Goal: Browse casually: Explore the website without a specific task or goal

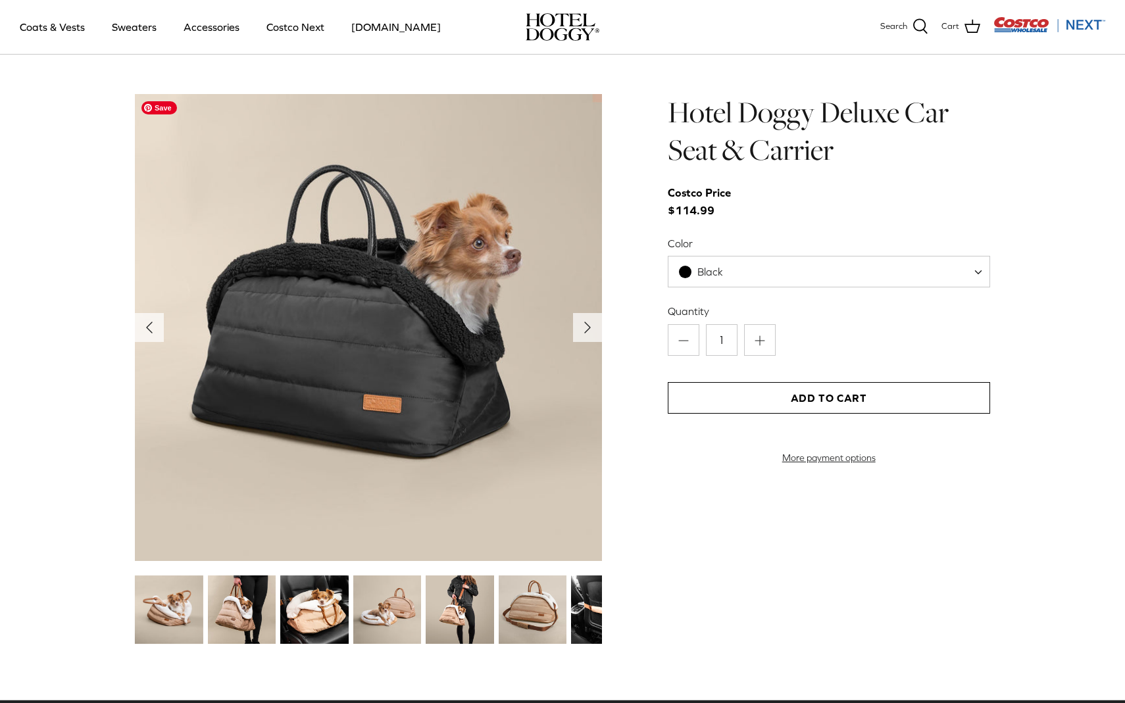
scroll to position [1342, 0]
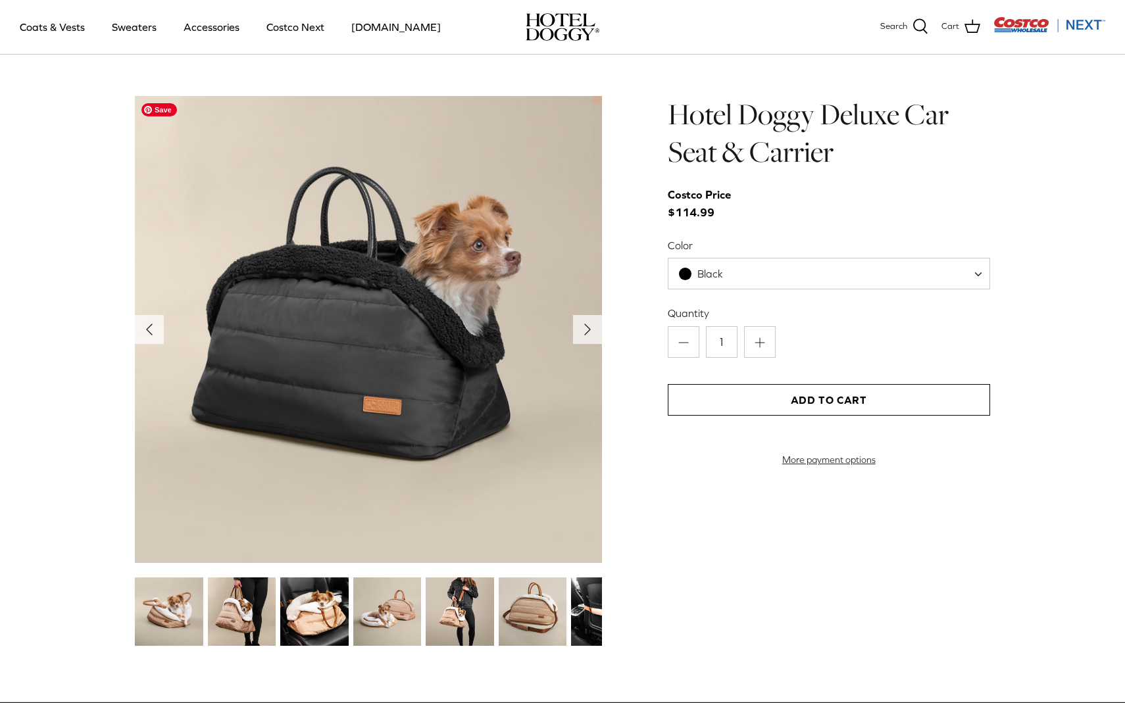
click at [374, 349] on img at bounding box center [368, 329] width 467 height 467
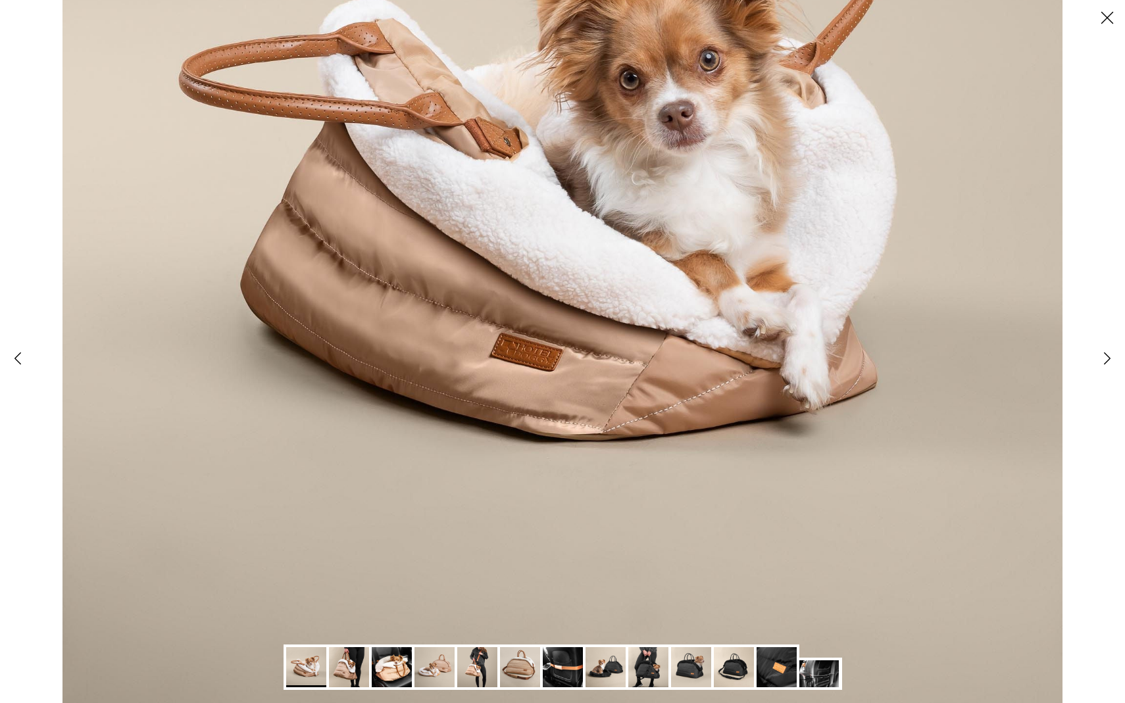
click at [338, 678] on img at bounding box center [349, 667] width 40 height 40
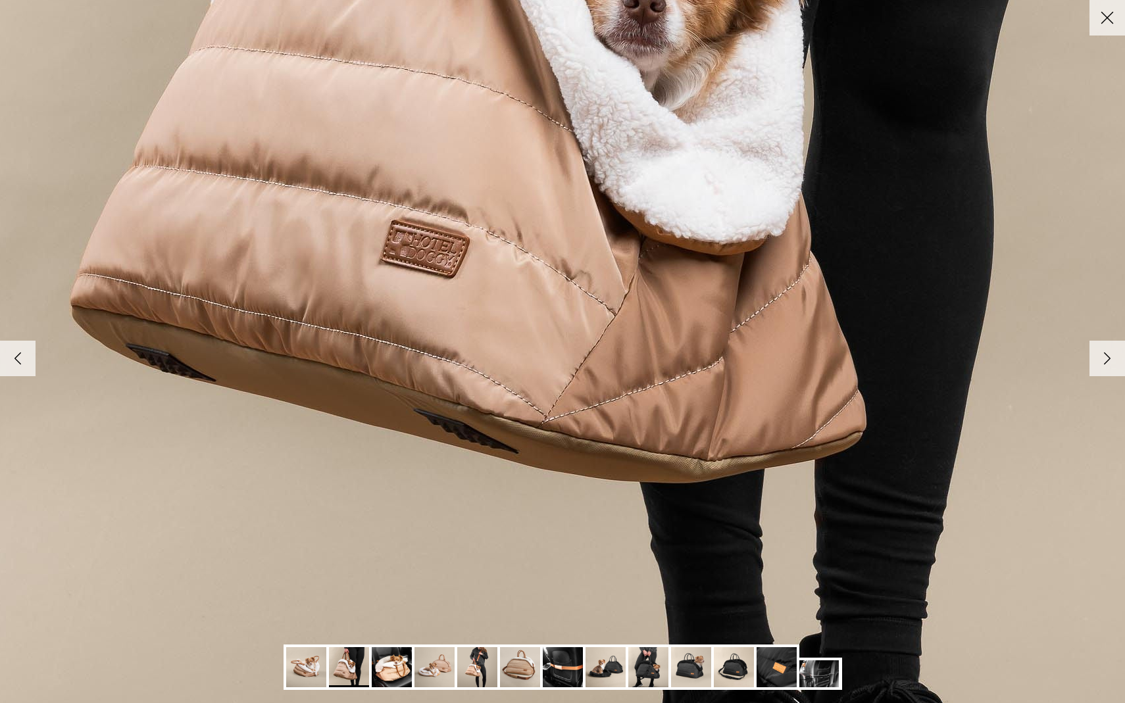
click at [395, 672] on img at bounding box center [392, 667] width 40 height 40
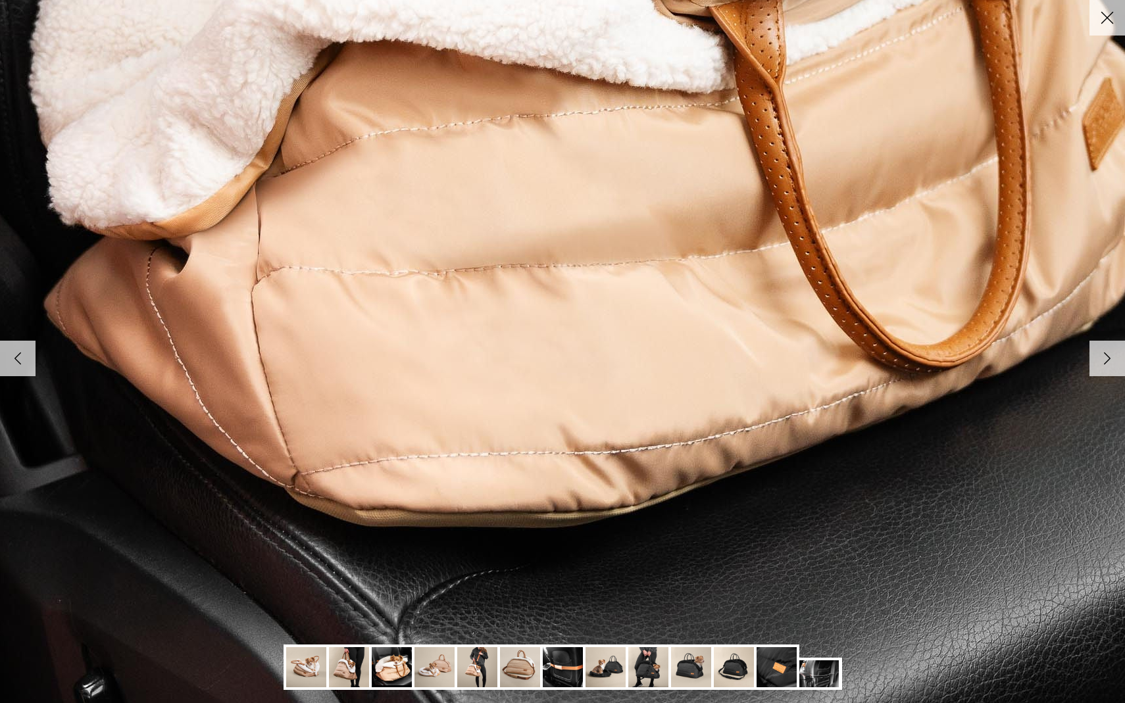
click at [434, 674] on img at bounding box center [434, 667] width 40 height 40
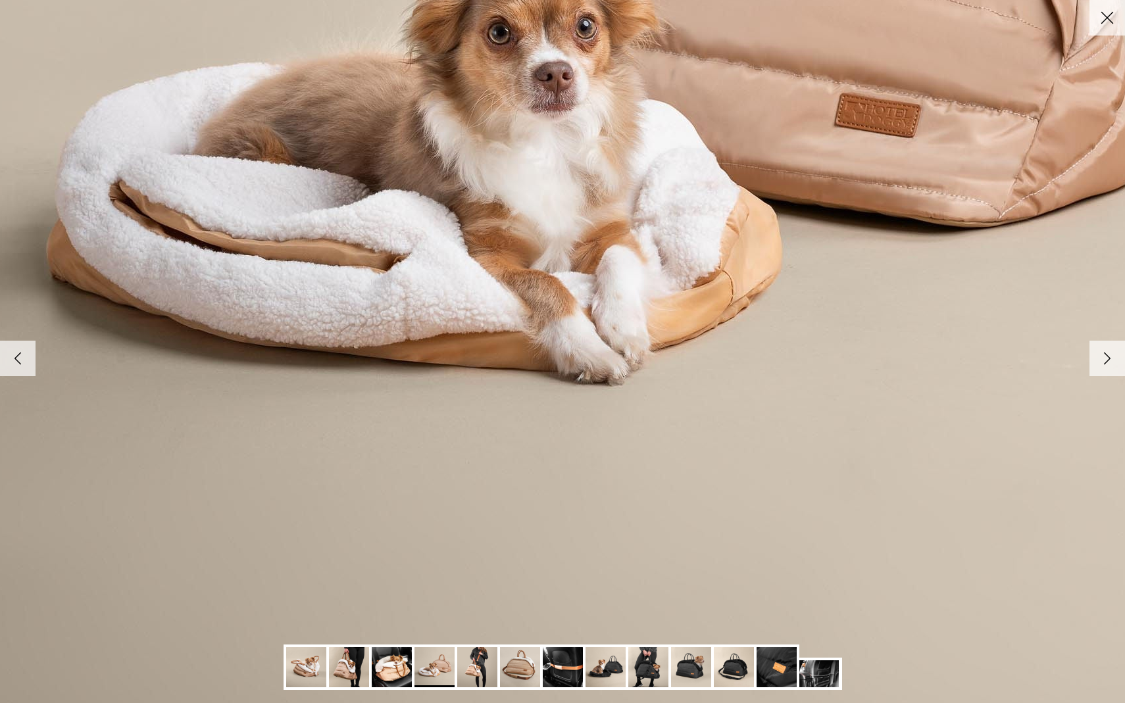
click at [470, 672] on img at bounding box center [477, 667] width 40 height 40
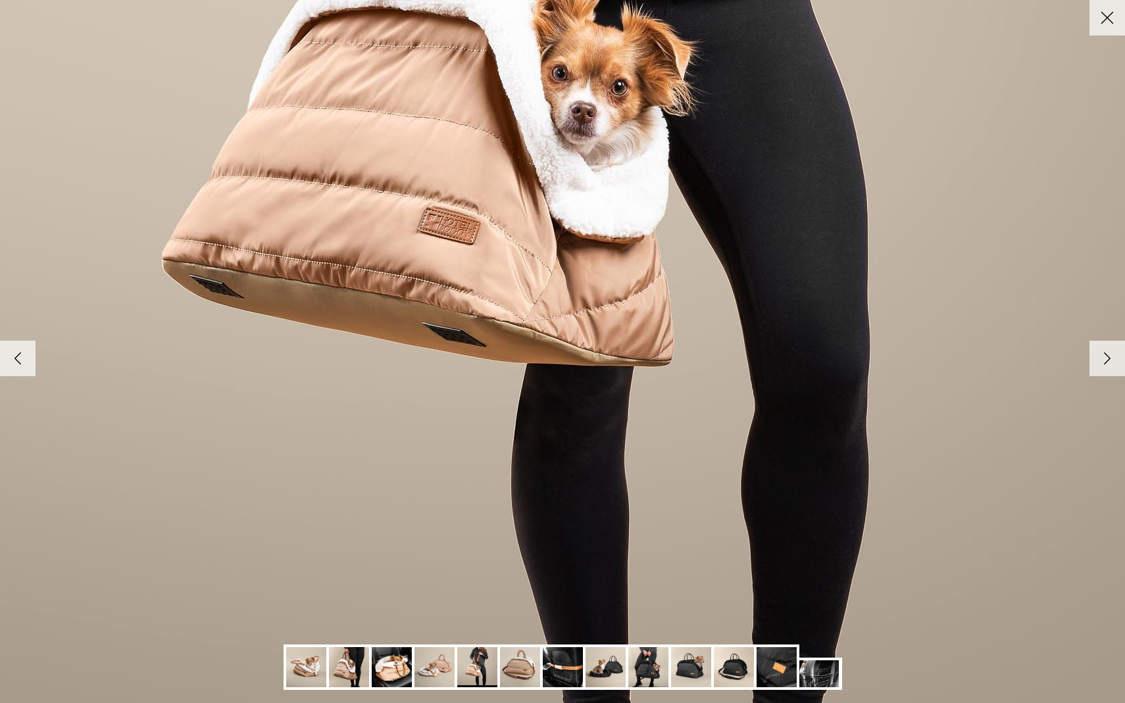
click at [513, 674] on img at bounding box center [520, 667] width 40 height 40
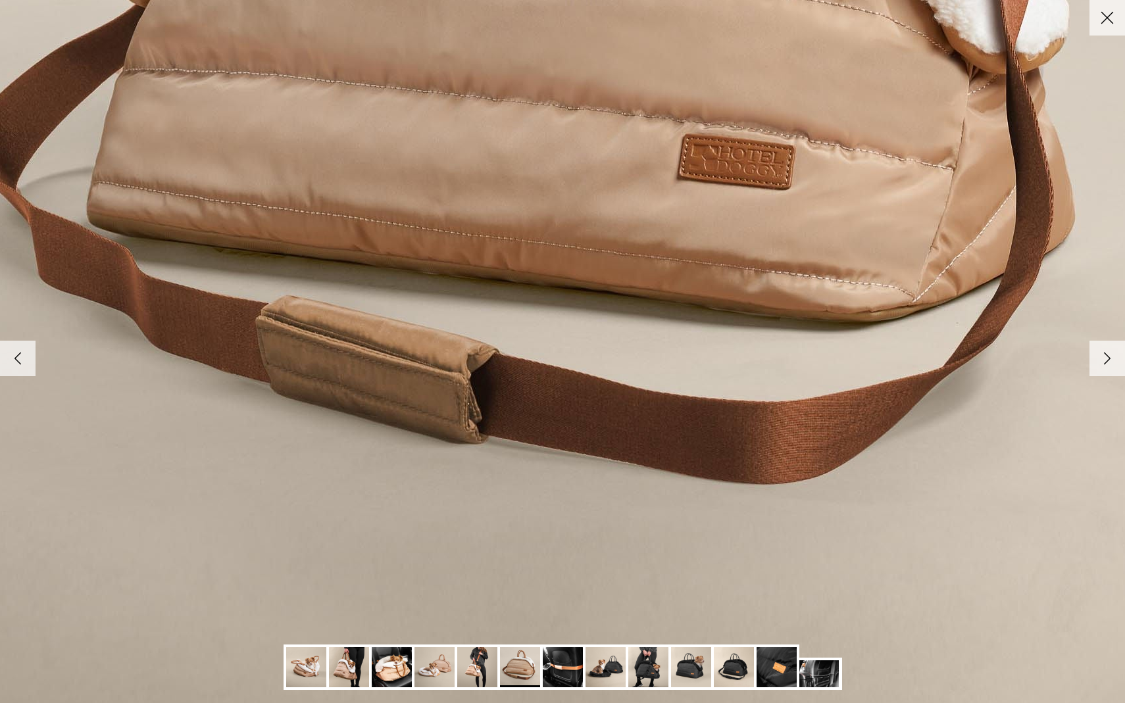
click at [550, 672] on img at bounding box center [563, 667] width 40 height 40
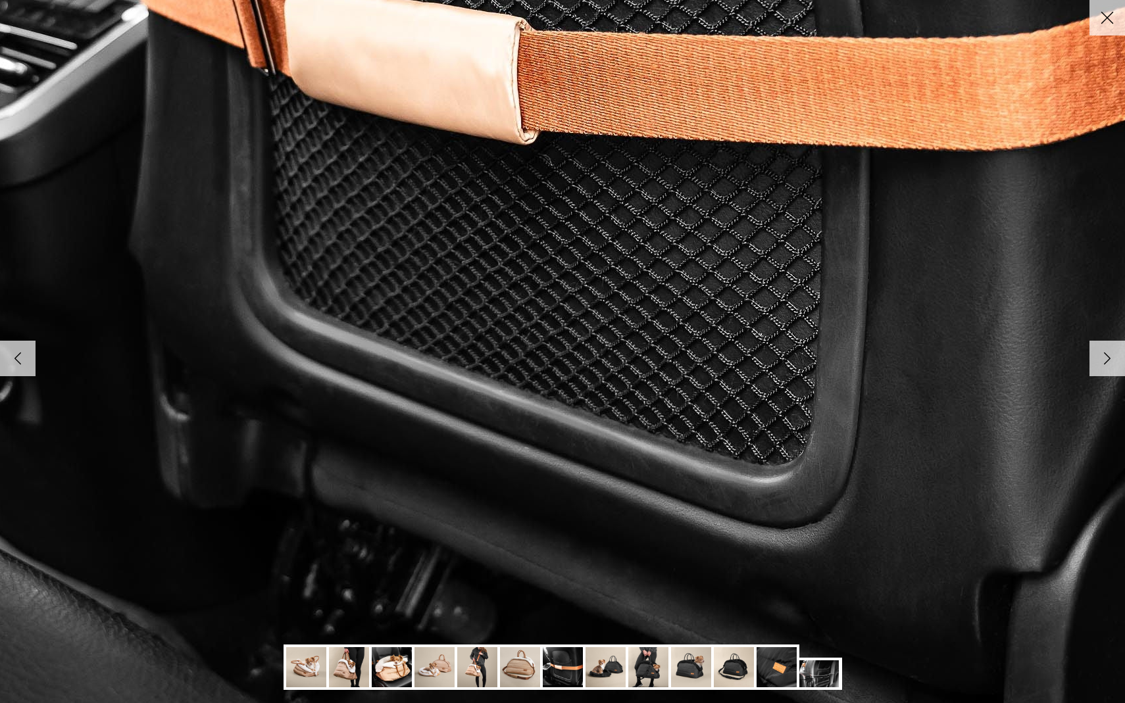
click at [599, 673] on img at bounding box center [606, 667] width 40 height 40
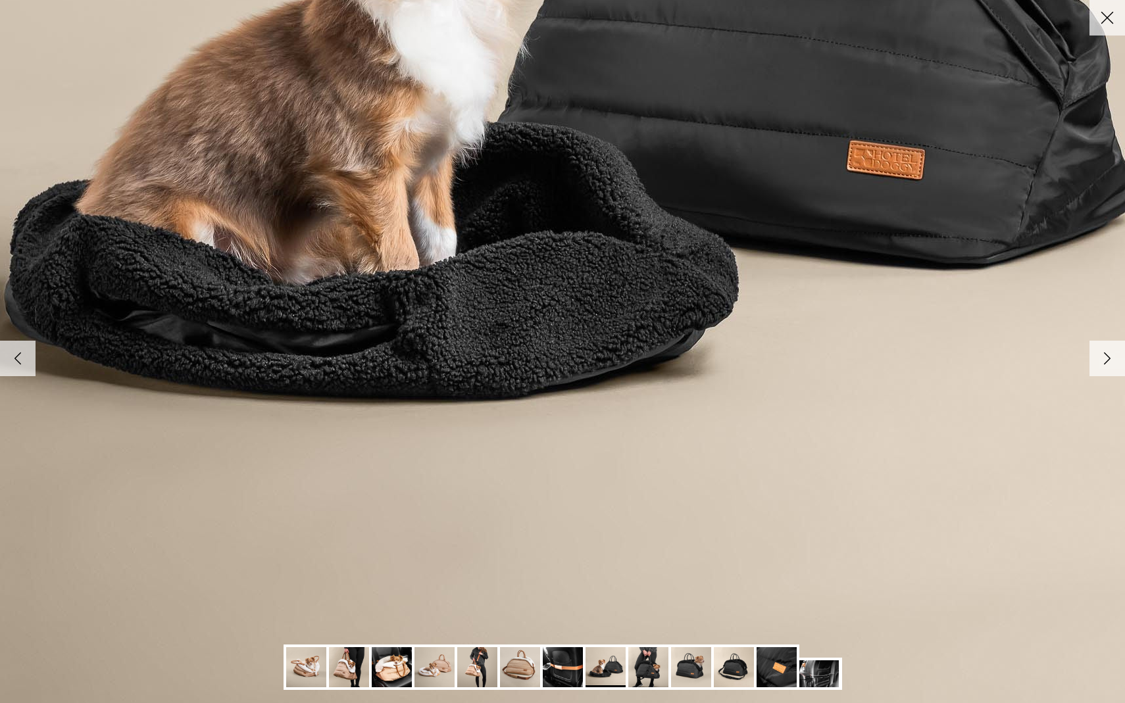
click at [643, 672] on img at bounding box center [648, 667] width 40 height 40
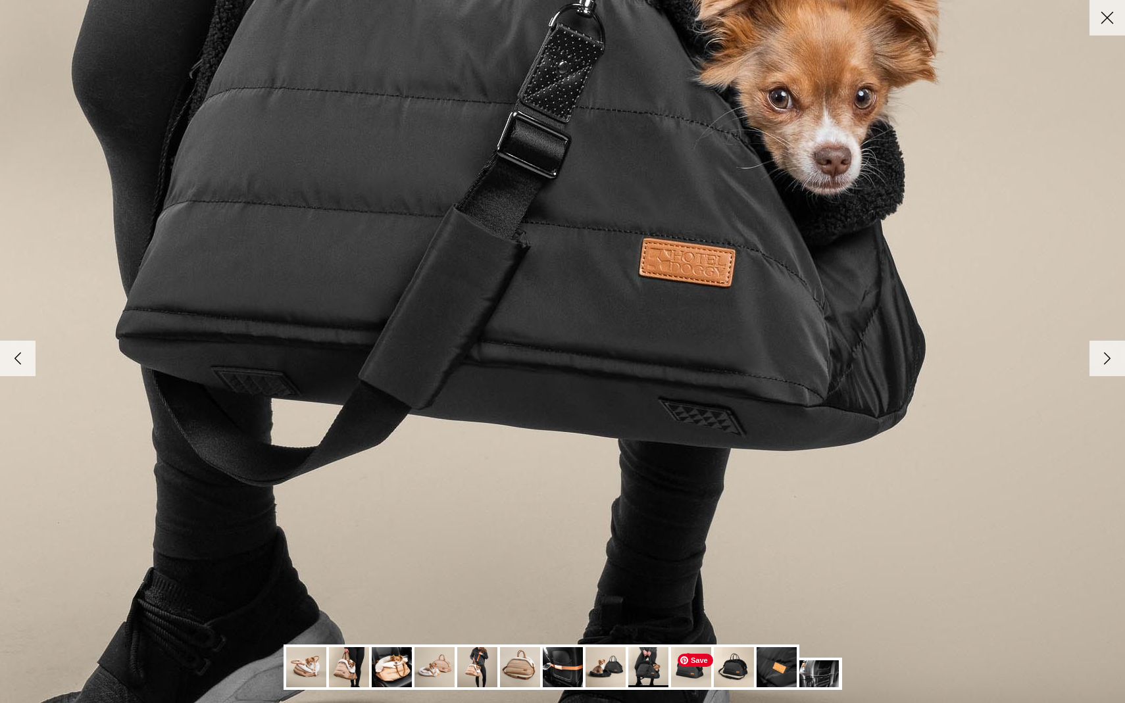
click at [681, 669] on img at bounding box center [691, 667] width 40 height 40
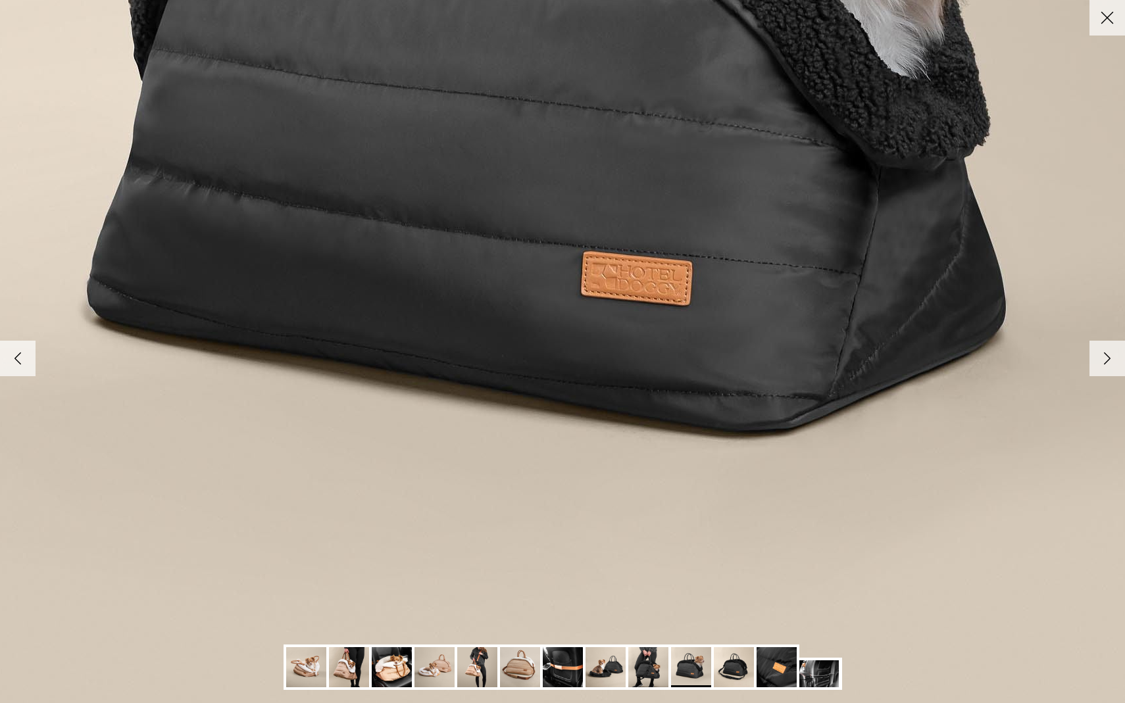
click at [388, 672] on img at bounding box center [392, 667] width 40 height 40
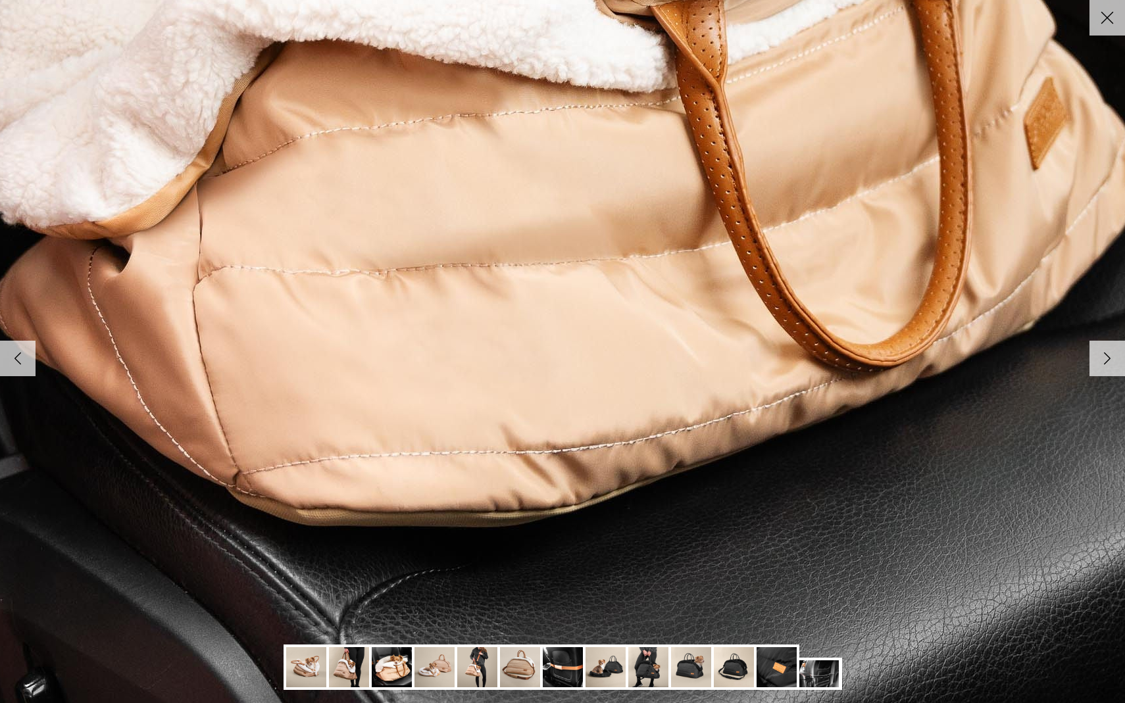
click at [728, 674] on img at bounding box center [734, 667] width 40 height 40
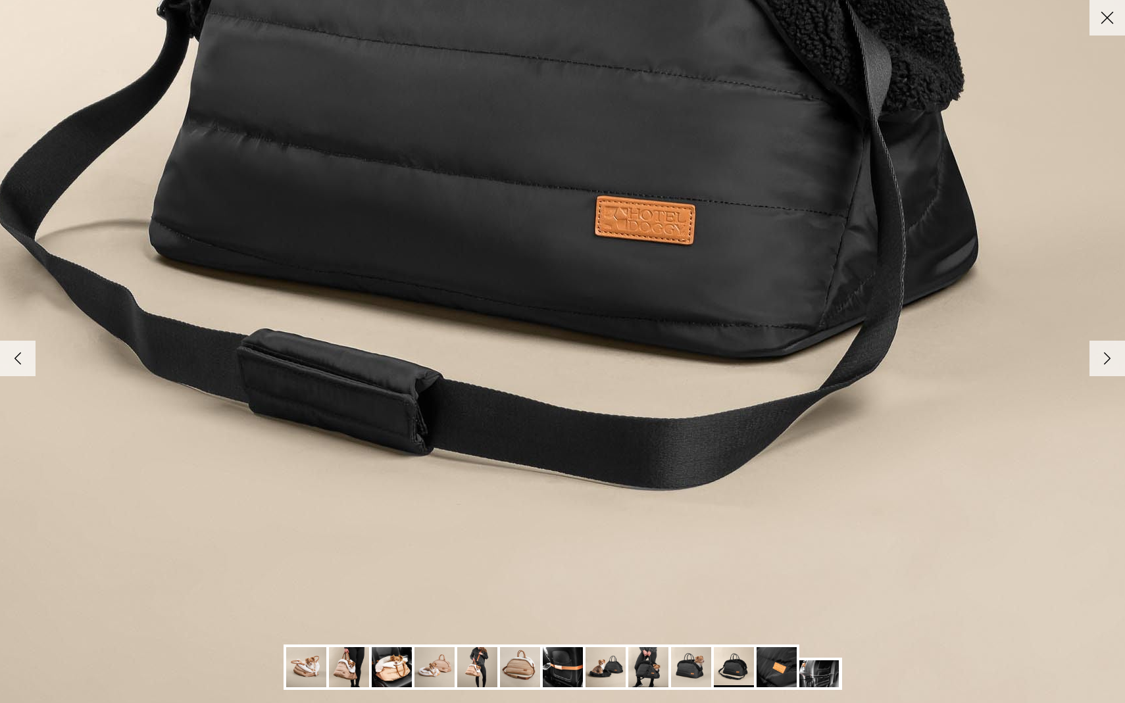
click at [782, 672] on img at bounding box center [777, 667] width 40 height 40
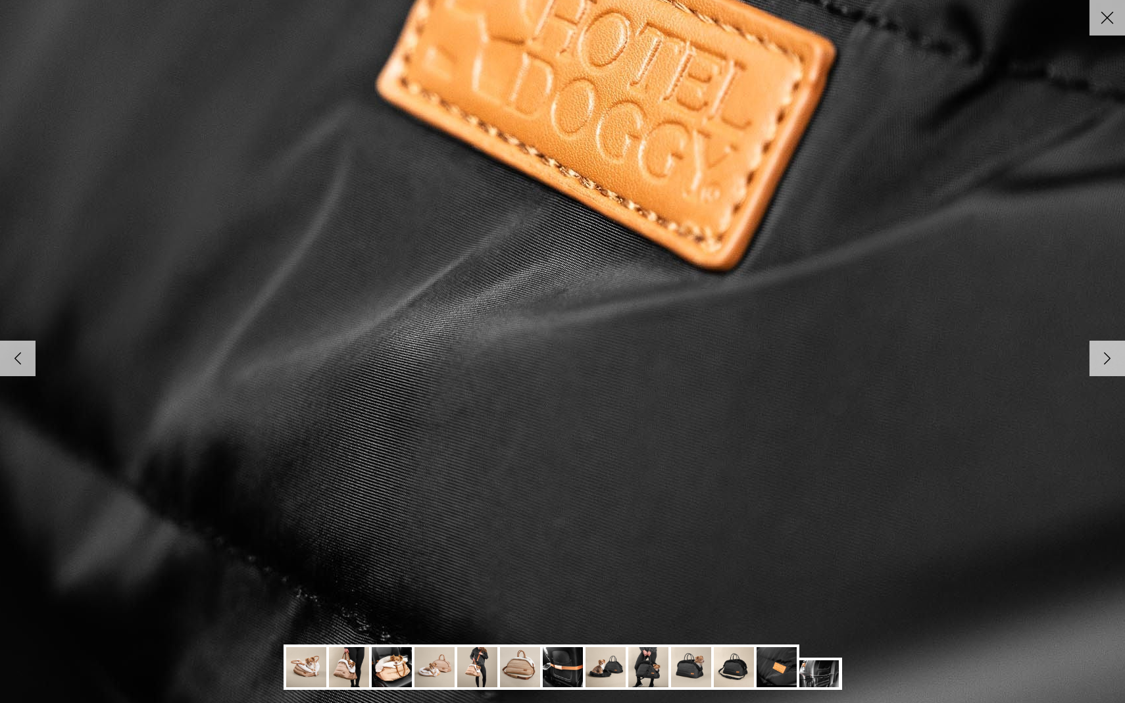
click at [818, 676] on img at bounding box center [819, 674] width 40 height 27
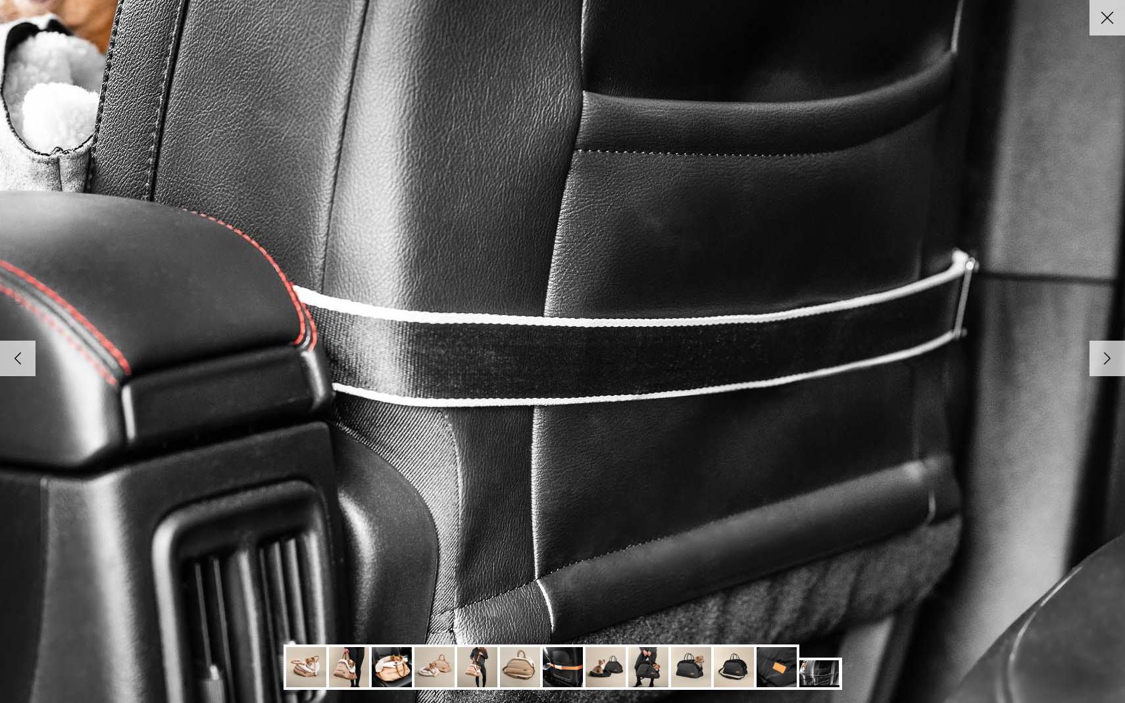
click at [399, 672] on img at bounding box center [392, 667] width 40 height 40
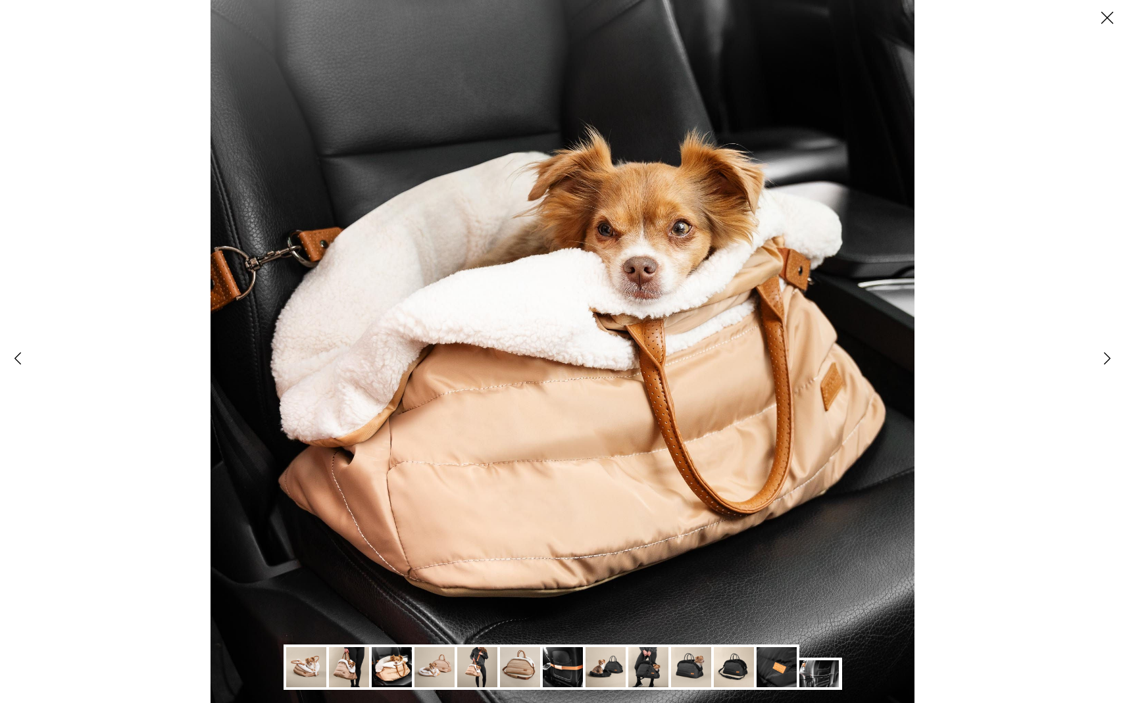
click at [436, 671] on img at bounding box center [434, 667] width 40 height 40
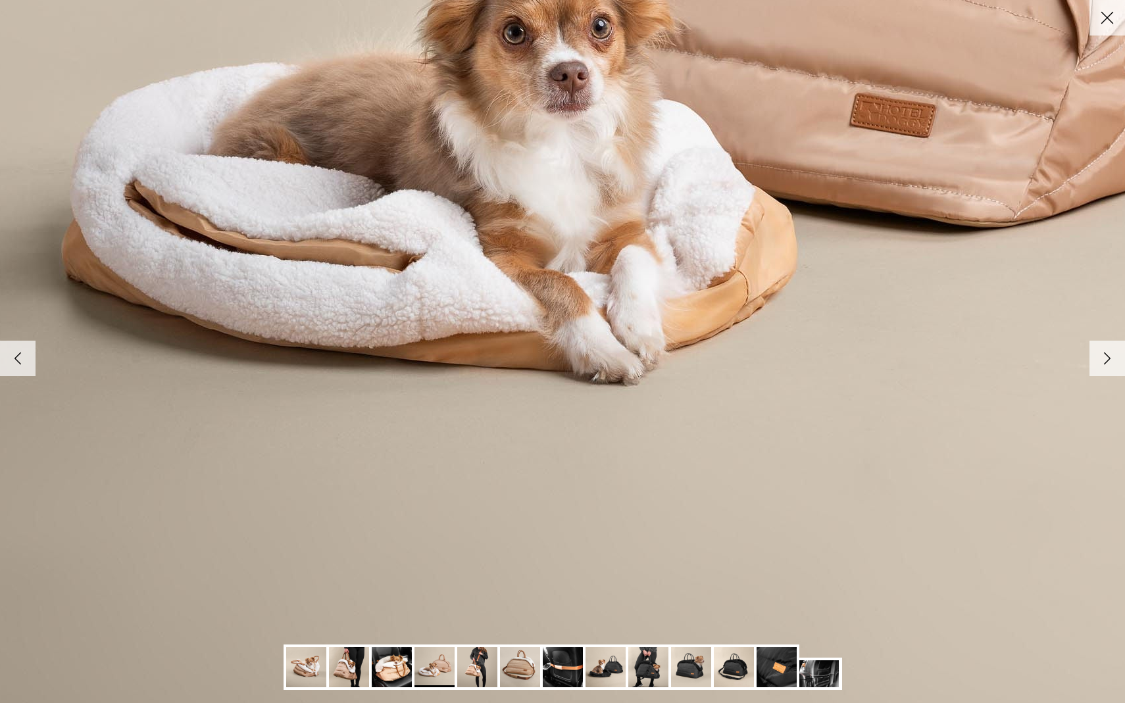
click at [391, 672] on img at bounding box center [392, 667] width 40 height 40
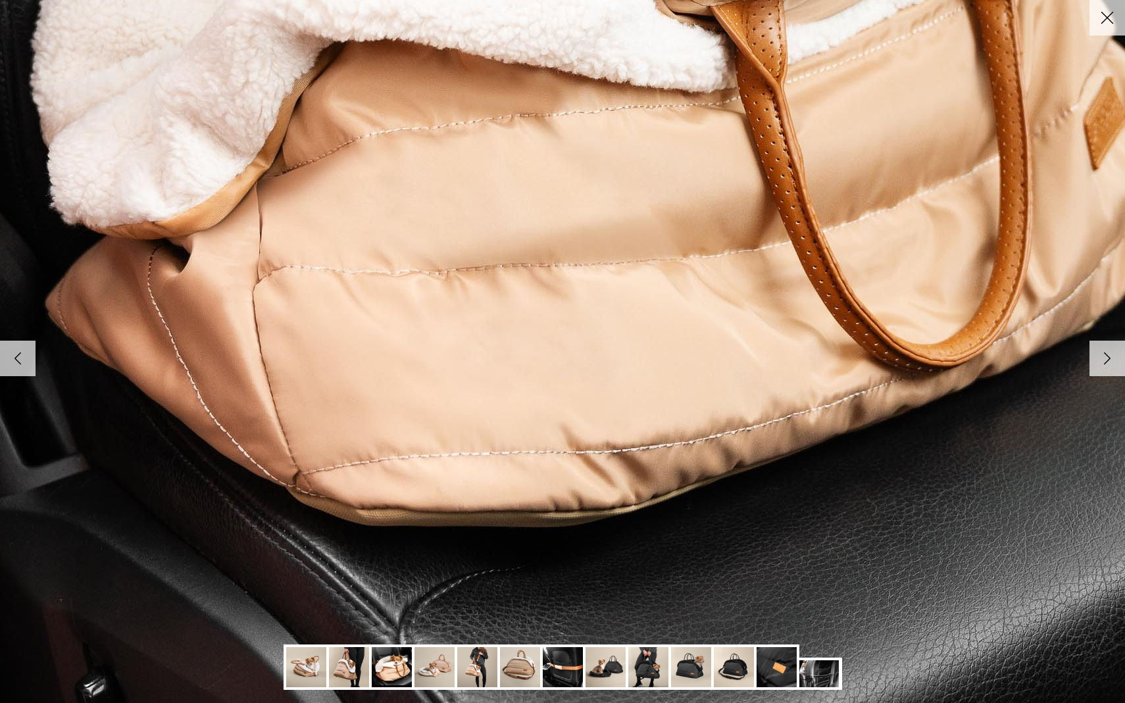
click at [428, 674] on img at bounding box center [434, 667] width 40 height 40
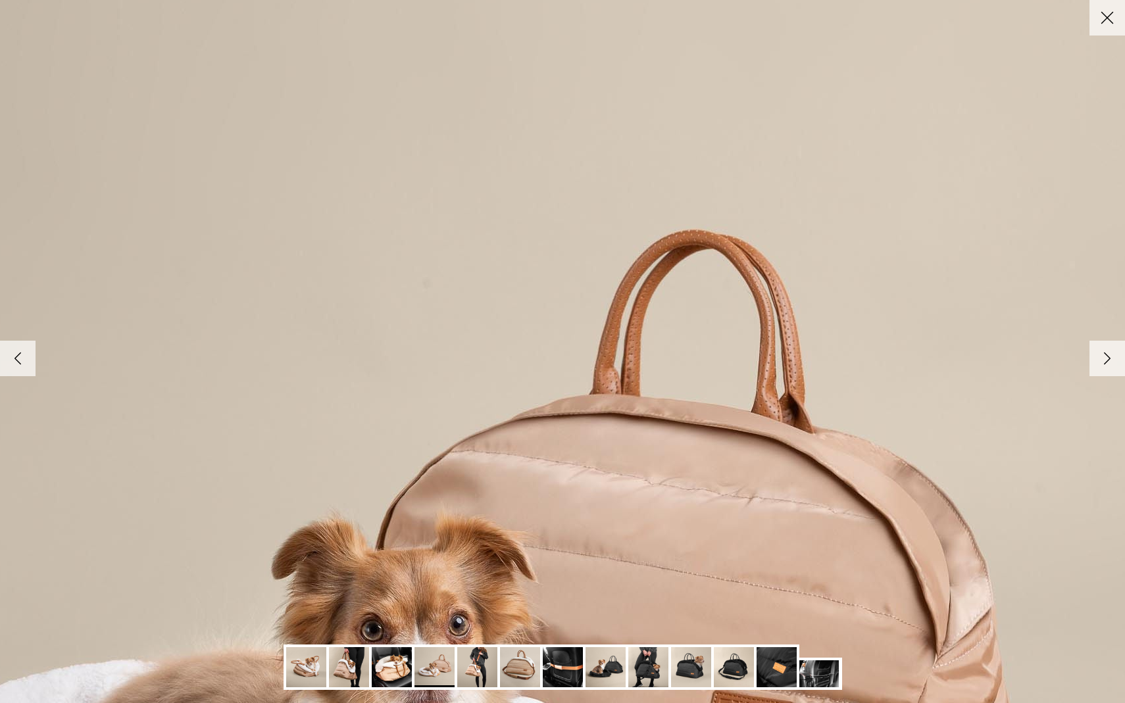
click at [1112, 20] on icon "Close" at bounding box center [1107, 18] width 22 height 22
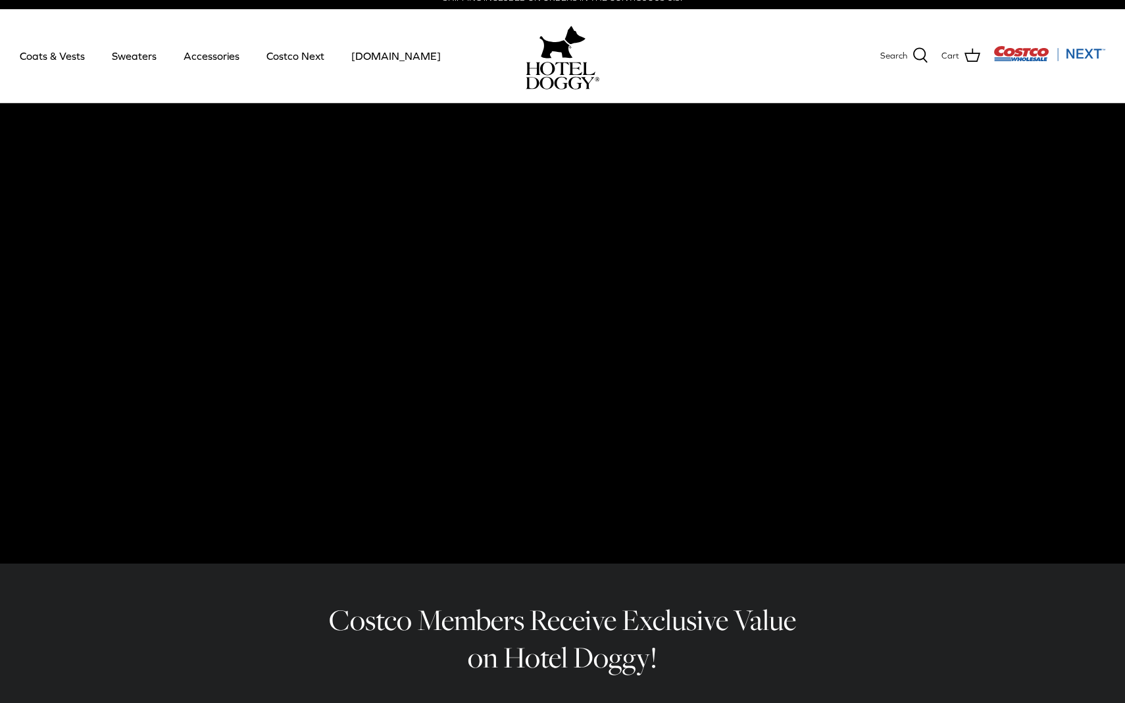
scroll to position [0, 0]
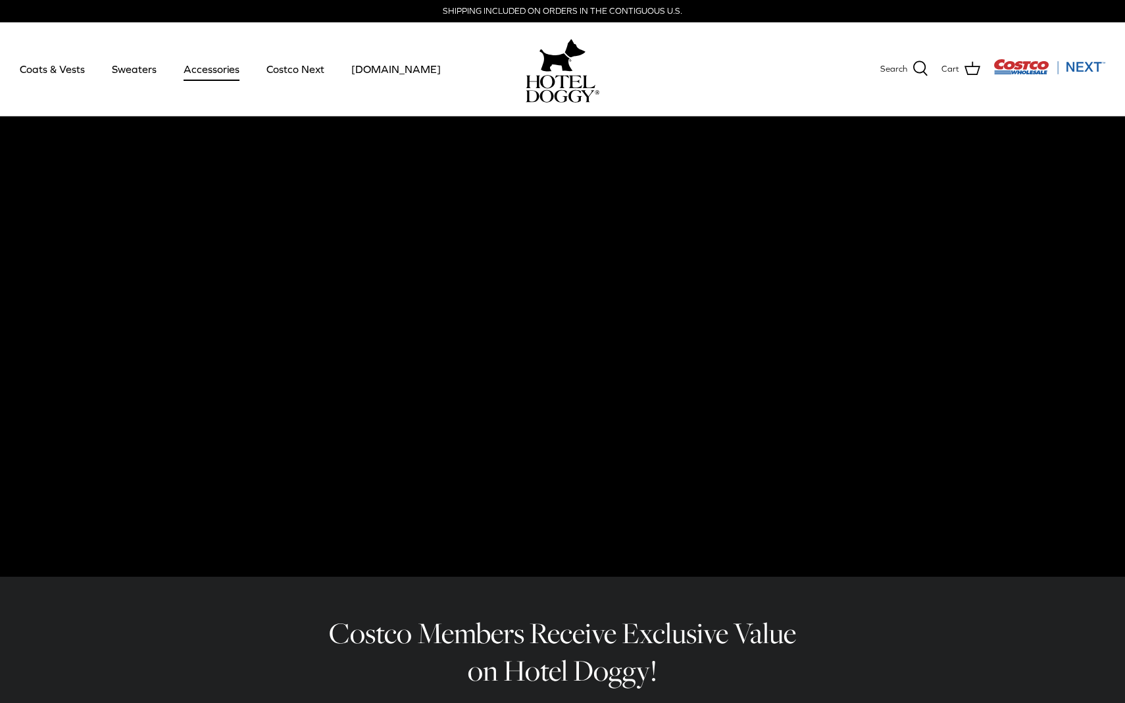
click at [221, 70] on link "Accessories" at bounding box center [212, 69] width 80 height 45
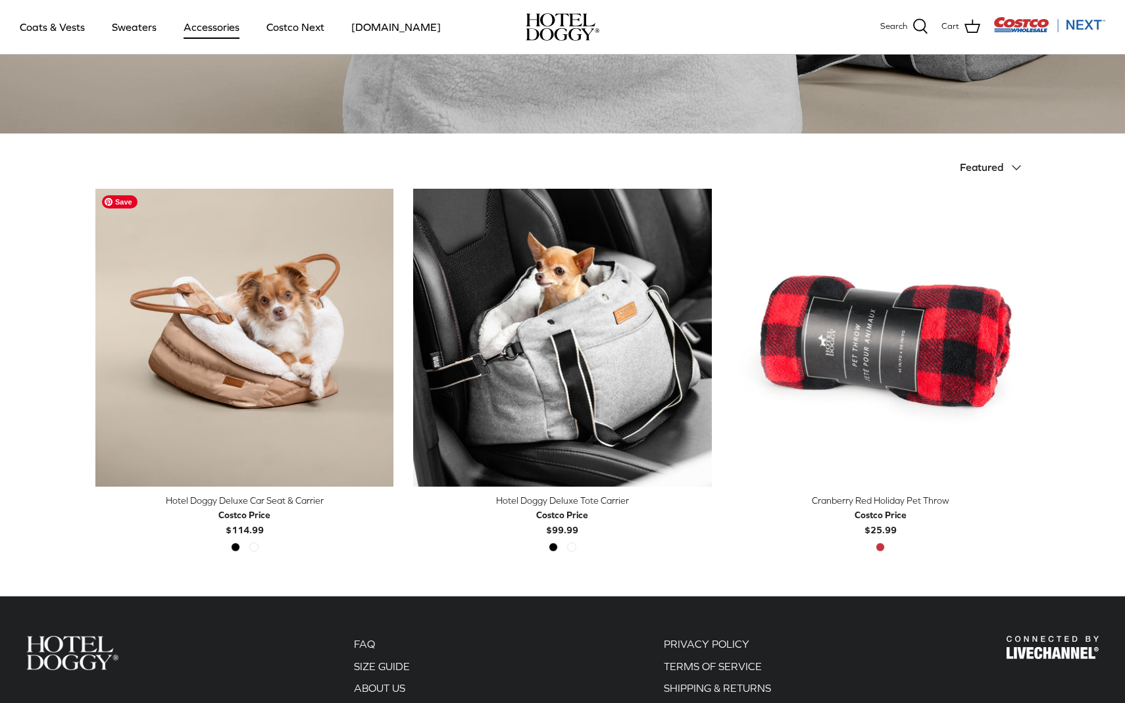
scroll to position [313, 0]
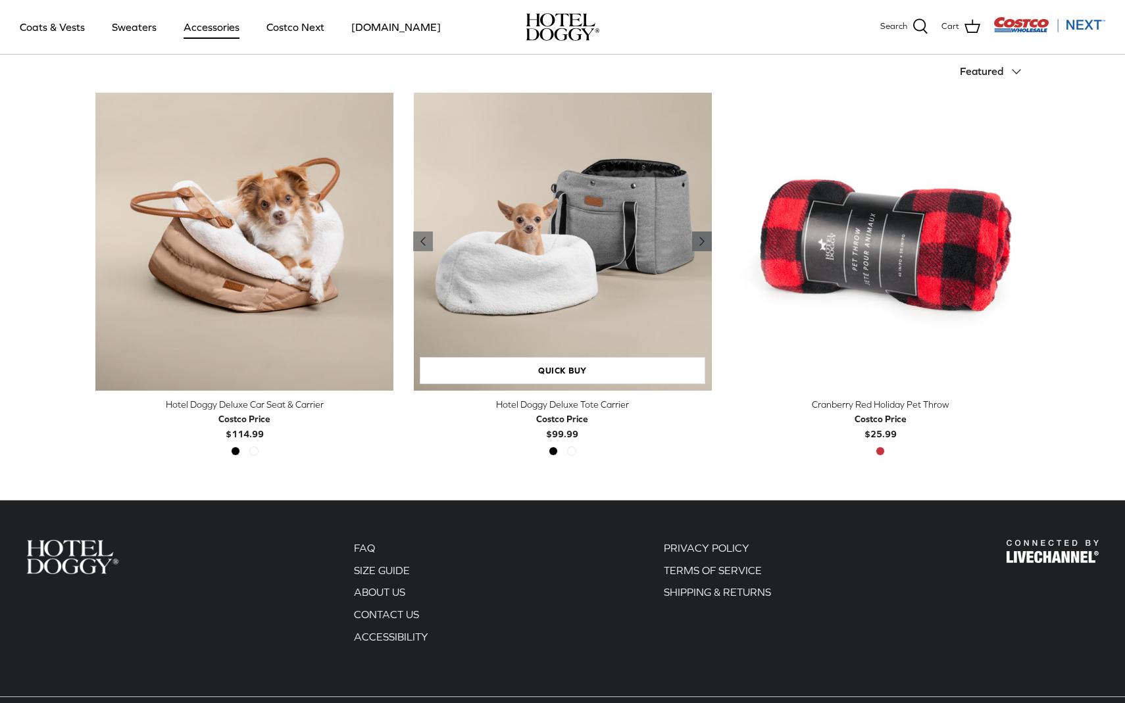
click at [700, 244] on polyline "Previous" at bounding box center [702, 242] width 4 height 8
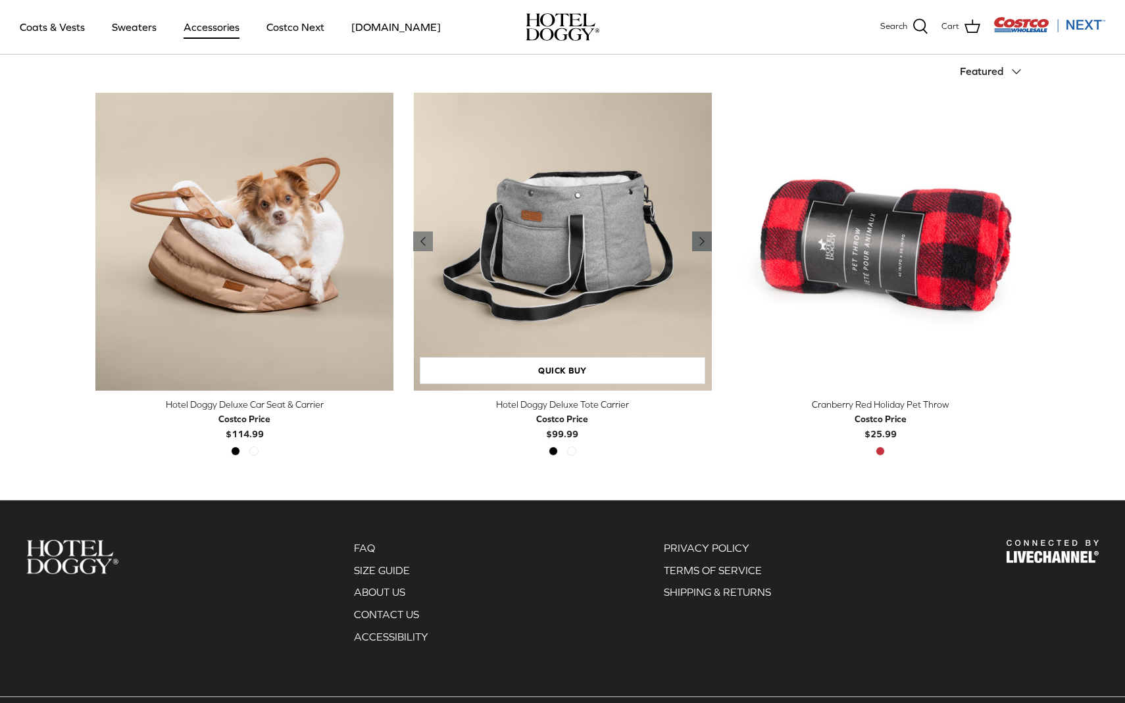
click at [700, 244] on polyline "Previous" at bounding box center [702, 242] width 4 height 8
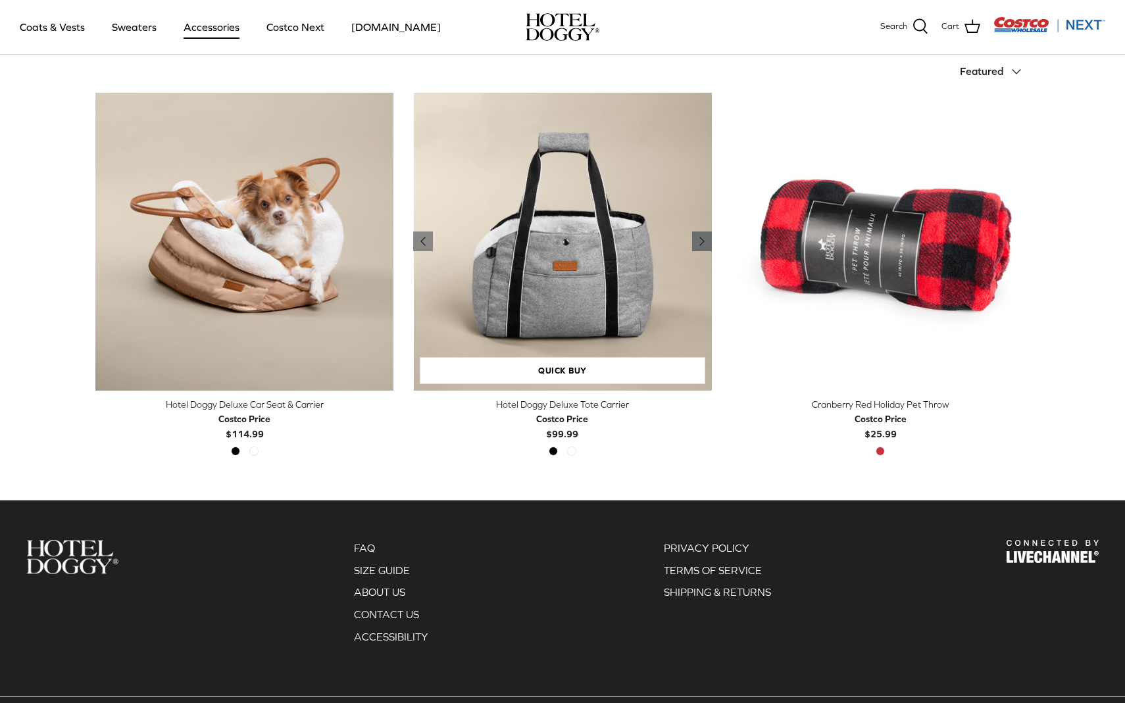
click at [700, 244] on polyline "Previous" at bounding box center [702, 242] width 4 height 8
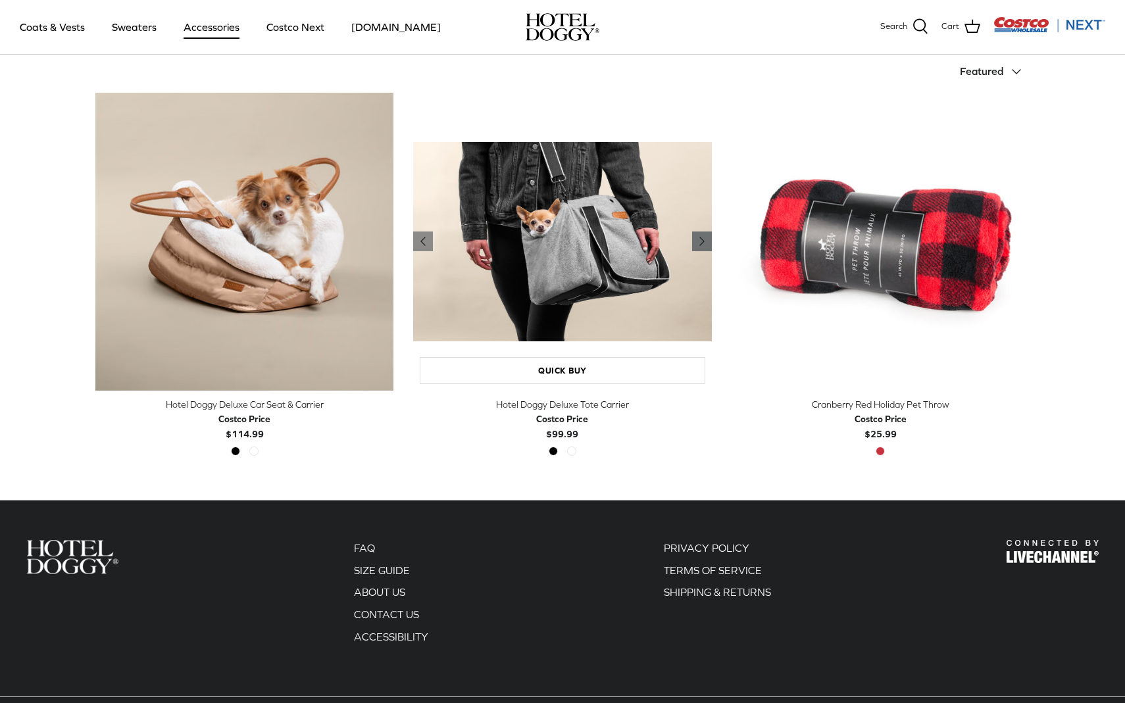
click at [700, 244] on polyline "Previous" at bounding box center [702, 242] width 4 height 8
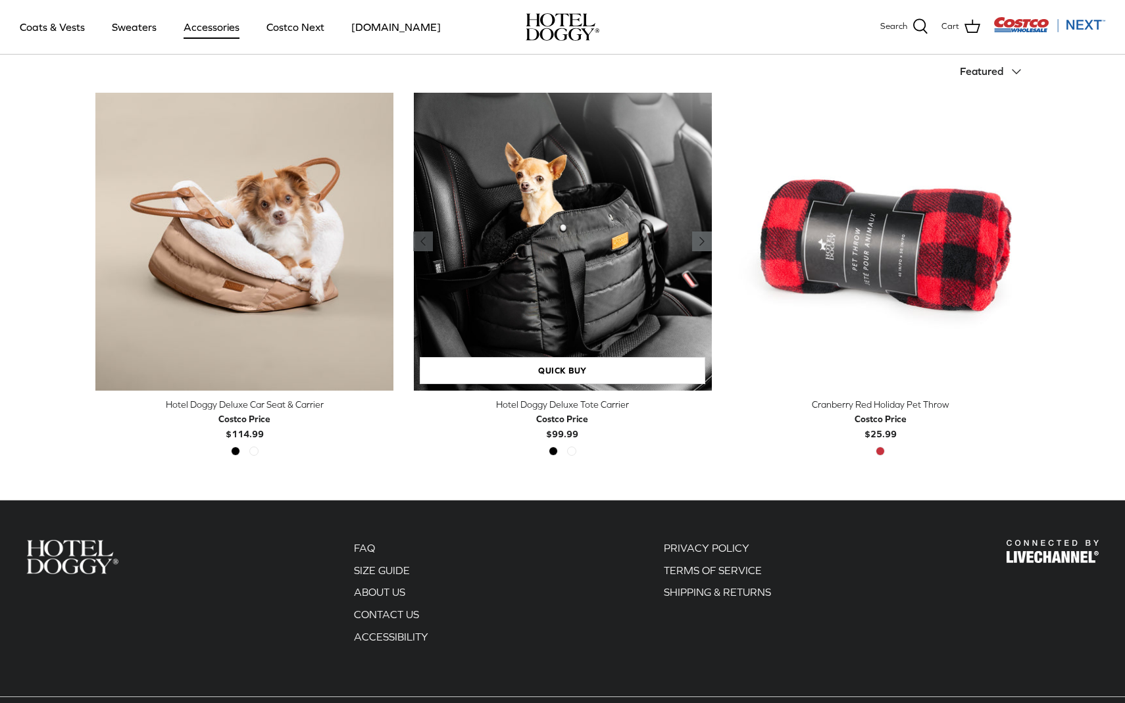
click at [699, 244] on icon "Right" at bounding box center [702, 242] width 16 height 16
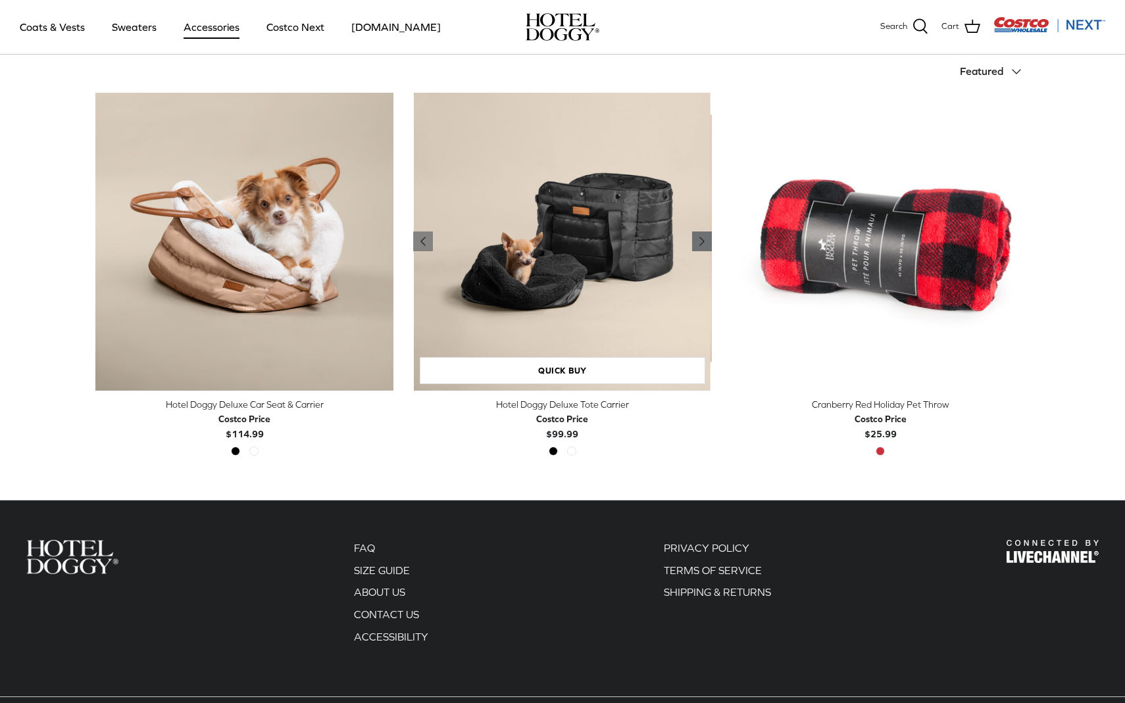
click at [699, 244] on icon "Right" at bounding box center [702, 242] width 16 height 16
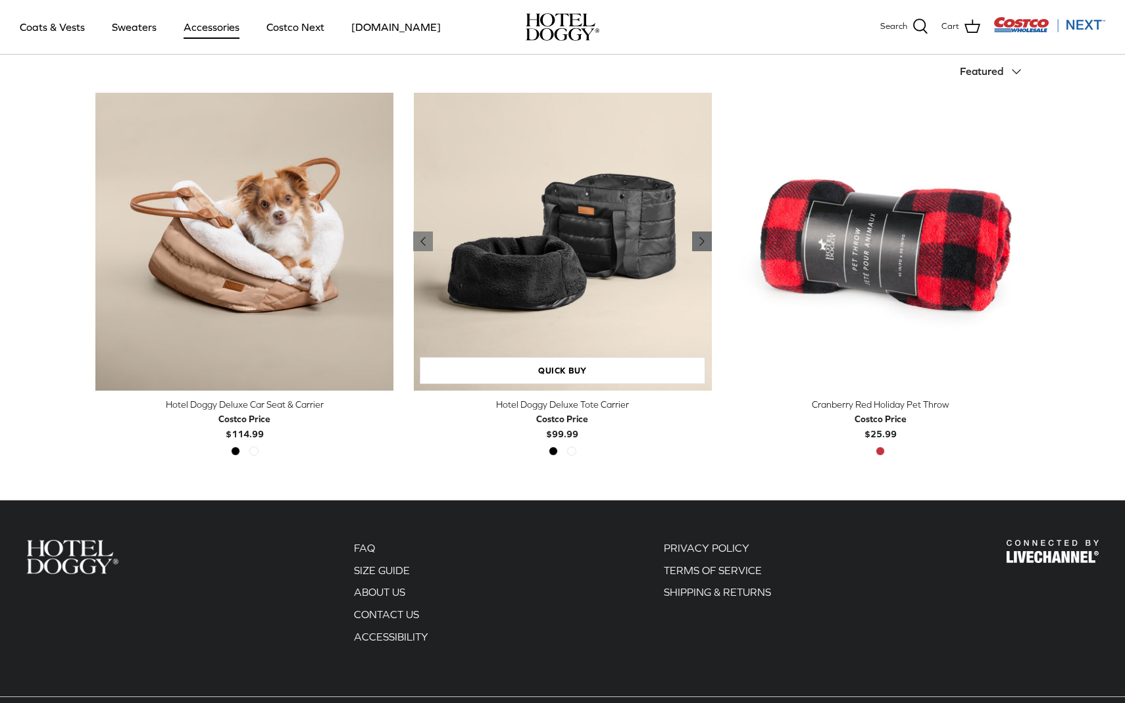
click at [699, 244] on icon "Right" at bounding box center [702, 242] width 16 height 16
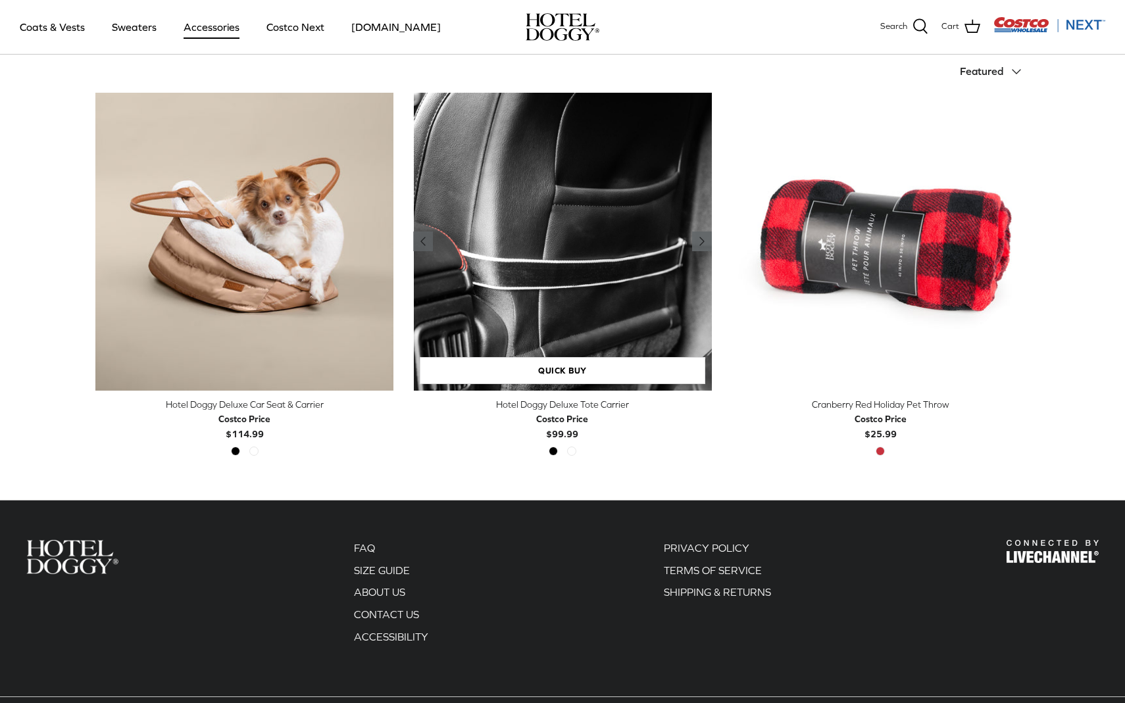
click at [699, 244] on icon "Right" at bounding box center [702, 242] width 16 height 16
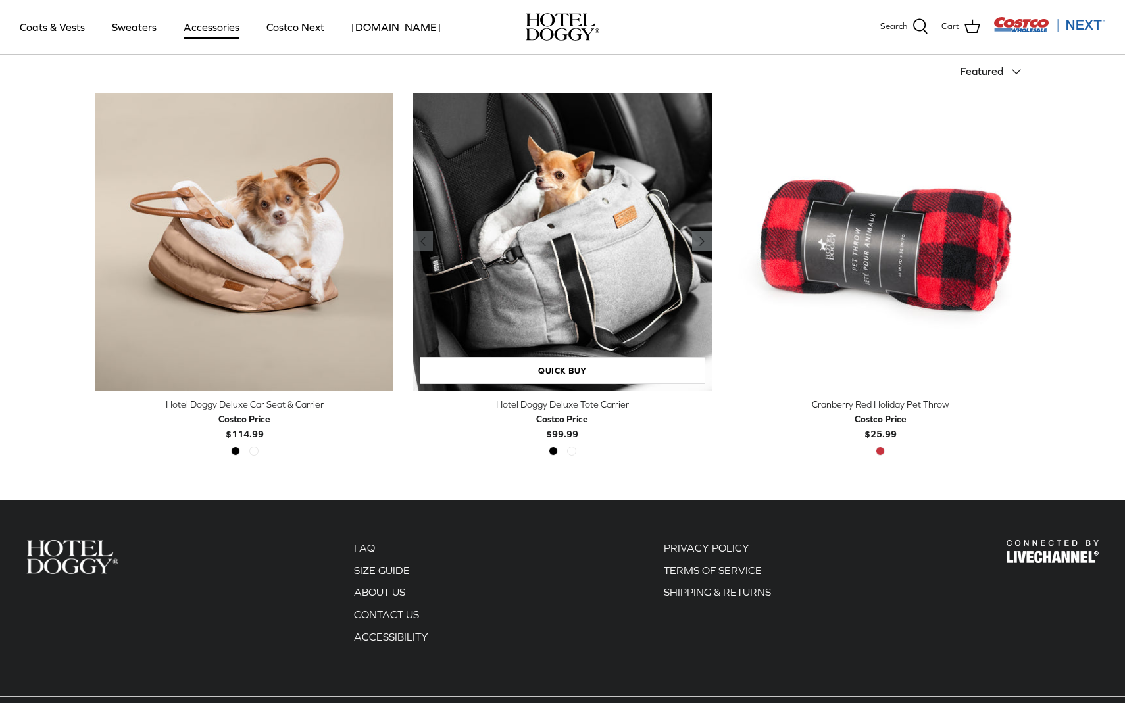
click at [699, 244] on icon "Right" at bounding box center [702, 242] width 16 height 16
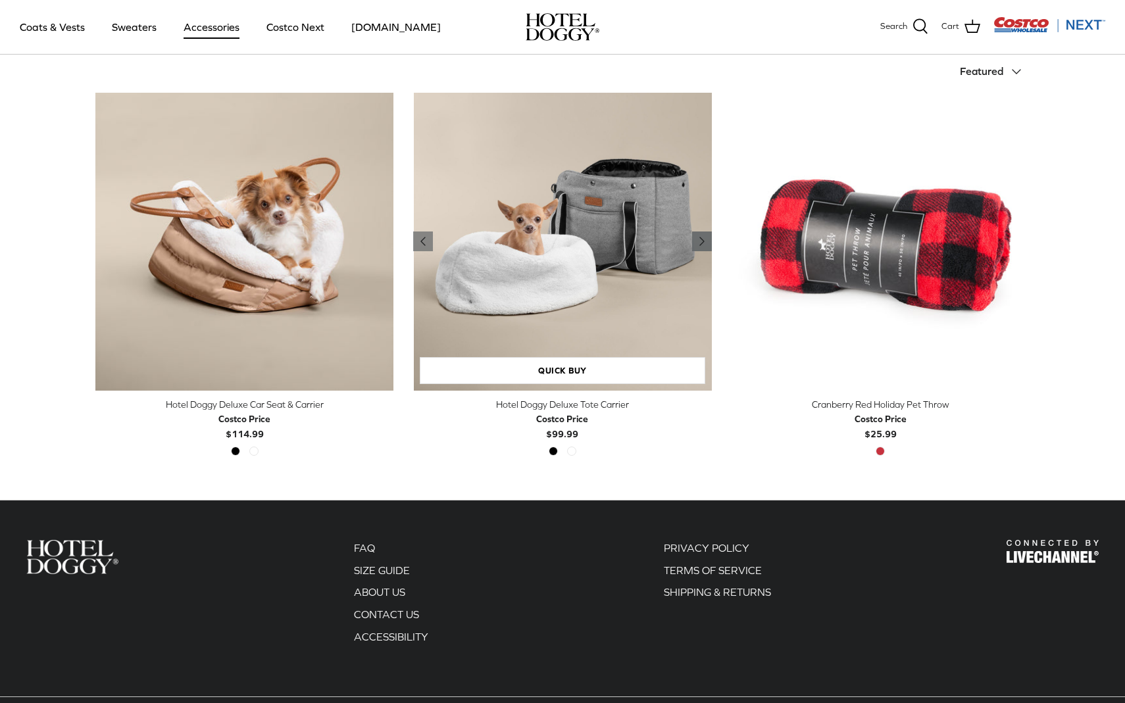
click at [699, 244] on icon "Right" at bounding box center [702, 242] width 16 height 16
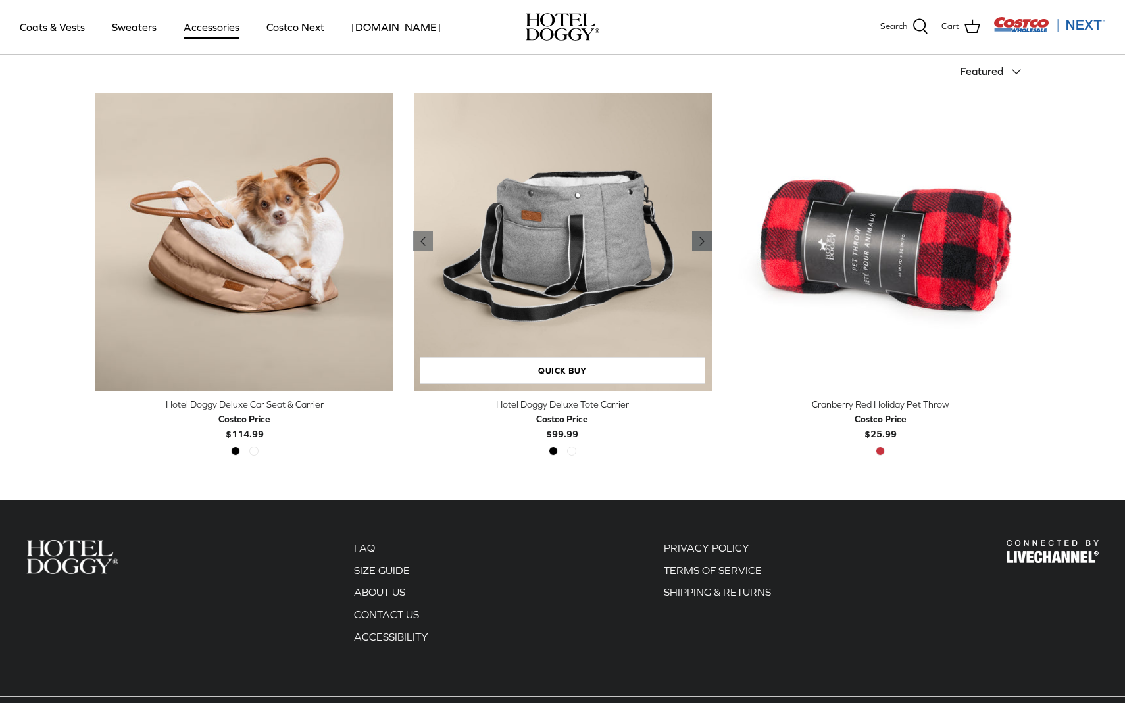
click at [699, 244] on icon "Right" at bounding box center [702, 242] width 16 height 16
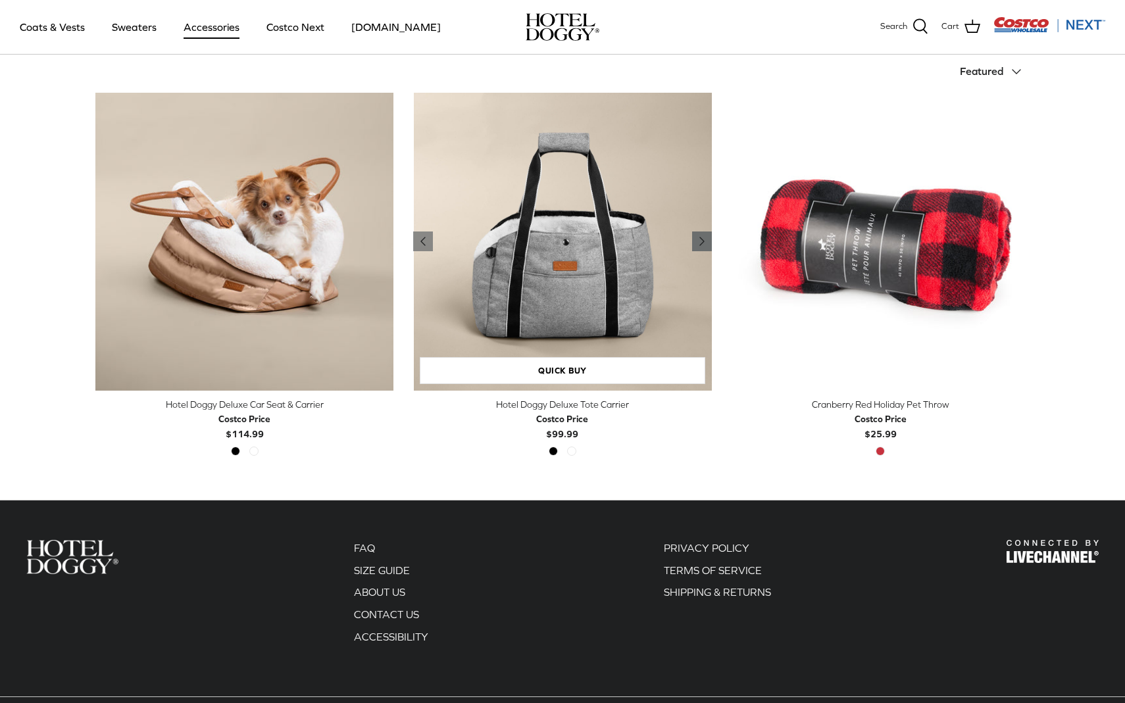
click at [699, 244] on icon "Right" at bounding box center [702, 242] width 16 height 16
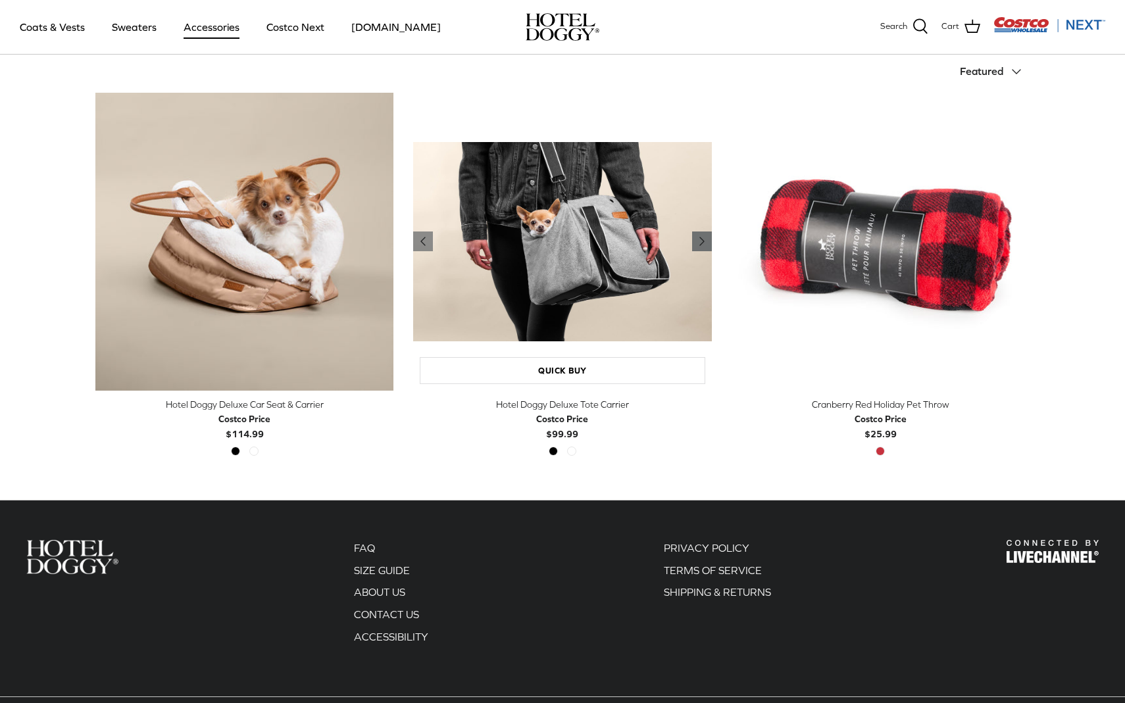
click at [699, 244] on icon "Right" at bounding box center [702, 242] width 16 height 16
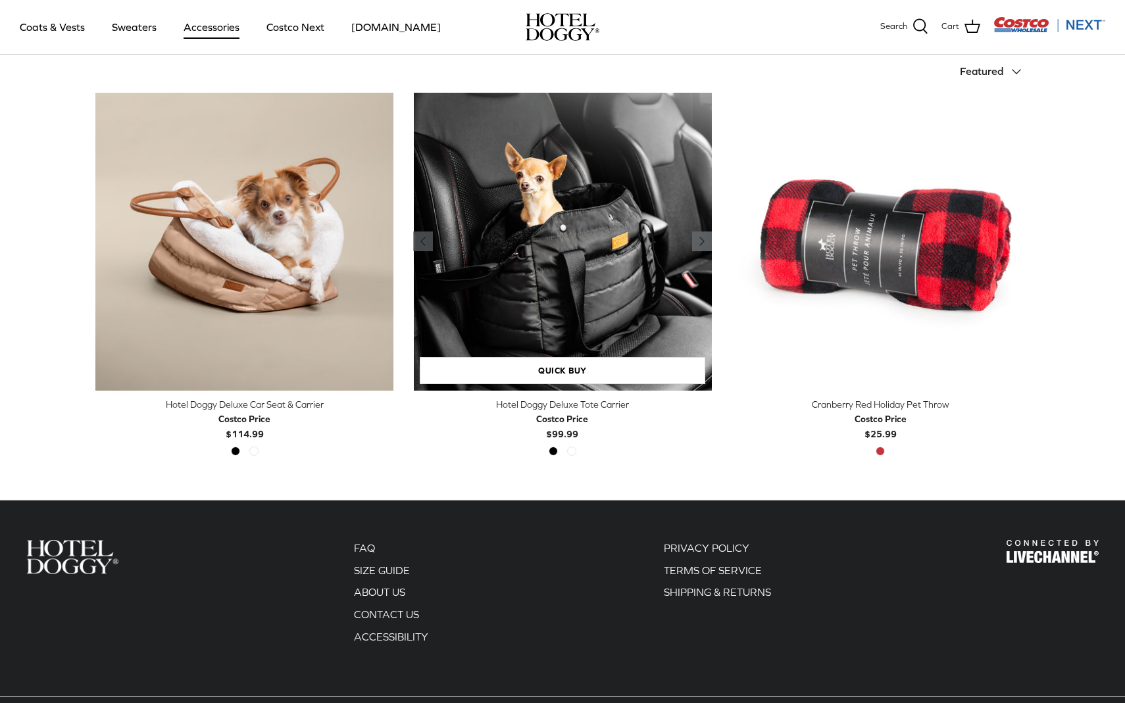
click at [699, 244] on icon "Right" at bounding box center [702, 242] width 16 height 16
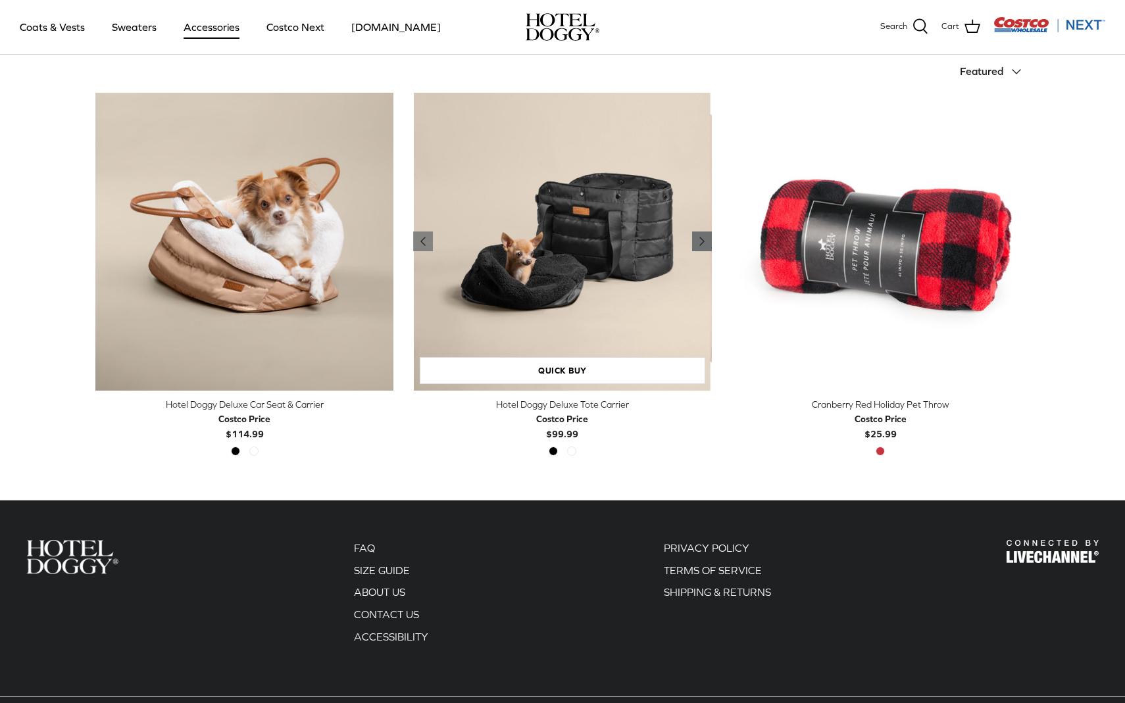
click at [699, 244] on icon "Right" at bounding box center [702, 242] width 16 height 16
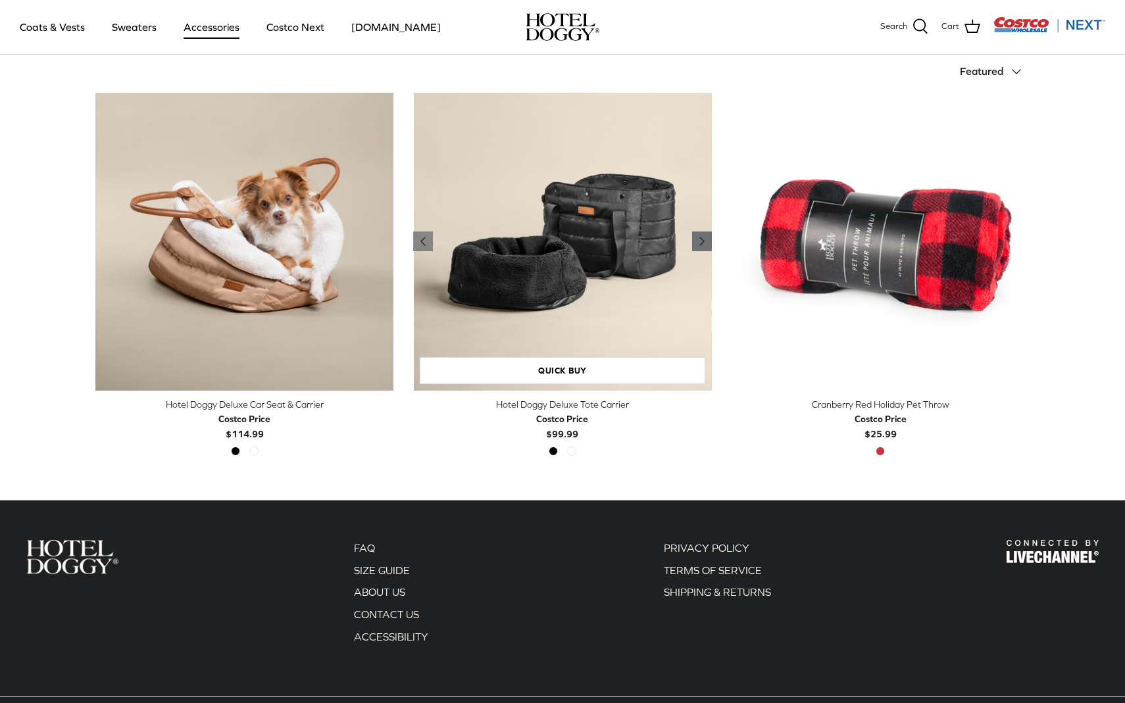
click at [699, 244] on icon "Right" at bounding box center [702, 242] width 16 height 16
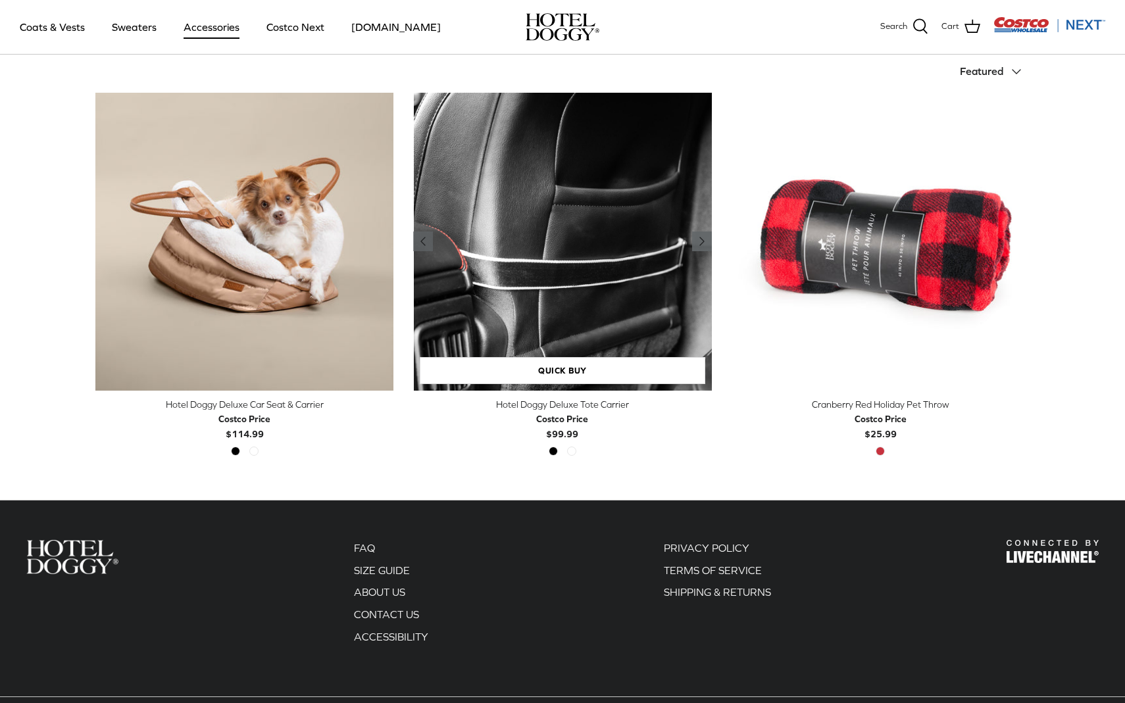
click at [699, 244] on icon "Right" at bounding box center [702, 242] width 16 height 16
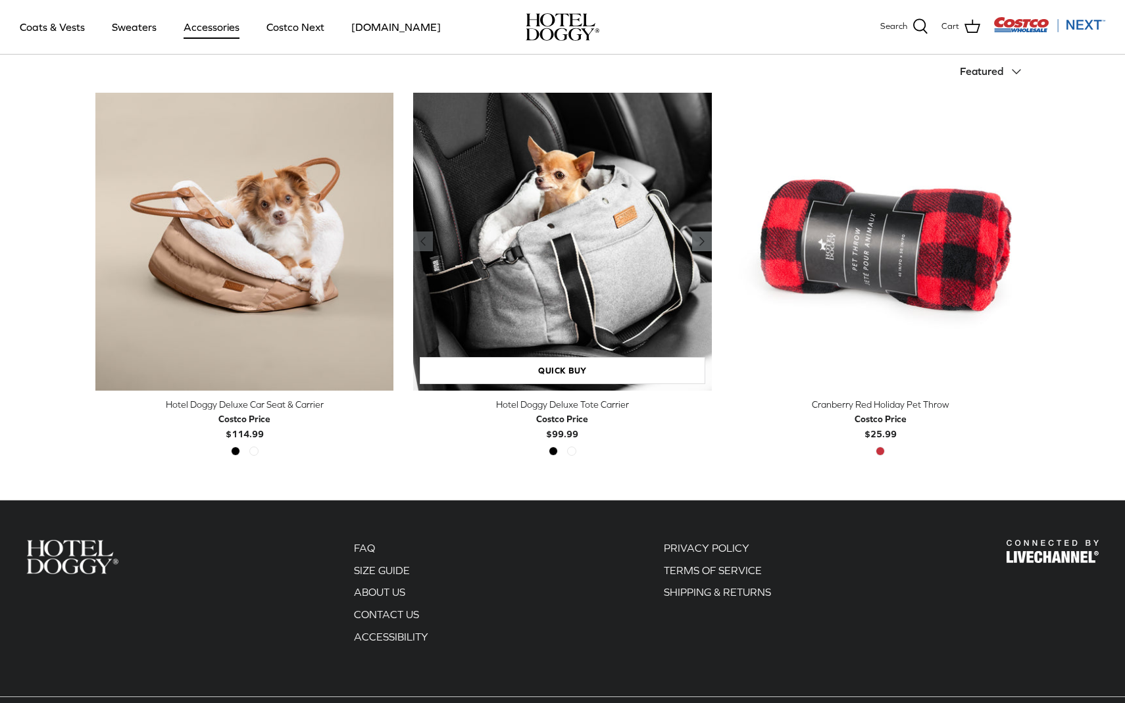
click at [699, 244] on icon "Right" at bounding box center [702, 242] width 16 height 16
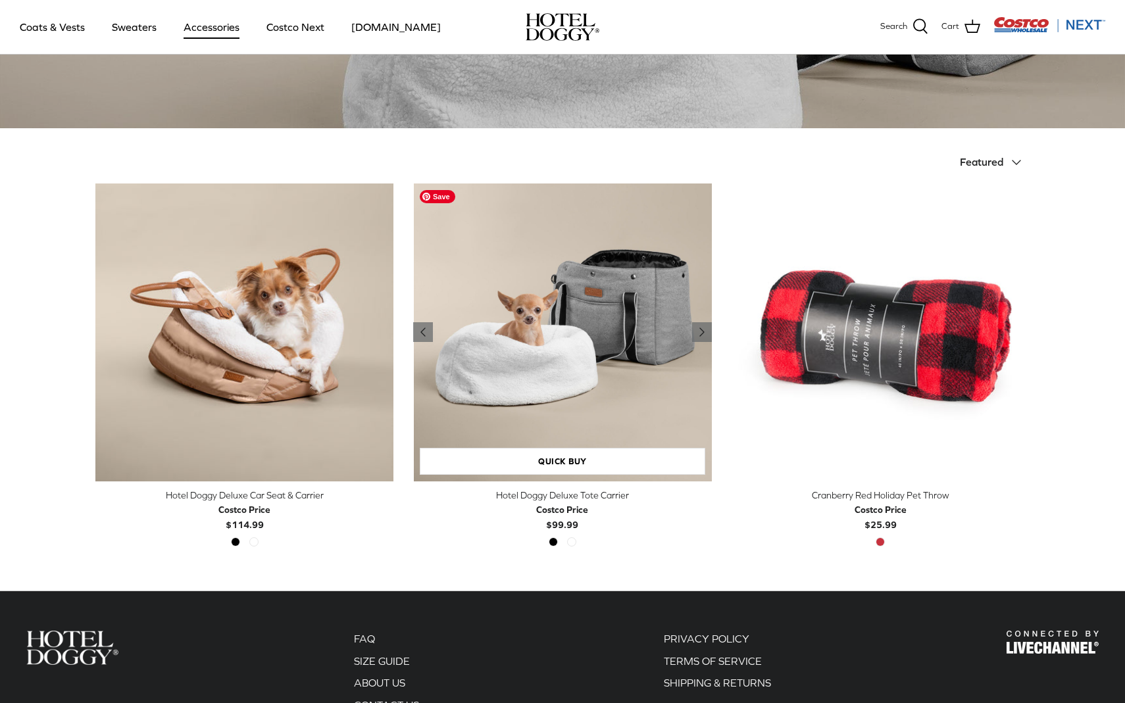
scroll to position [0, 0]
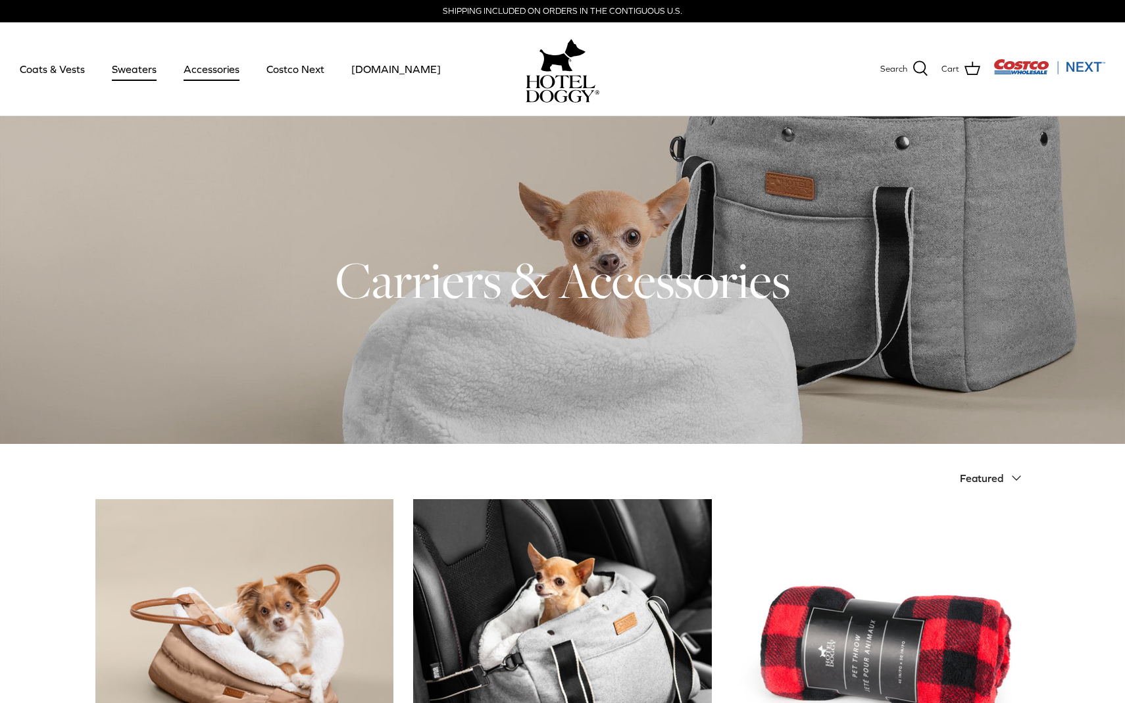
click at [144, 68] on link "Sweaters" at bounding box center [134, 69] width 68 height 45
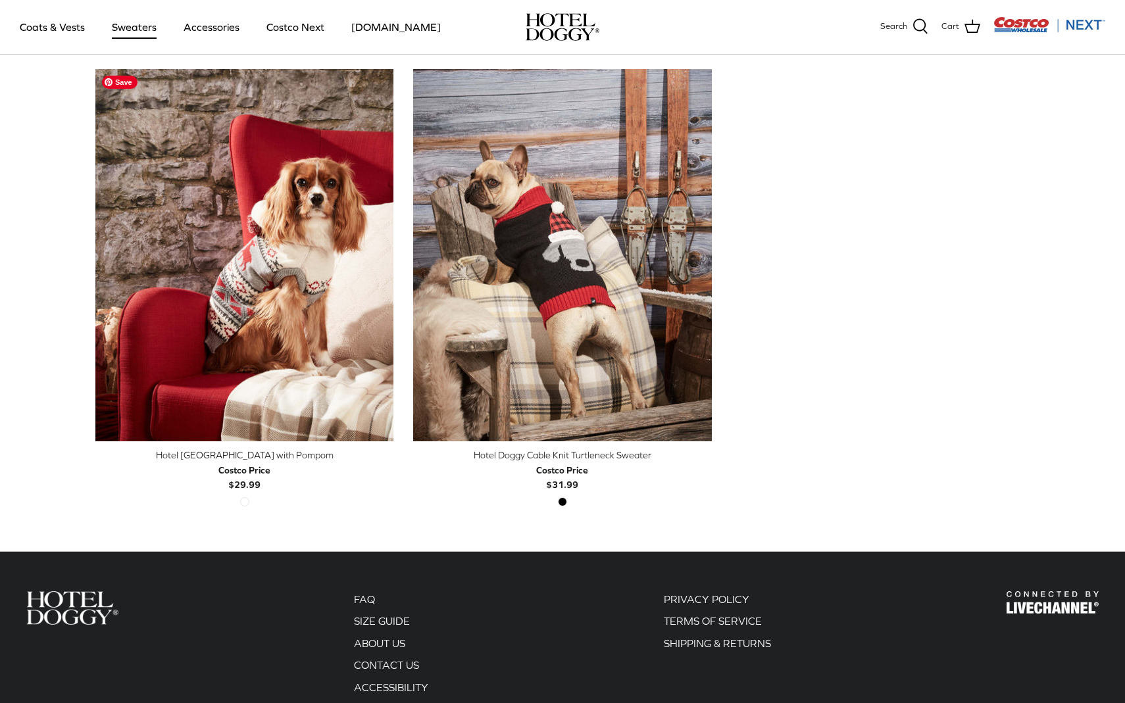
scroll to position [349, 0]
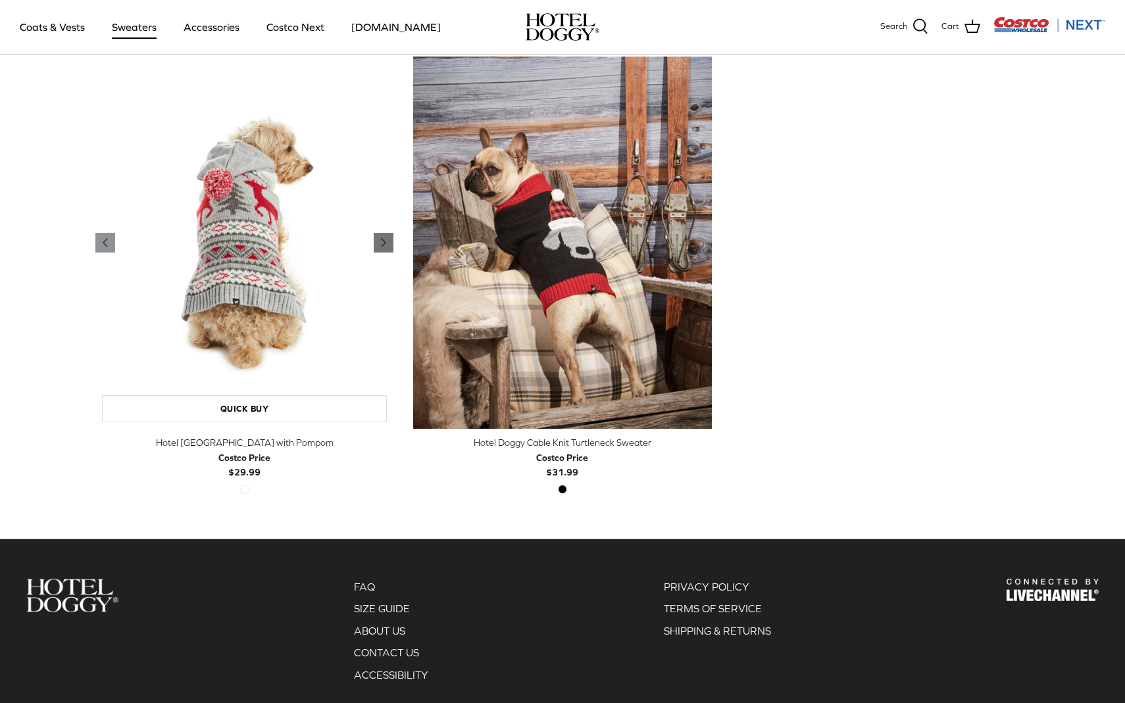
click at [377, 243] on icon "Right" at bounding box center [384, 243] width 16 height 16
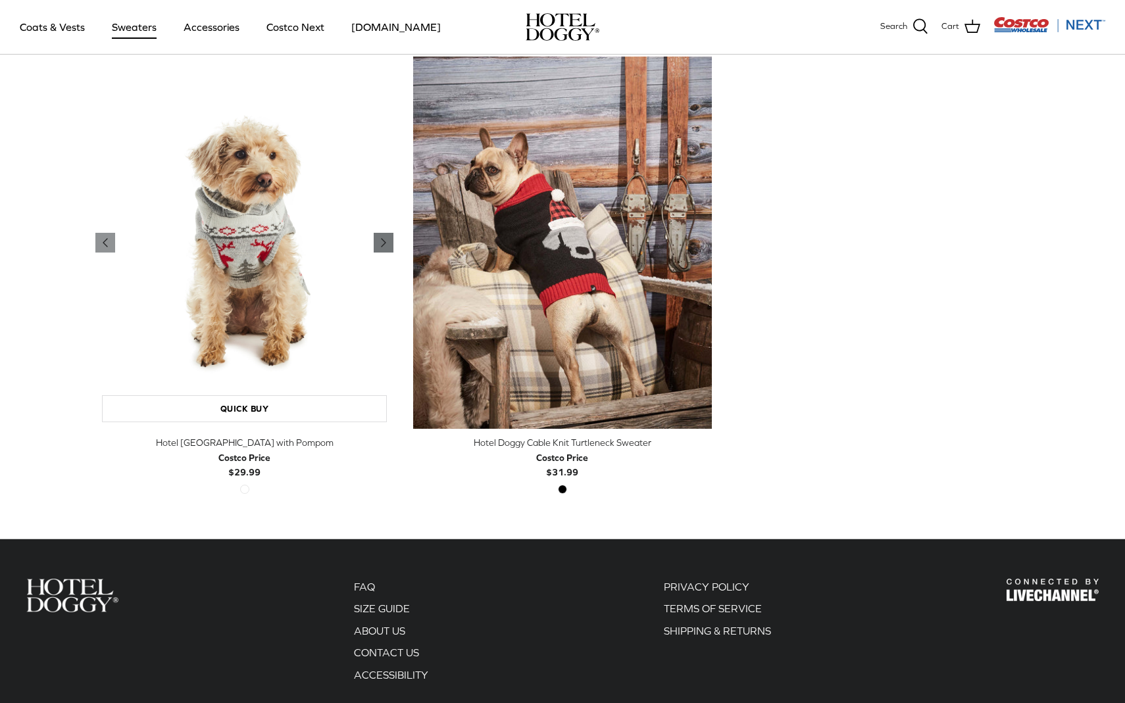
click at [377, 243] on icon "Right" at bounding box center [384, 243] width 16 height 16
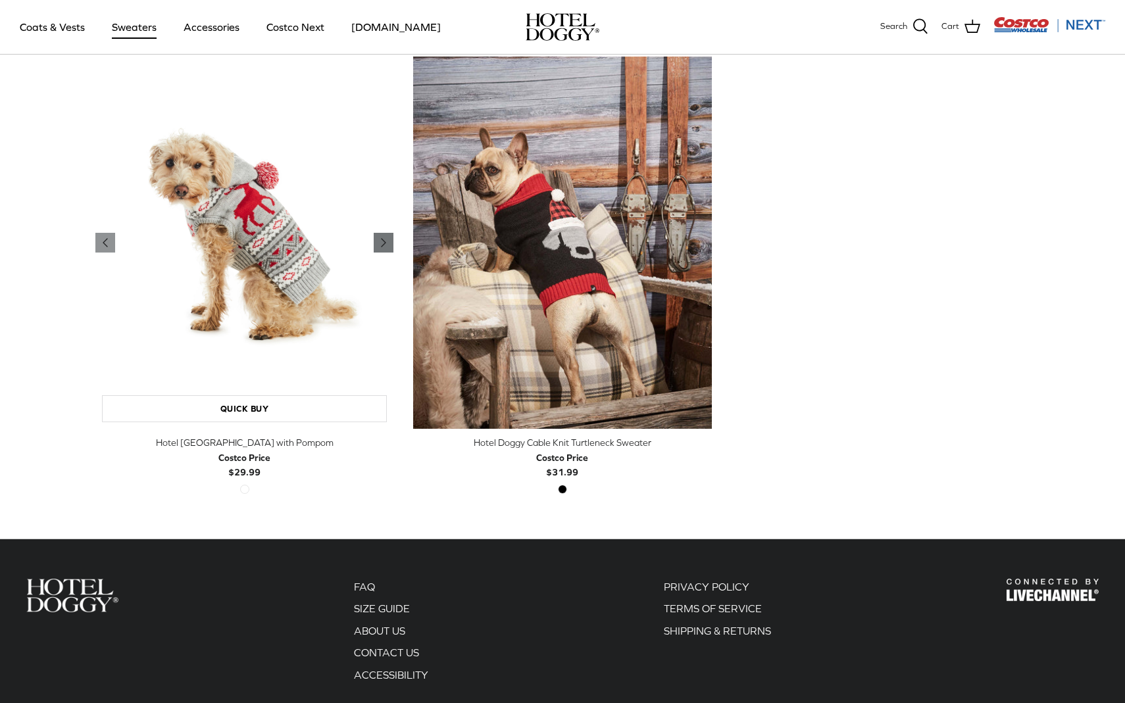
click at [376, 243] on icon "Right" at bounding box center [384, 243] width 16 height 16
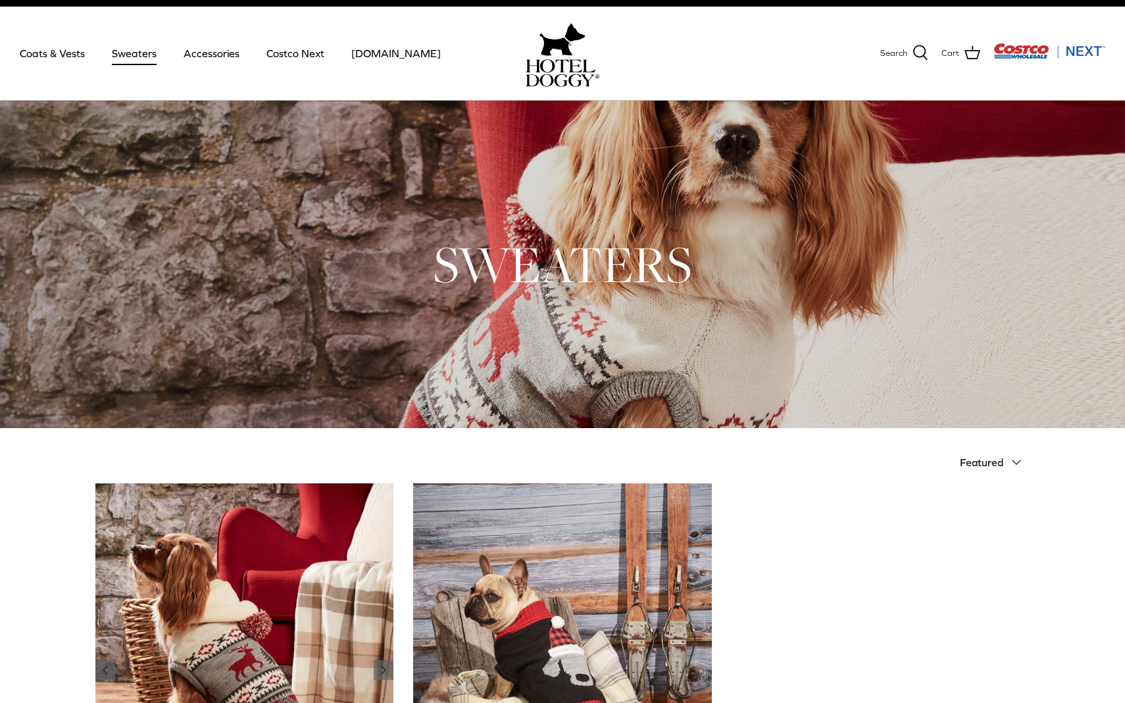
scroll to position [15, 0]
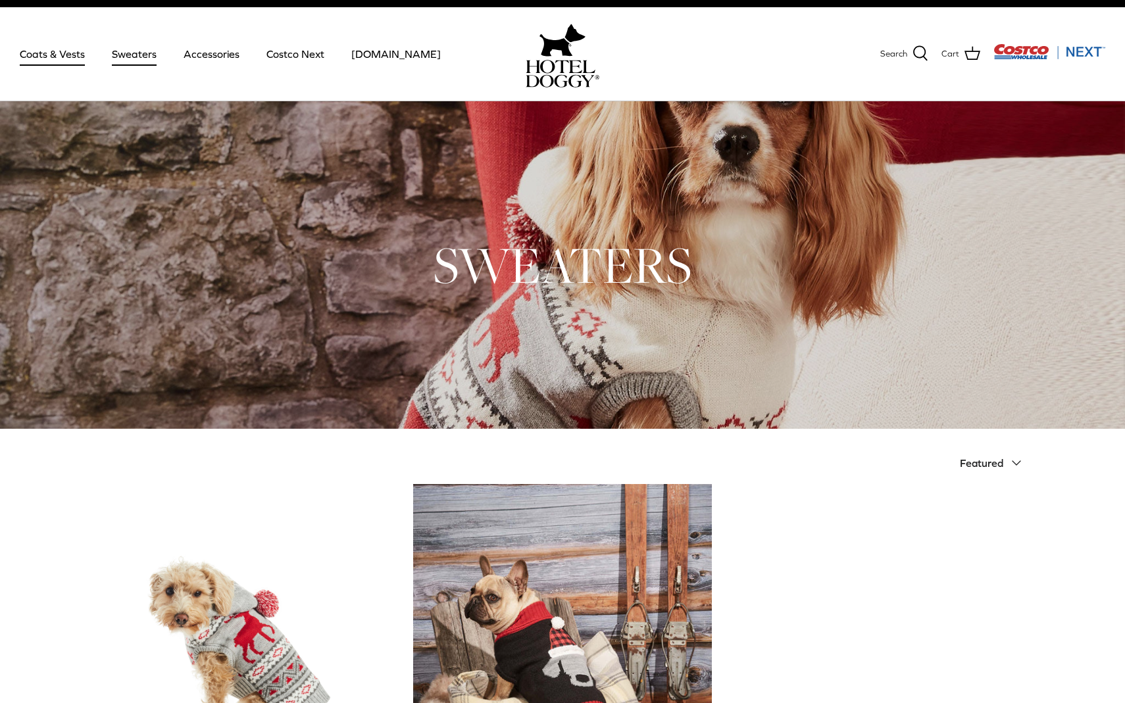
click at [57, 55] on link "Coats & Vests" at bounding box center [52, 54] width 89 height 45
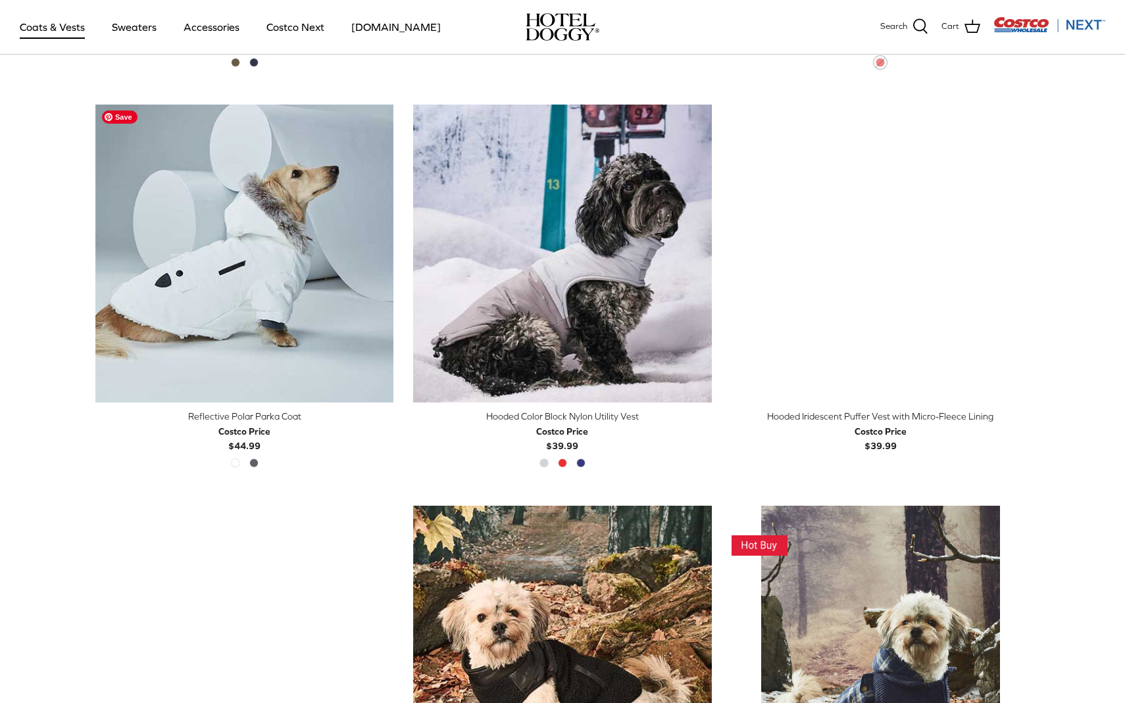
scroll to position [1113, 0]
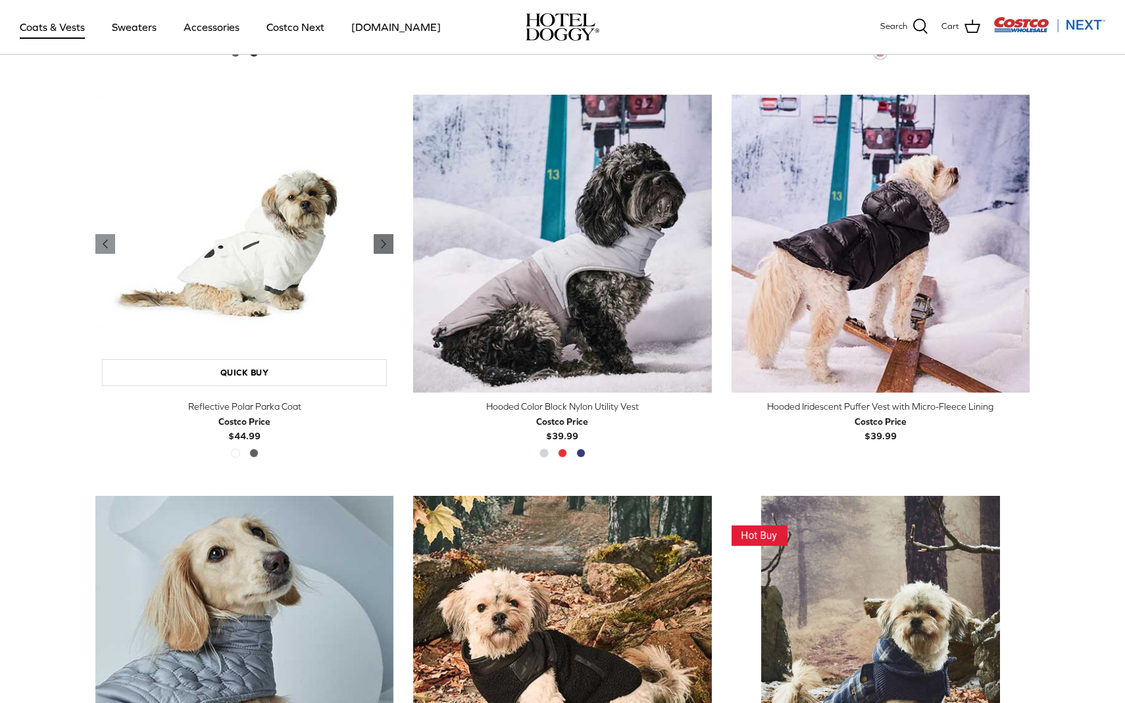
click at [378, 245] on icon "Right" at bounding box center [384, 244] width 16 height 16
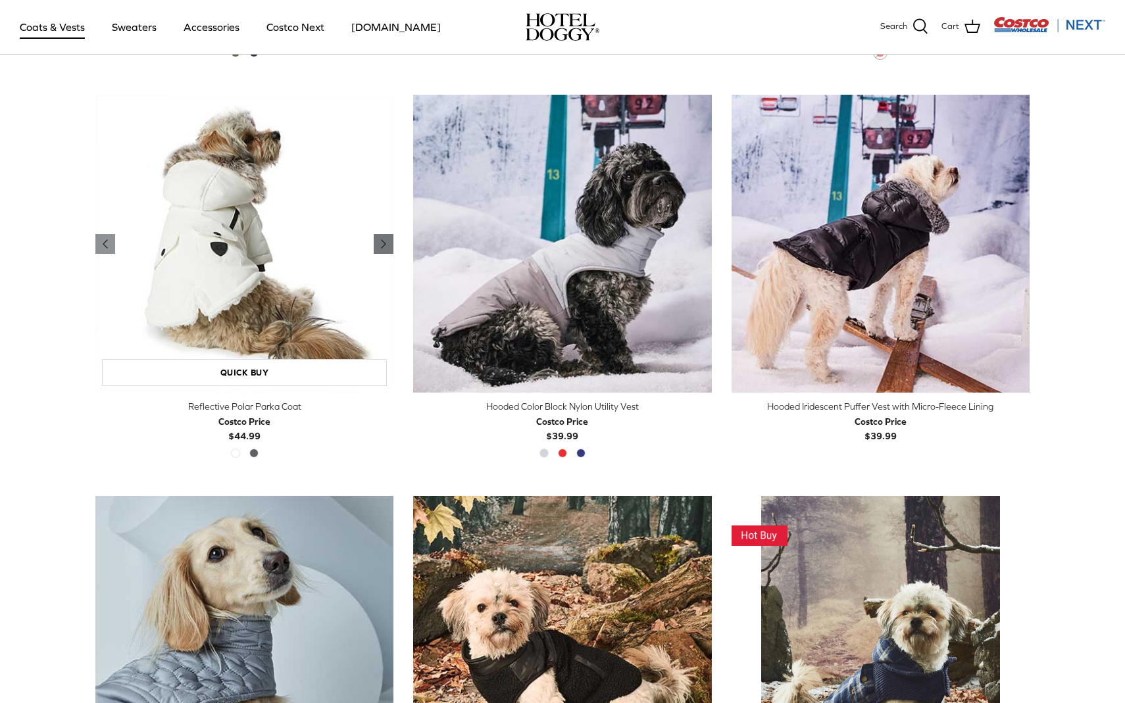
click at [378, 245] on icon "Right" at bounding box center [384, 244] width 16 height 16
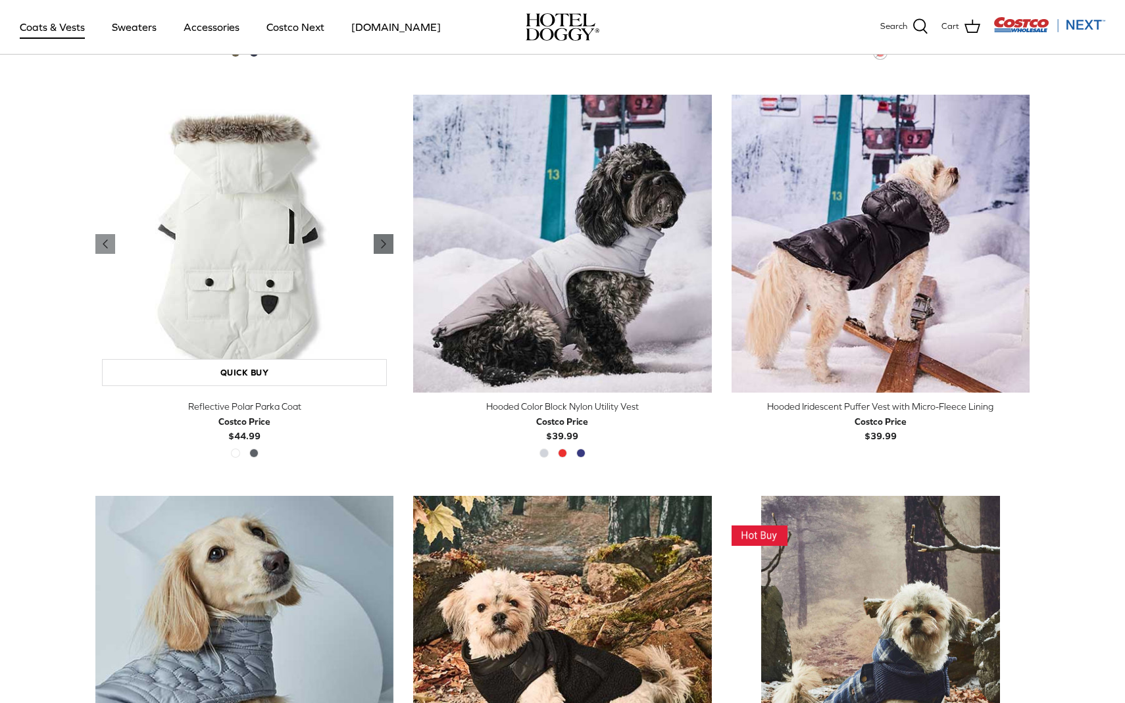
click at [378, 245] on icon "Right" at bounding box center [384, 244] width 16 height 16
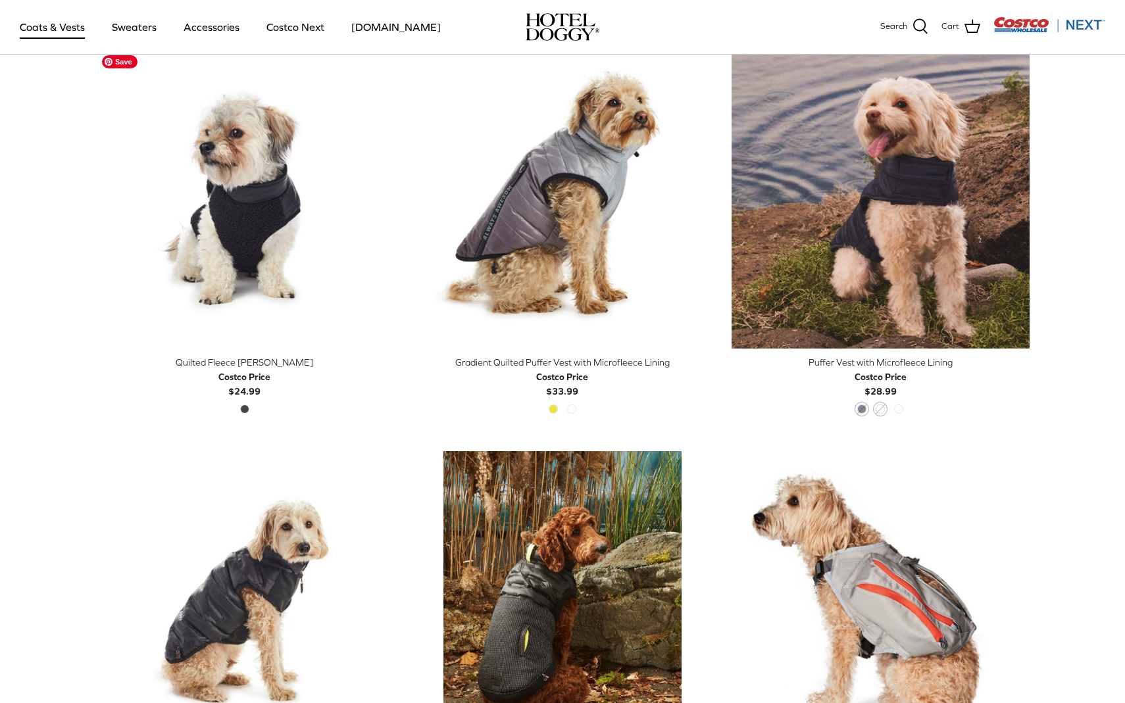
scroll to position [1956, 0]
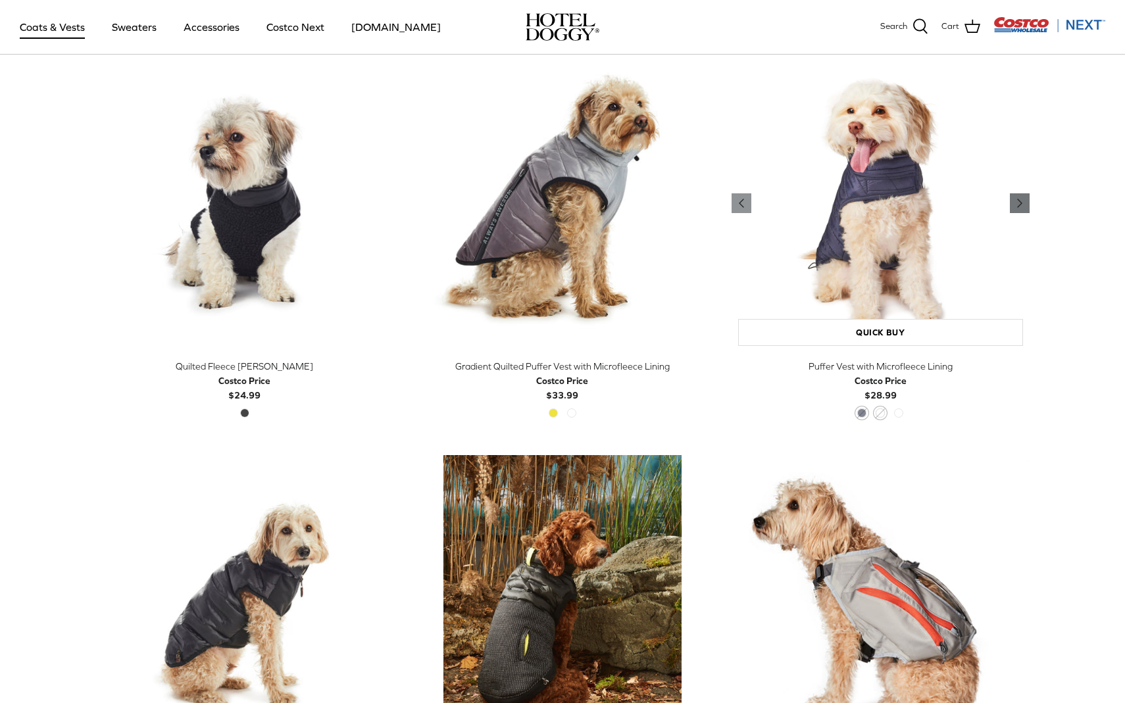
click at [1014, 203] on icon "Right" at bounding box center [1020, 203] width 16 height 16
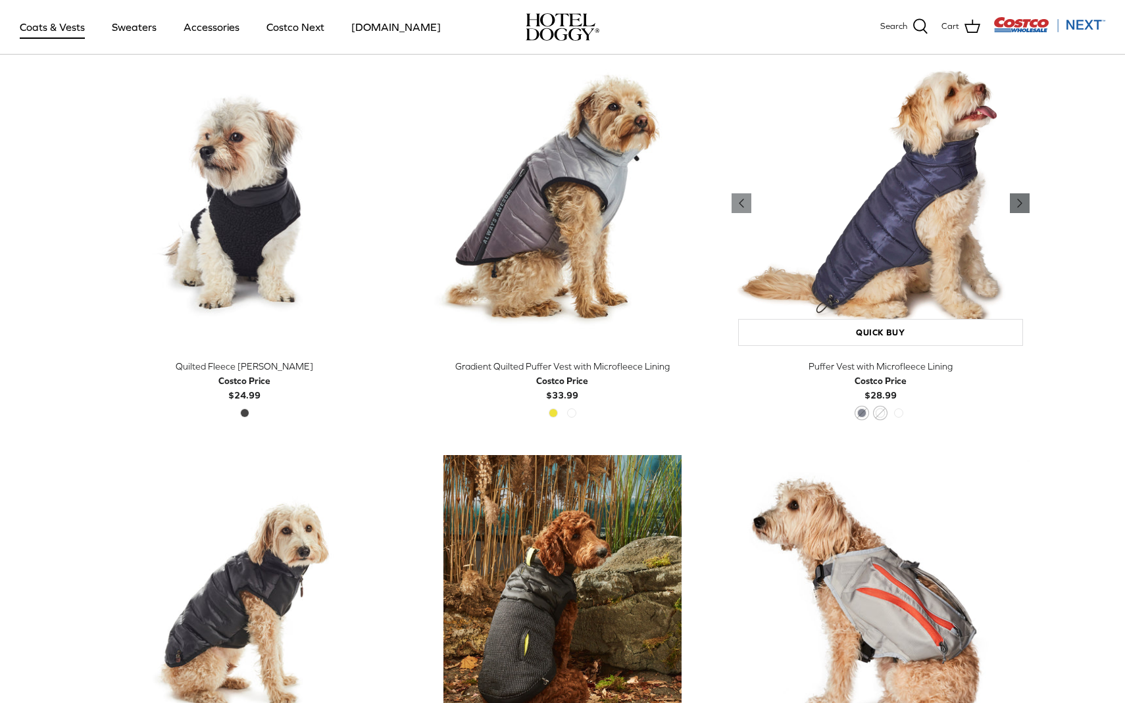
click at [1014, 203] on icon "Right" at bounding box center [1020, 203] width 16 height 16
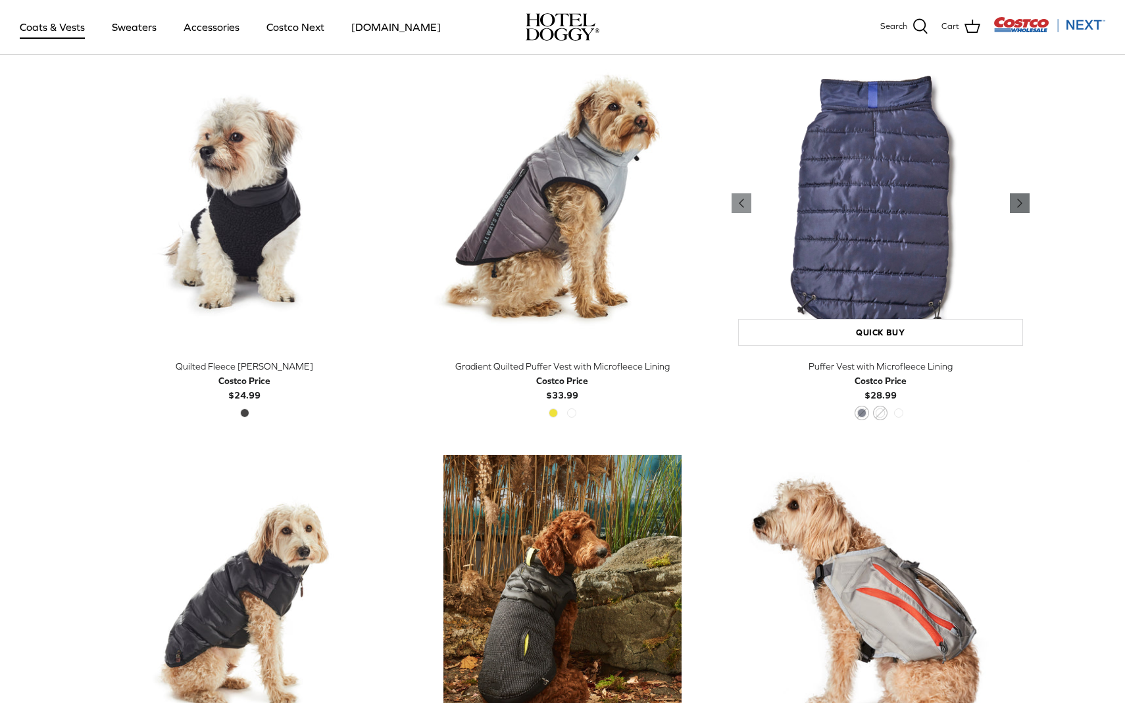
click at [1014, 203] on icon "Right" at bounding box center [1020, 203] width 16 height 16
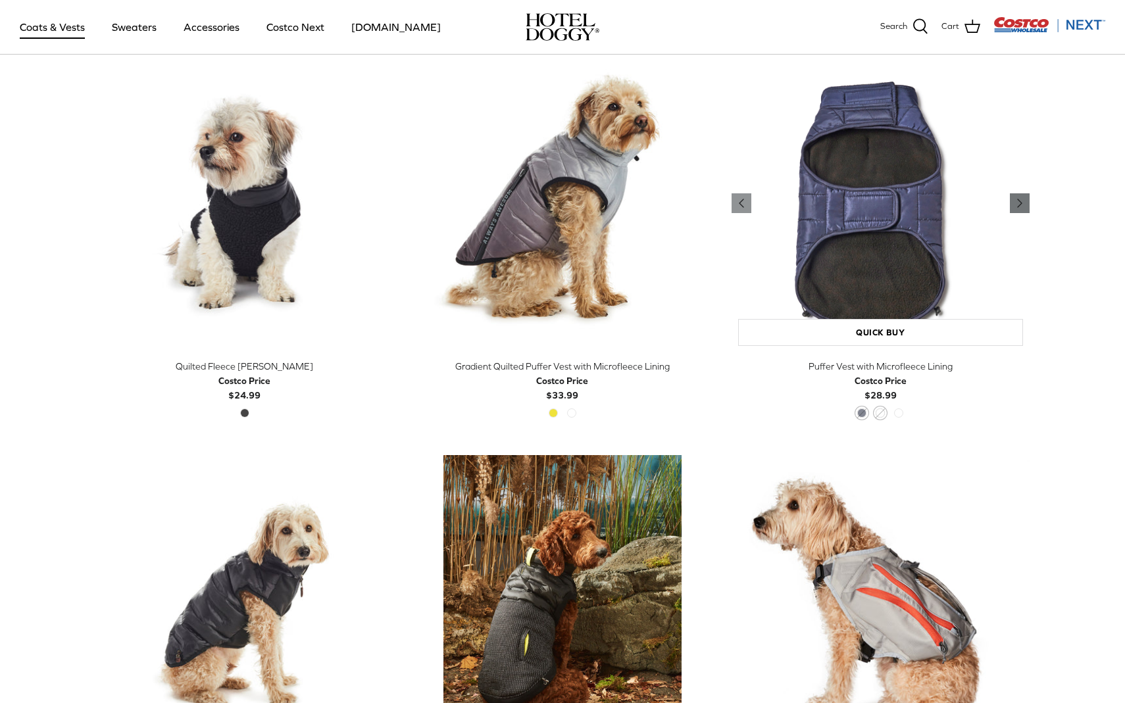
click at [1014, 203] on icon "Right" at bounding box center [1020, 203] width 16 height 16
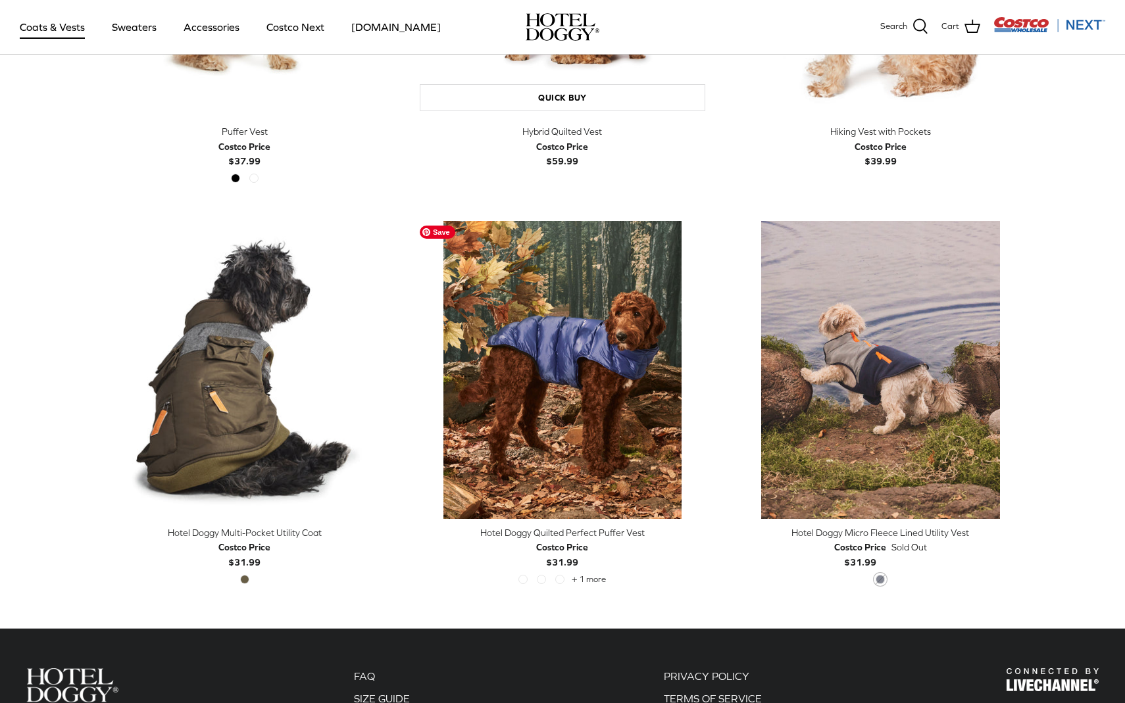
scroll to position [2622, 0]
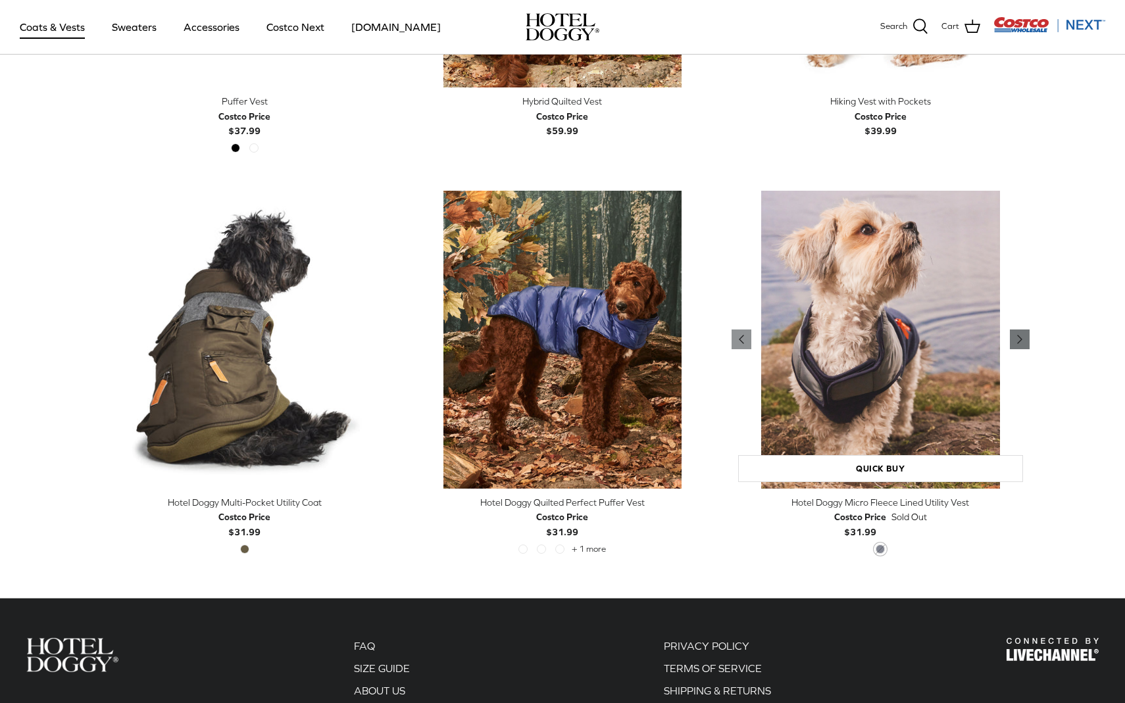
click at [1018, 341] on polyline "Previous" at bounding box center [1020, 340] width 4 height 8
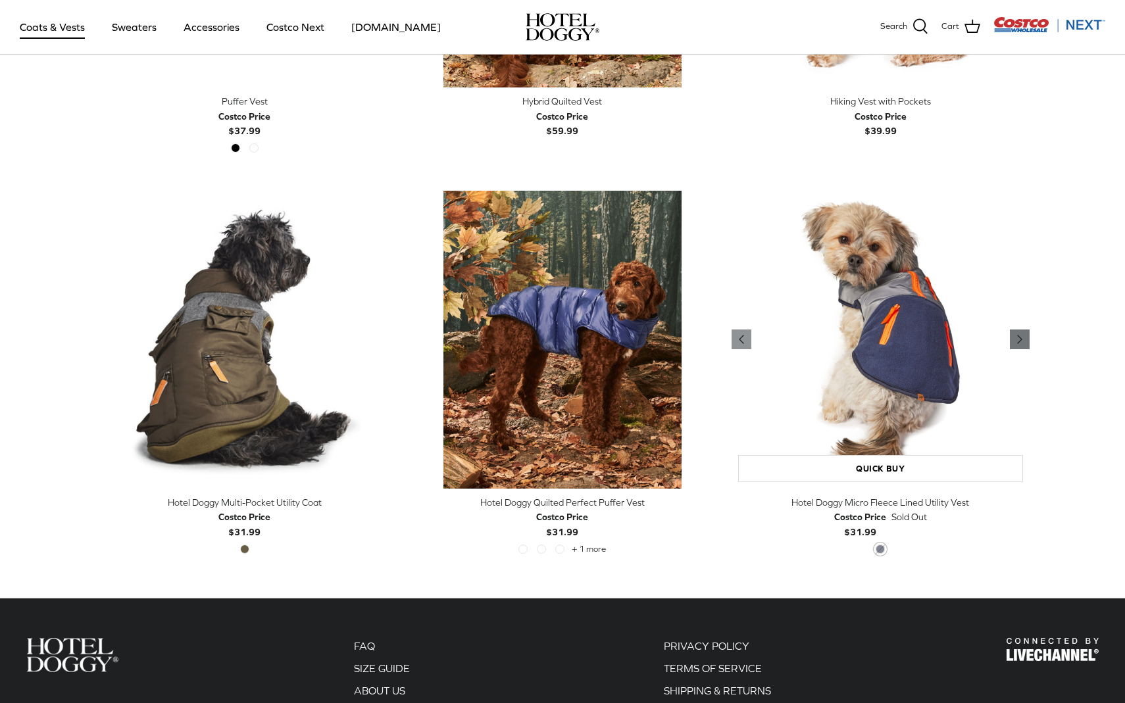
click at [1018, 341] on polyline "Previous" at bounding box center [1020, 340] width 4 height 8
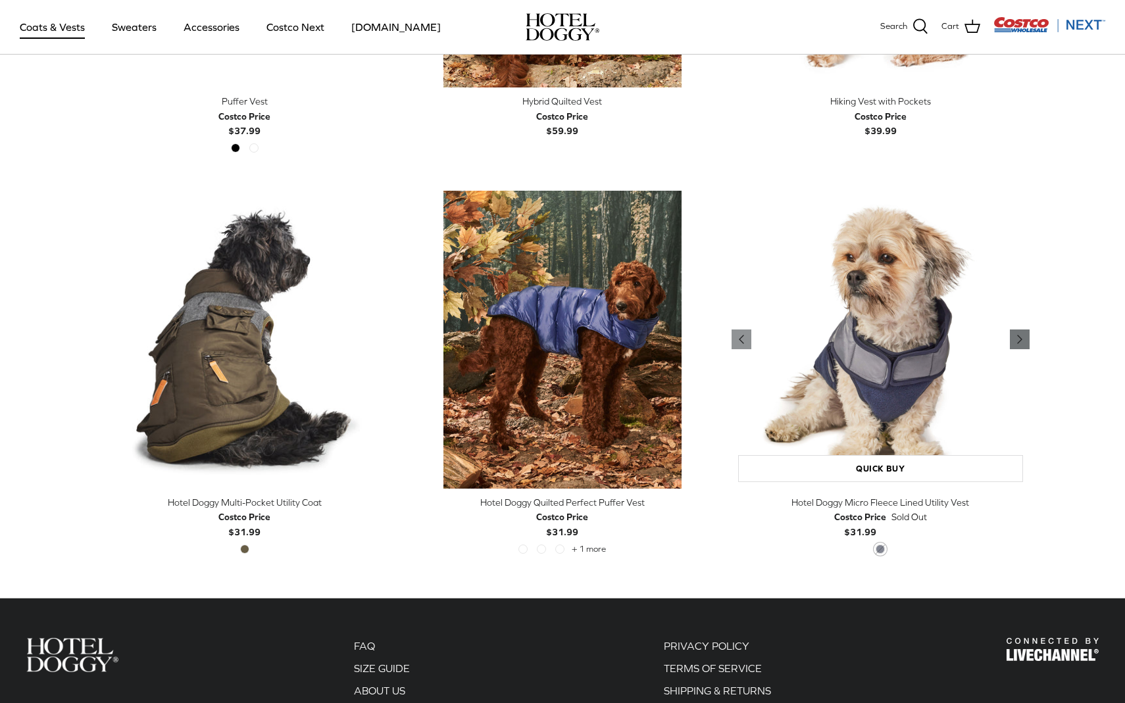
click at [1018, 341] on polyline "Previous" at bounding box center [1020, 340] width 4 height 8
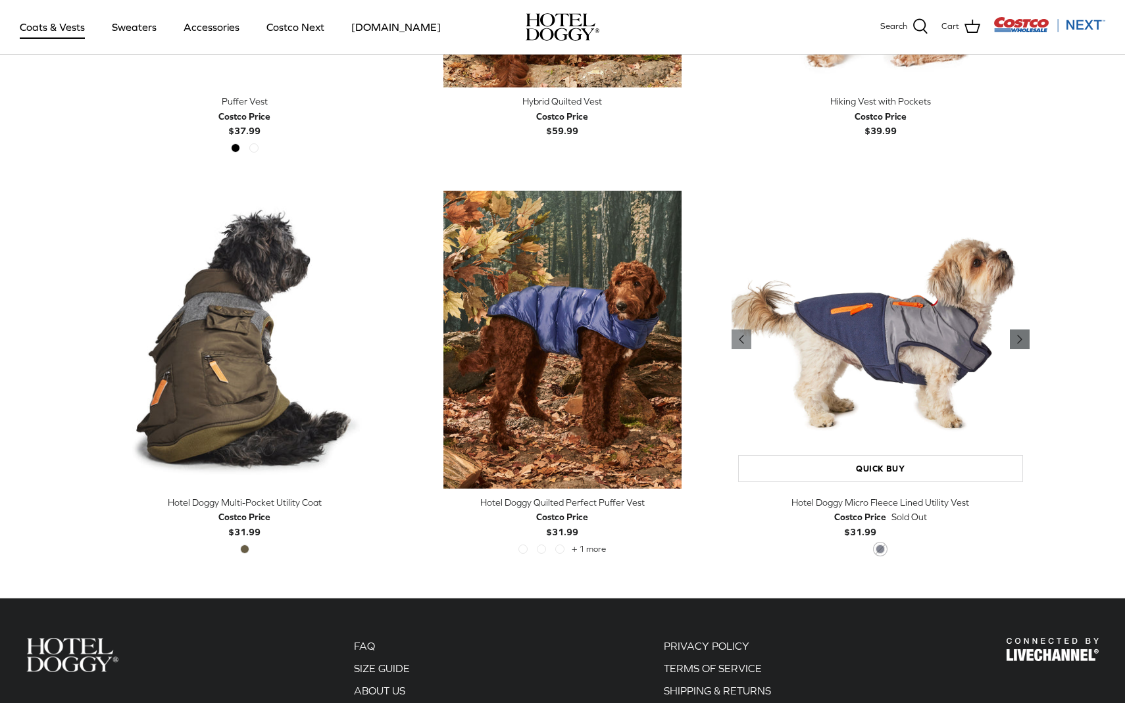
click at [1018, 341] on polyline "Previous" at bounding box center [1020, 340] width 4 height 8
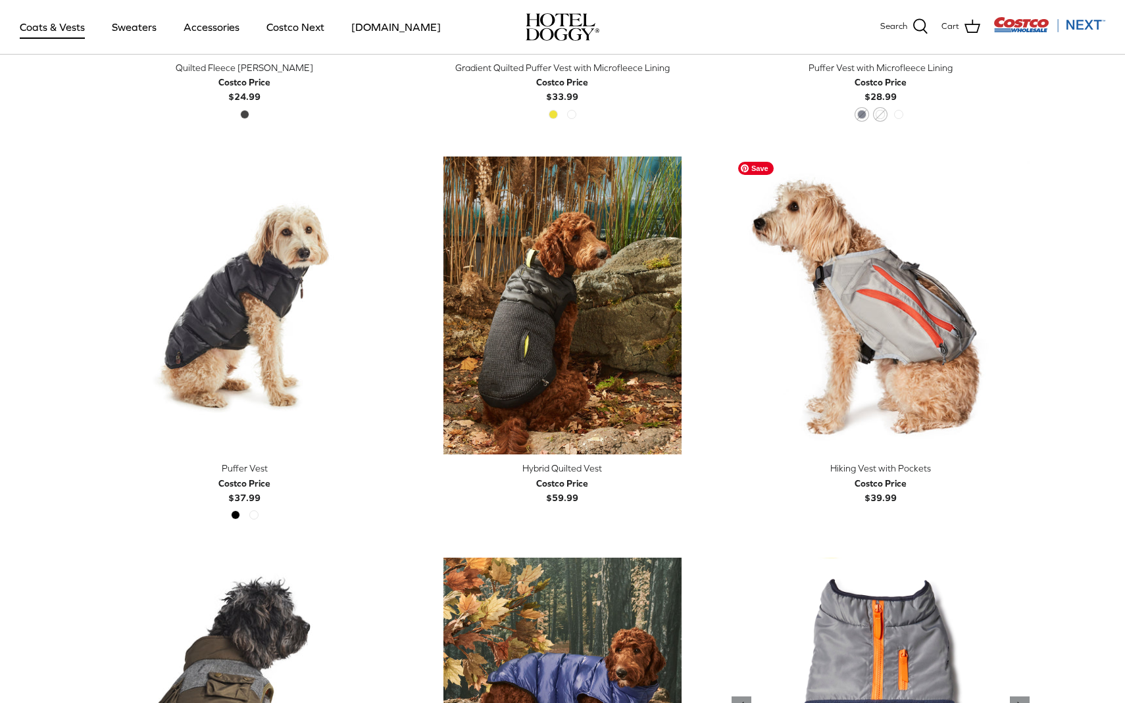
scroll to position [2369, 0]
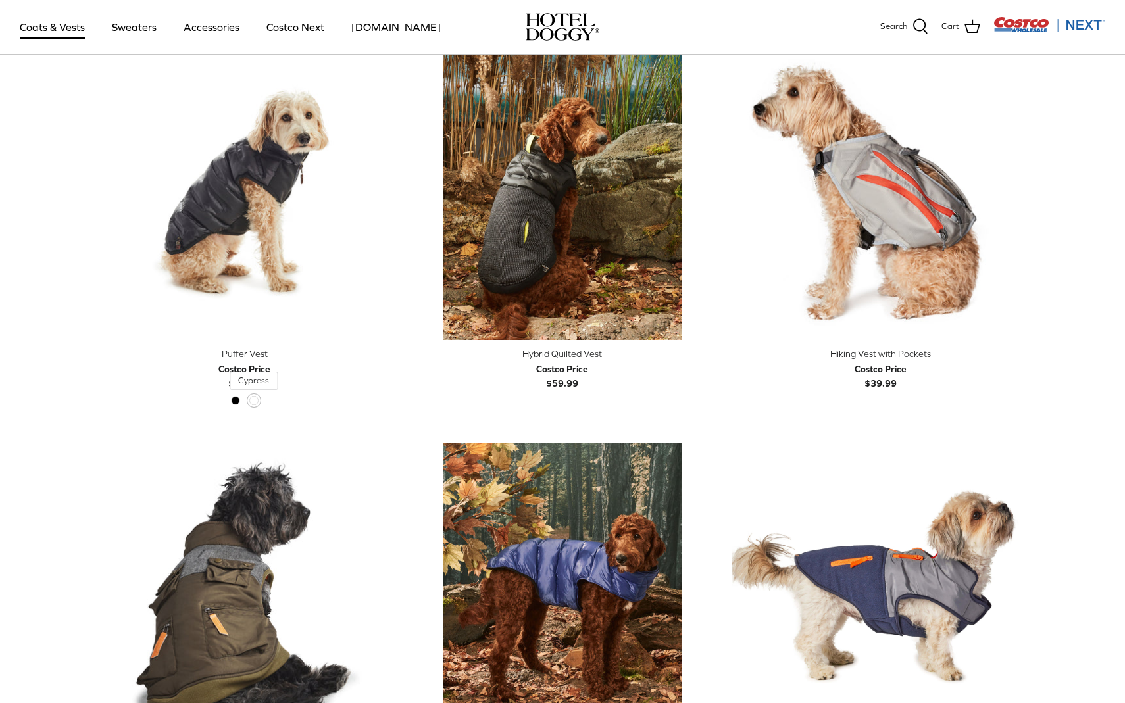
click at [255, 398] on span "Cypress" at bounding box center [253, 400] width 9 height 9
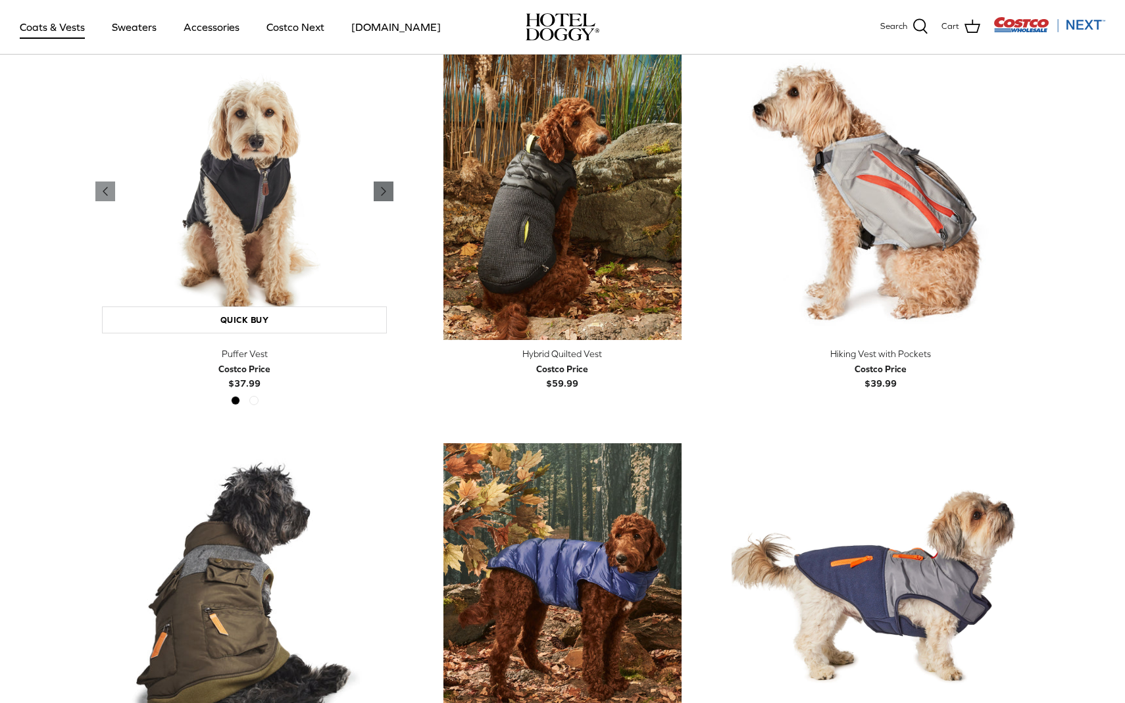
click at [386, 189] on icon "Right" at bounding box center [384, 192] width 16 height 16
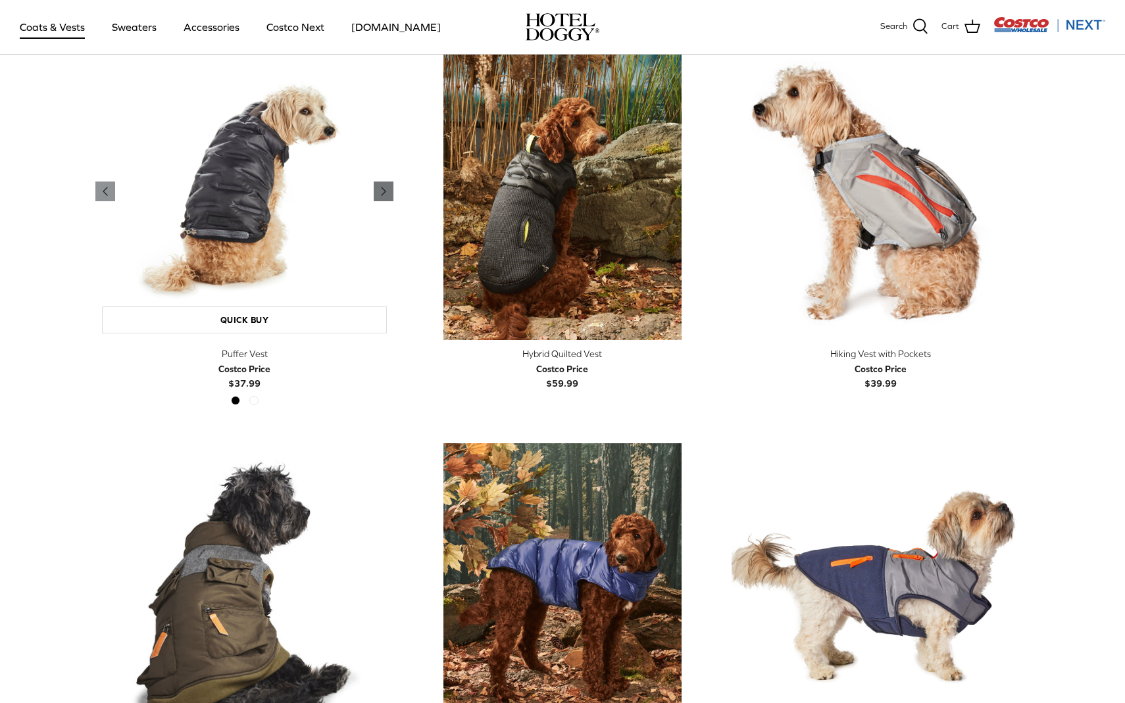
click at [386, 189] on icon "Right" at bounding box center [384, 192] width 16 height 16
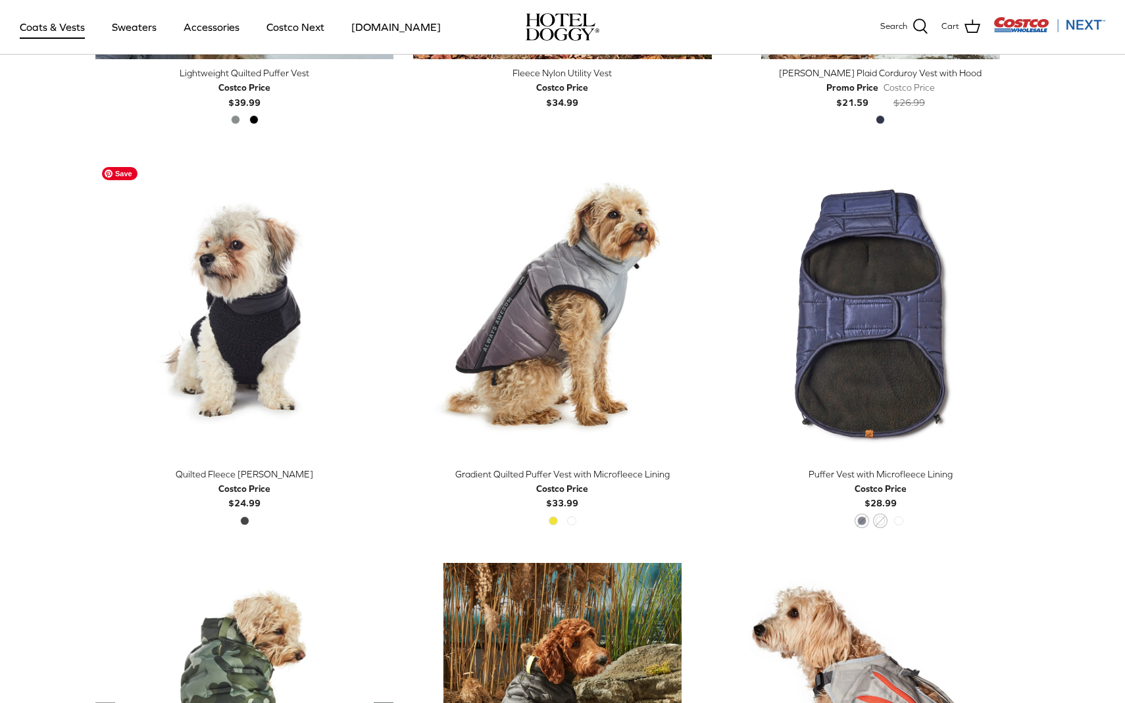
scroll to position [1826, 0]
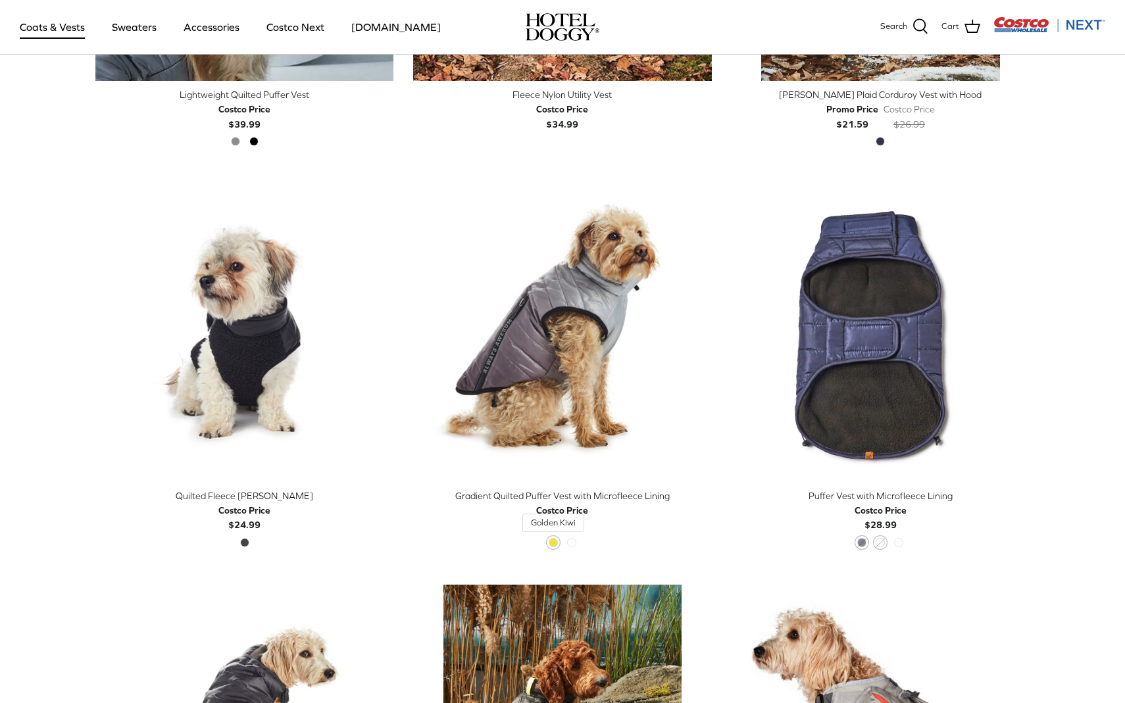
click at [553, 542] on span "Golden Kiwi" at bounding box center [553, 542] width 9 height 9
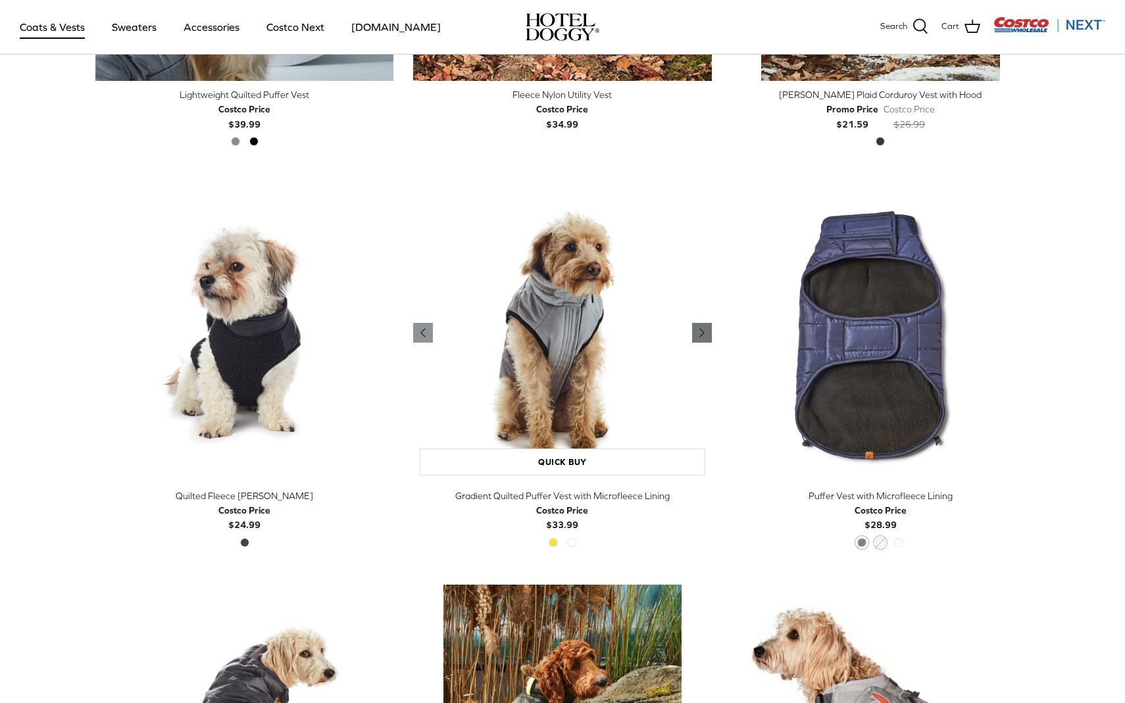
click at [695, 336] on icon "Right" at bounding box center [702, 333] width 16 height 16
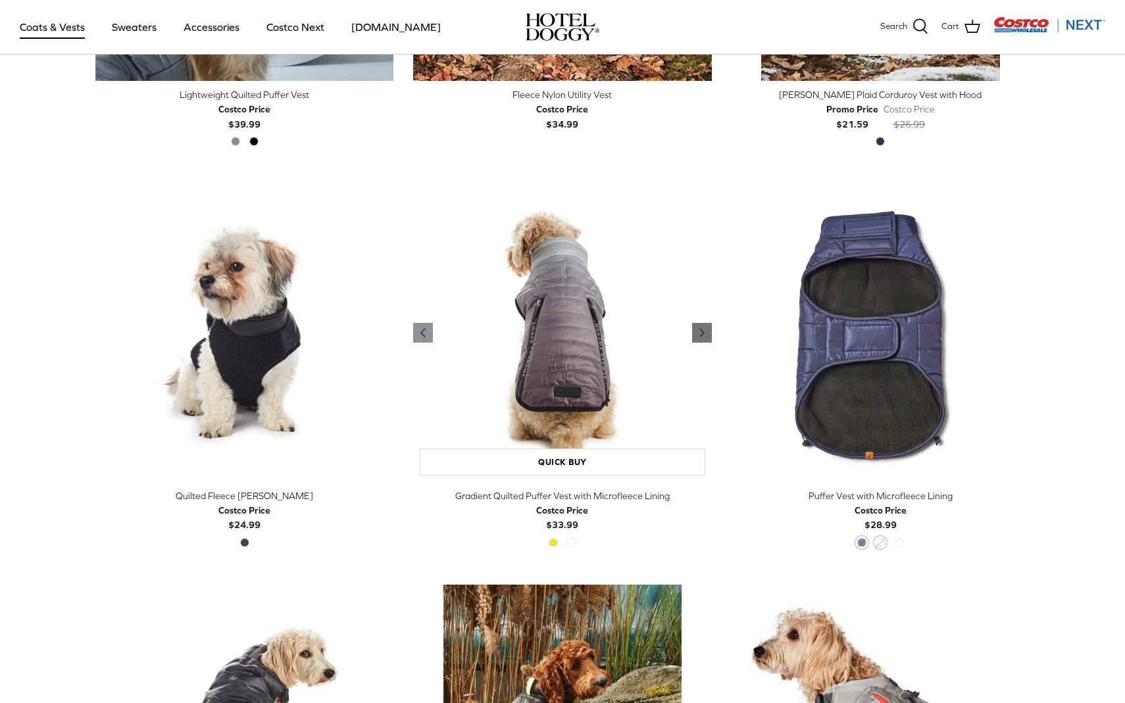
click at [695, 336] on icon "Right" at bounding box center [702, 333] width 16 height 16
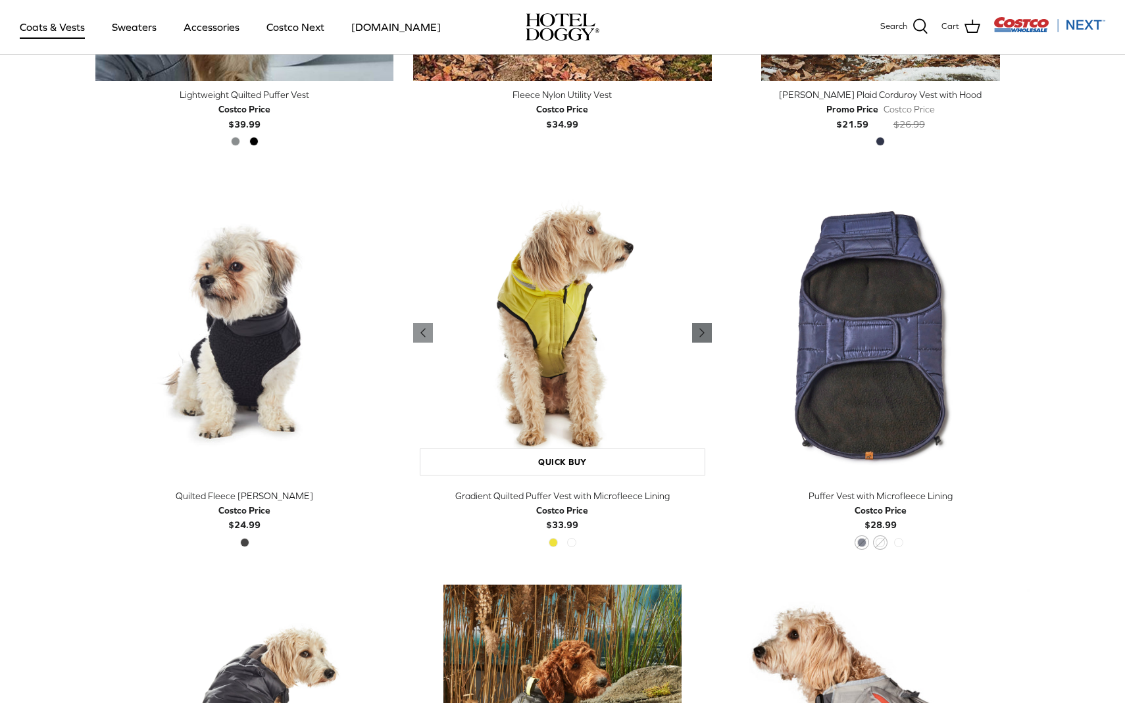
click at [695, 336] on icon "Right" at bounding box center [702, 333] width 16 height 16
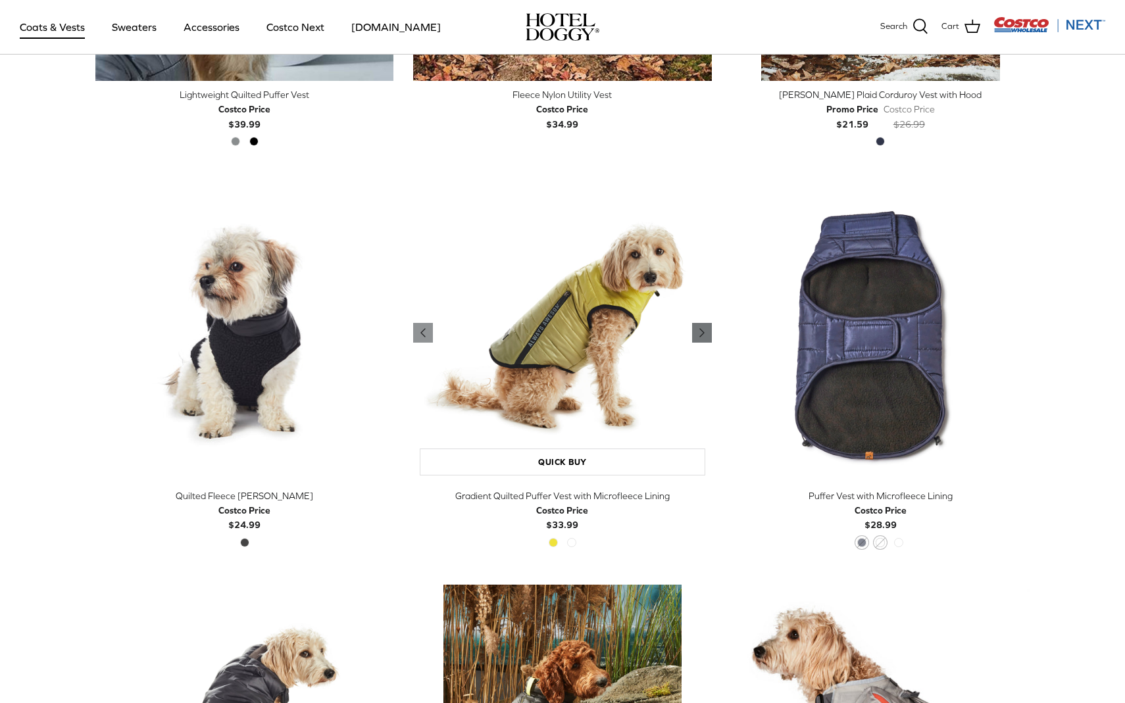
click at [695, 336] on icon "Right" at bounding box center [702, 333] width 16 height 16
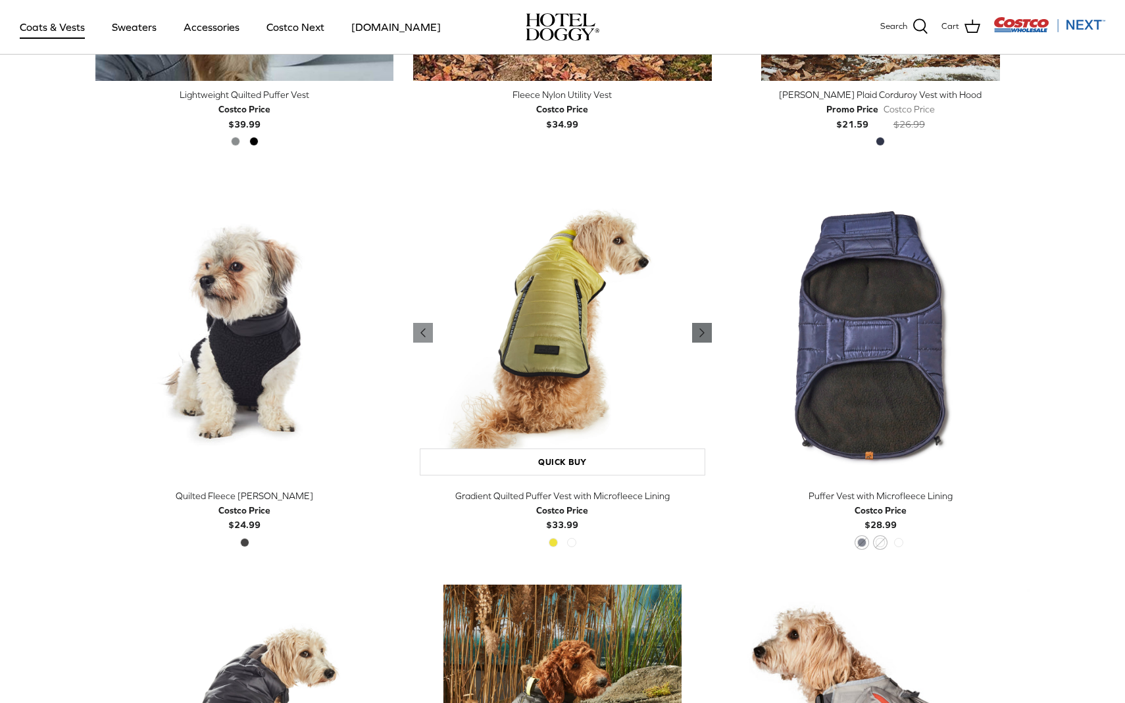
click at [695, 336] on icon "Right" at bounding box center [702, 333] width 16 height 16
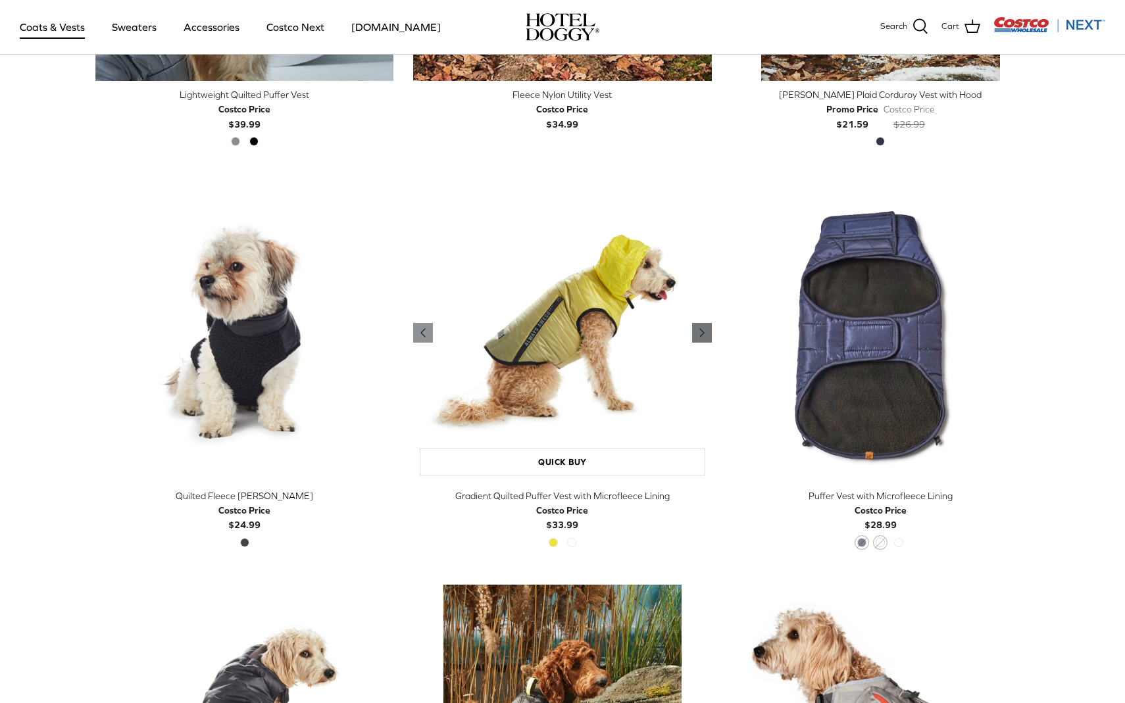
click at [695, 336] on icon "Right" at bounding box center [702, 333] width 16 height 16
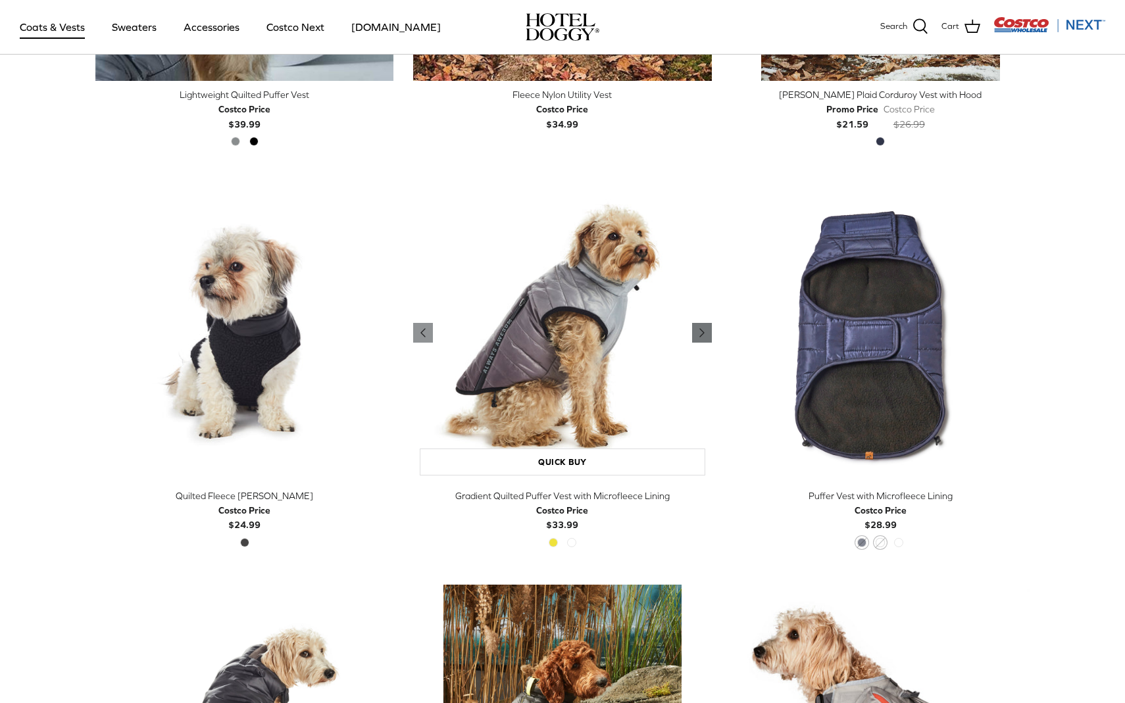
click at [695, 336] on icon "Right" at bounding box center [702, 333] width 16 height 16
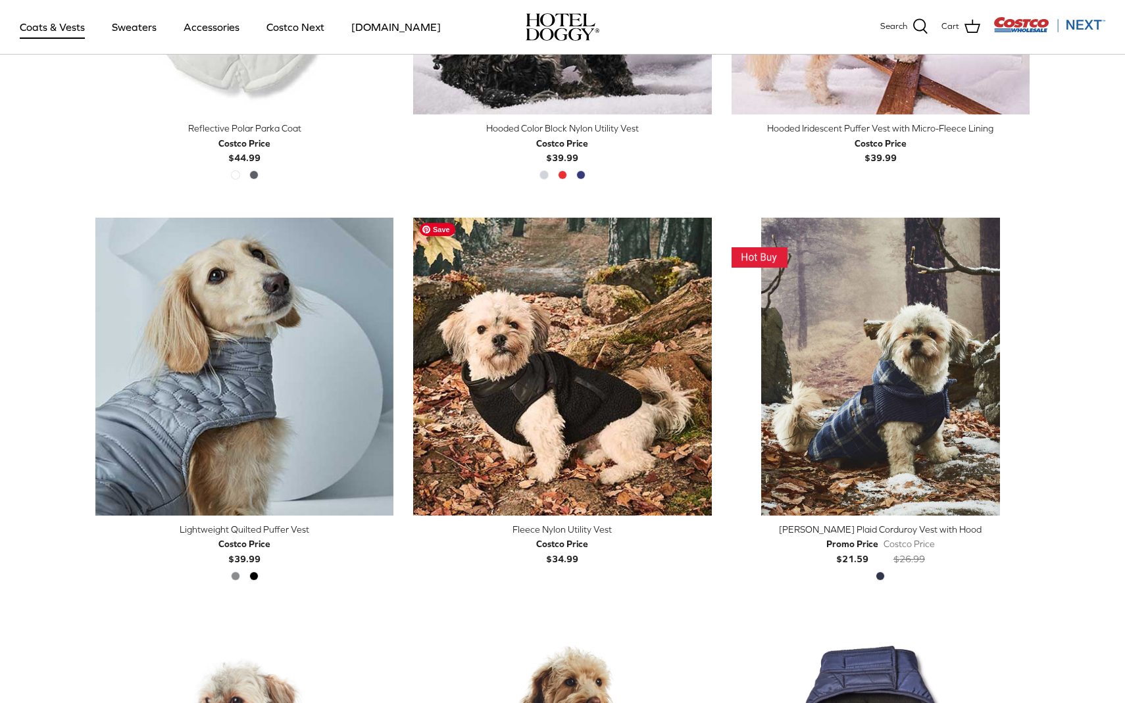
scroll to position [1378, 0]
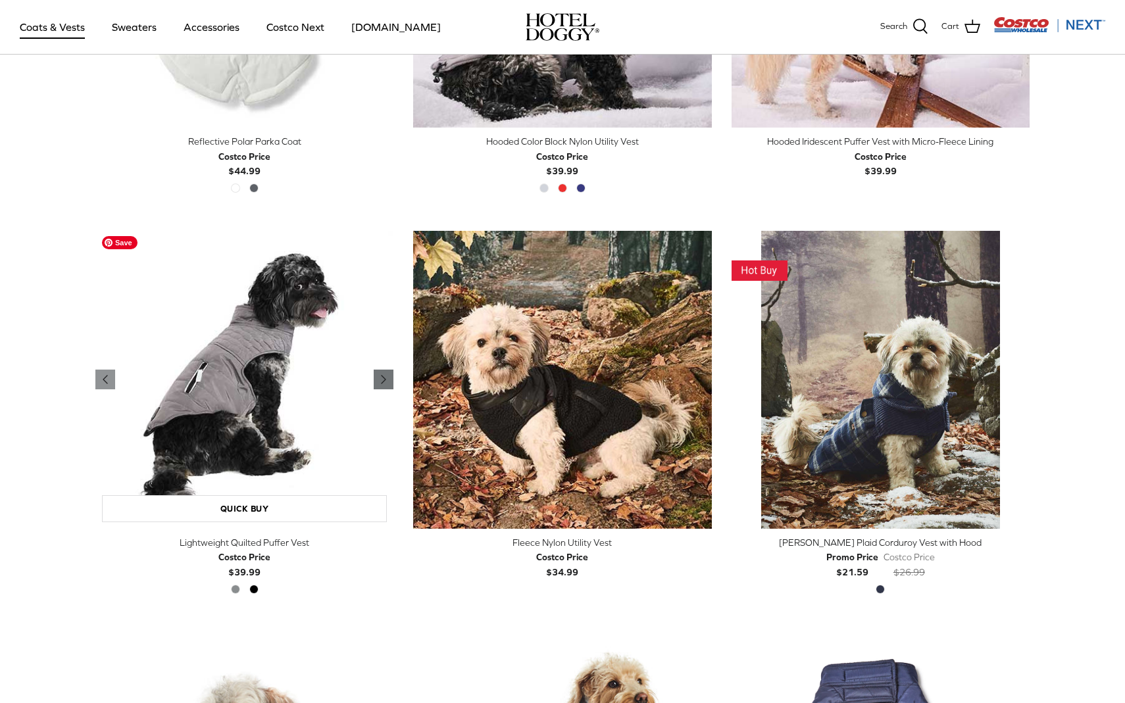
click at [386, 376] on icon "Right" at bounding box center [384, 380] width 16 height 16
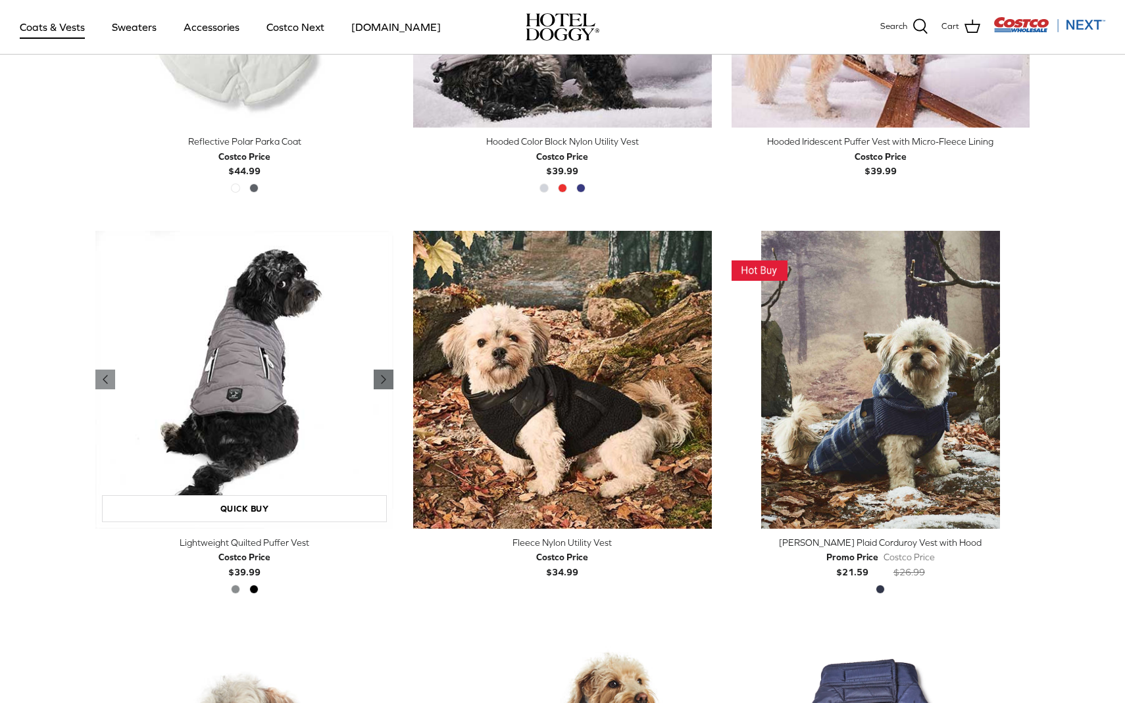
click at [386, 376] on icon "Right" at bounding box center [384, 380] width 16 height 16
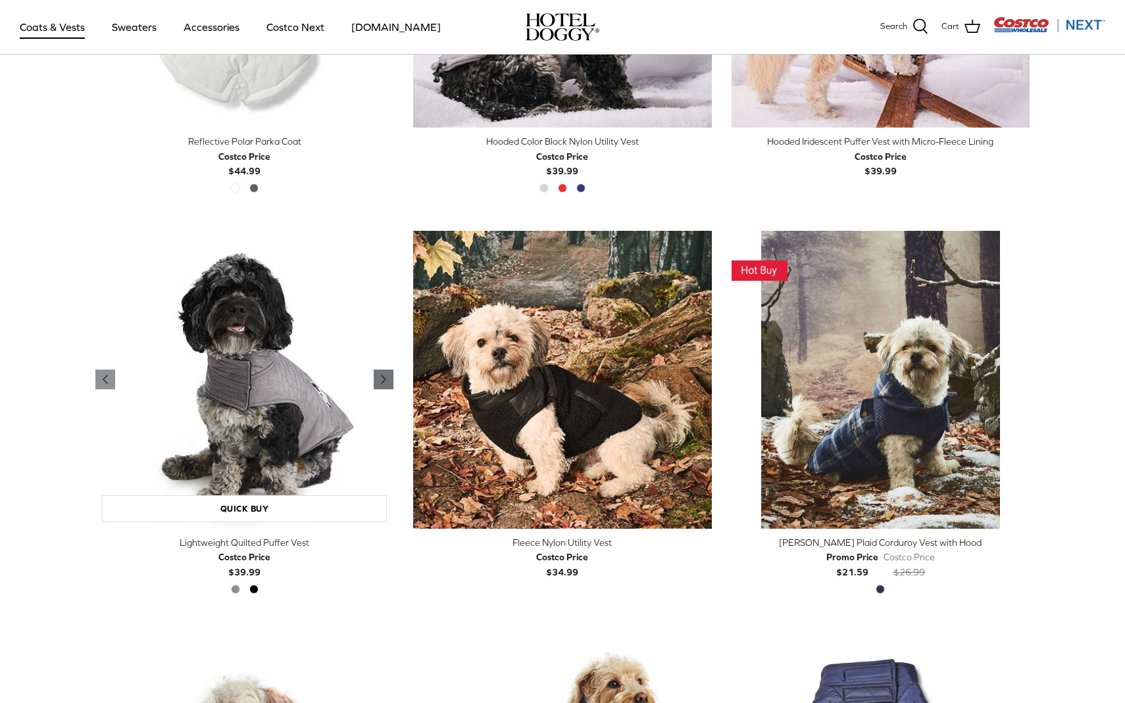
click at [386, 376] on icon "Right" at bounding box center [384, 380] width 16 height 16
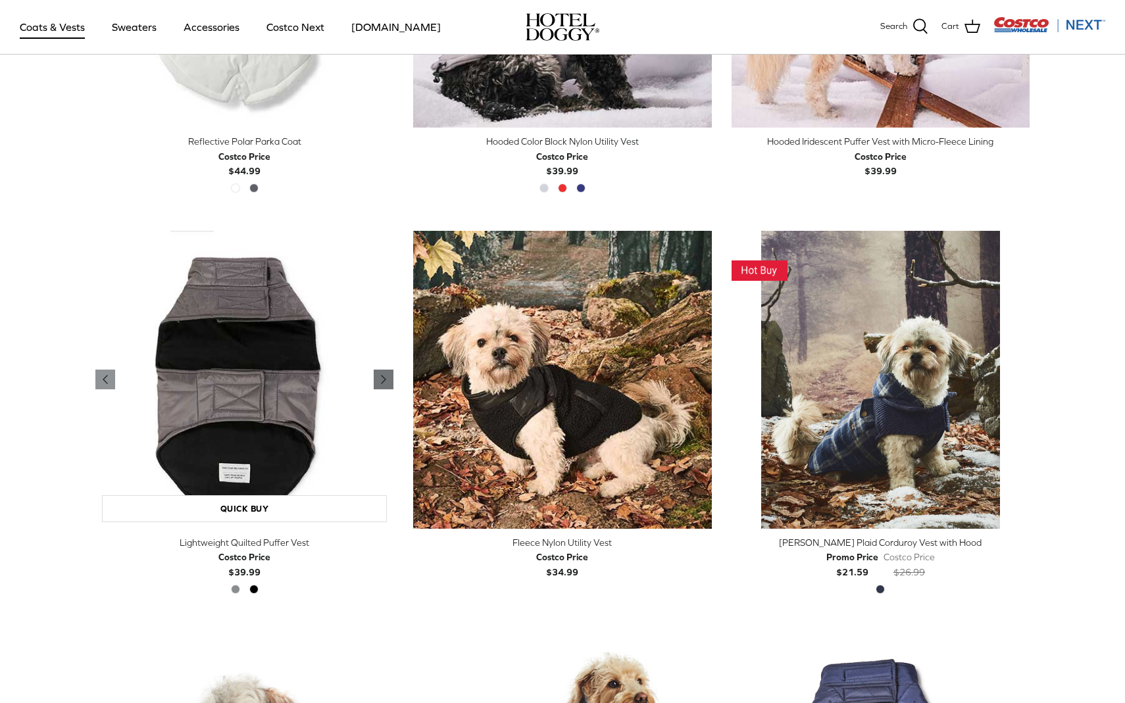
click at [386, 376] on icon "Right" at bounding box center [384, 380] width 16 height 16
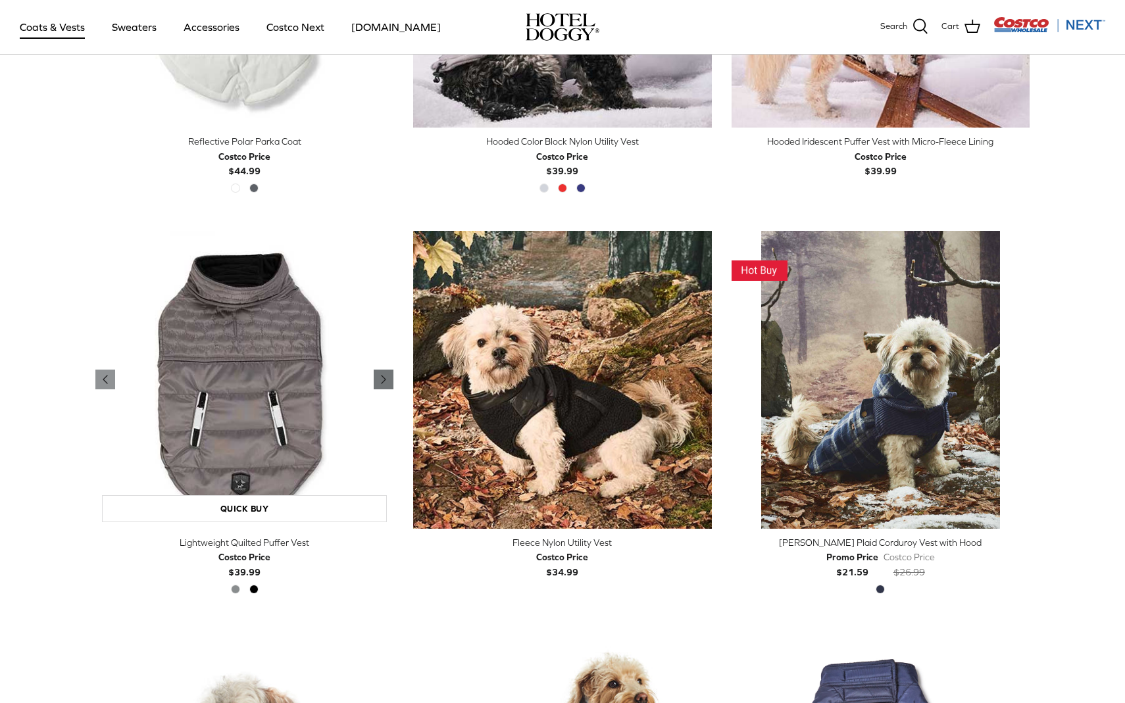
click at [386, 376] on icon "Right" at bounding box center [384, 380] width 16 height 16
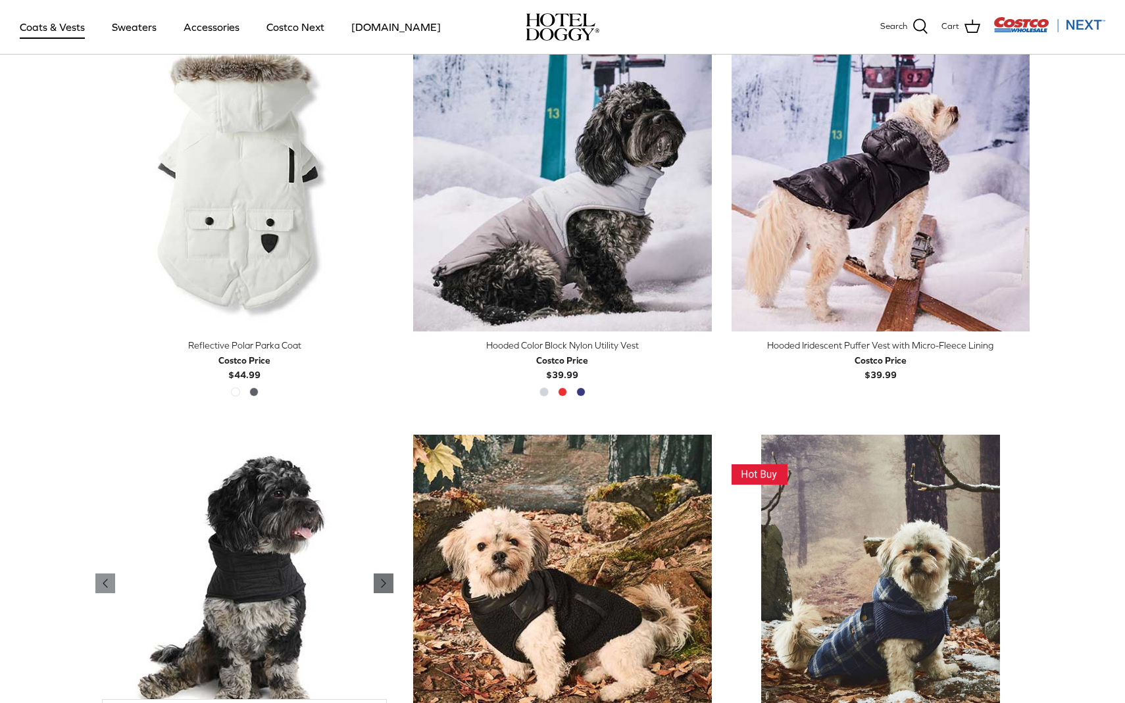
scroll to position [1147, 0]
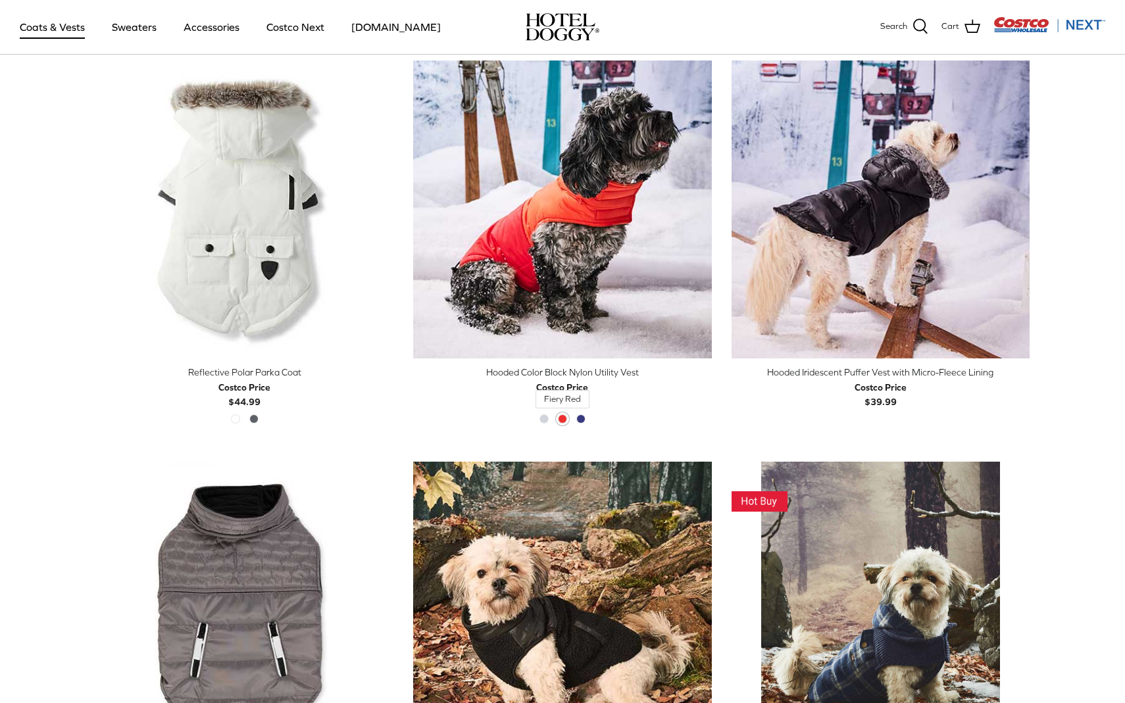
click at [561, 418] on span "Fiery Red" at bounding box center [562, 418] width 9 height 9
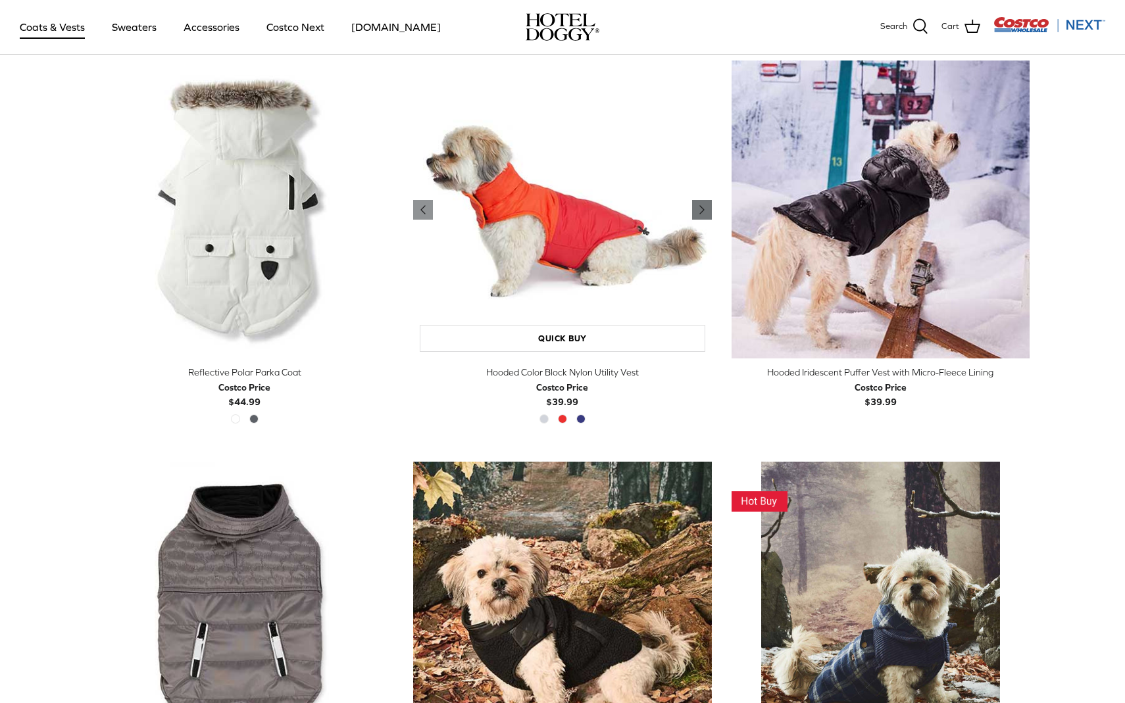
click at [703, 213] on icon "Right" at bounding box center [702, 210] width 16 height 16
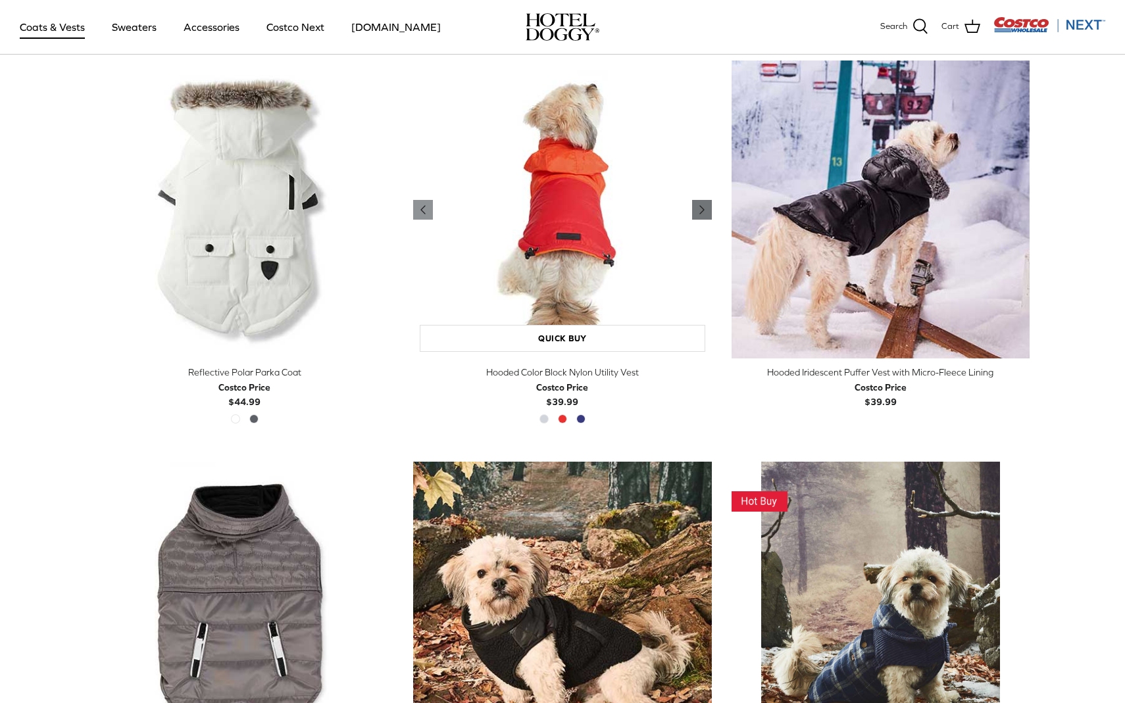
click at [703, 213] on icon "Right" at bounding box center [702, 210] width 16 height 16
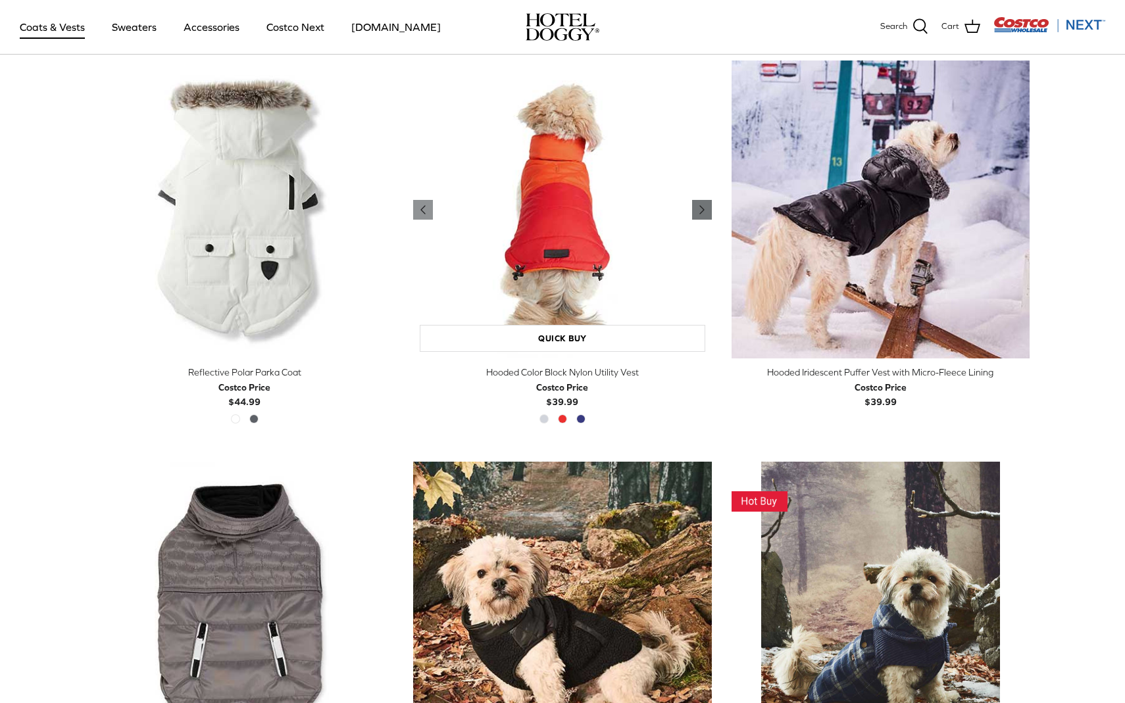
click at [703, 213] on icon "Right" at bounding box center [702, 210] width 16 height 16
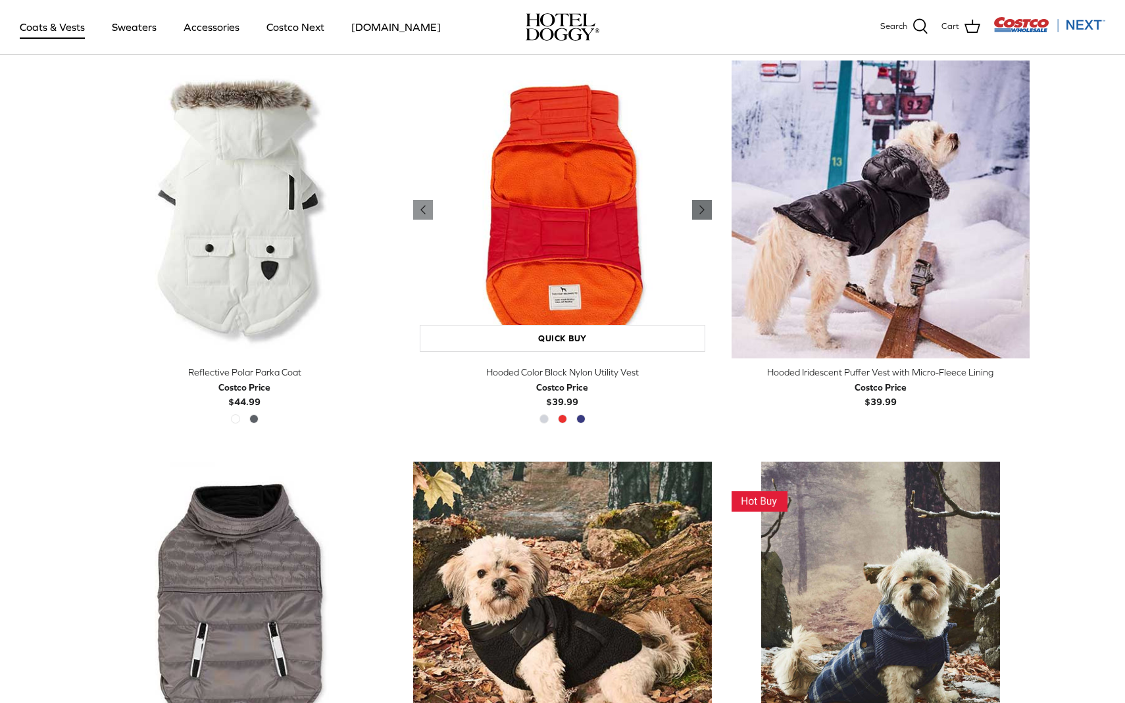
click at [703, 213] on icon "Right" at bounding box center [702, 210] width 16 height 16
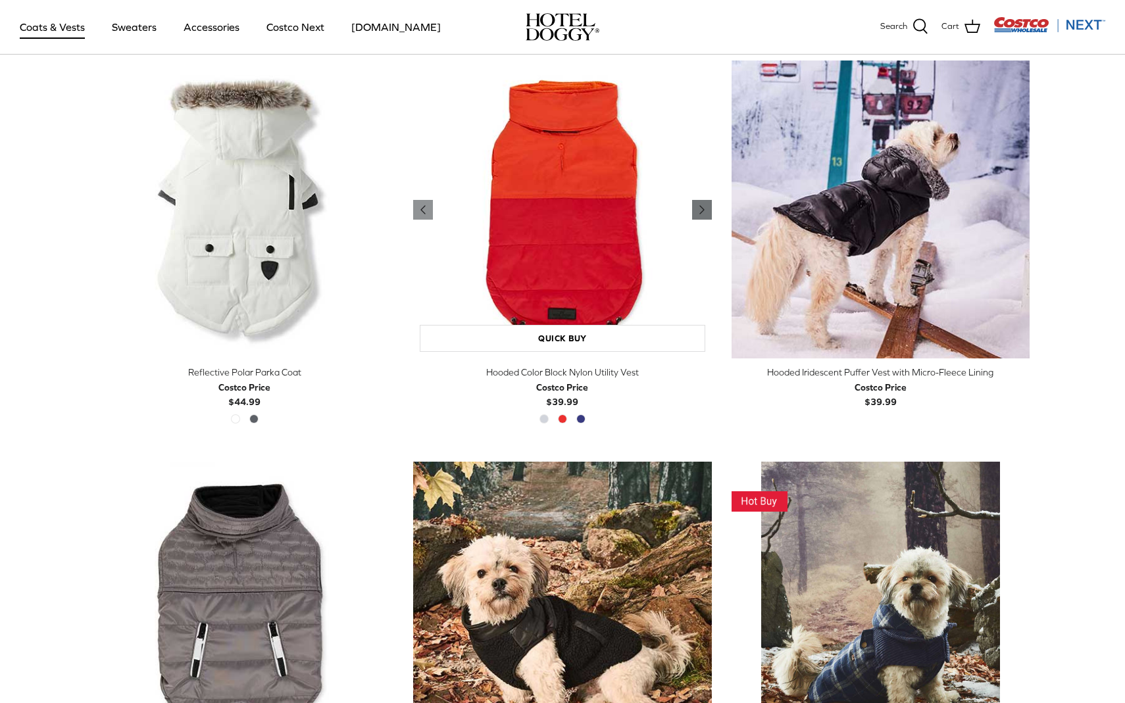
click at [703, 213] on icon "Right" at bounding box center [702, 210] width 16 height 16
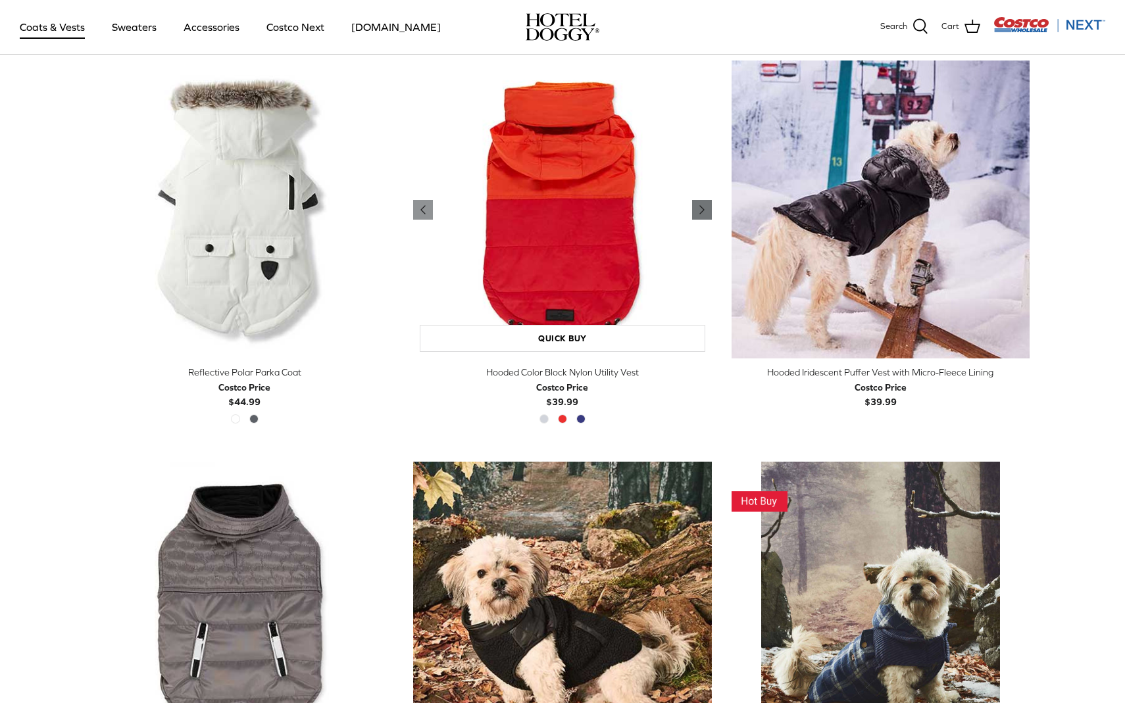
click at [703, 212] on icon "Right" at bounding box center [702, 210] width 16 height 16
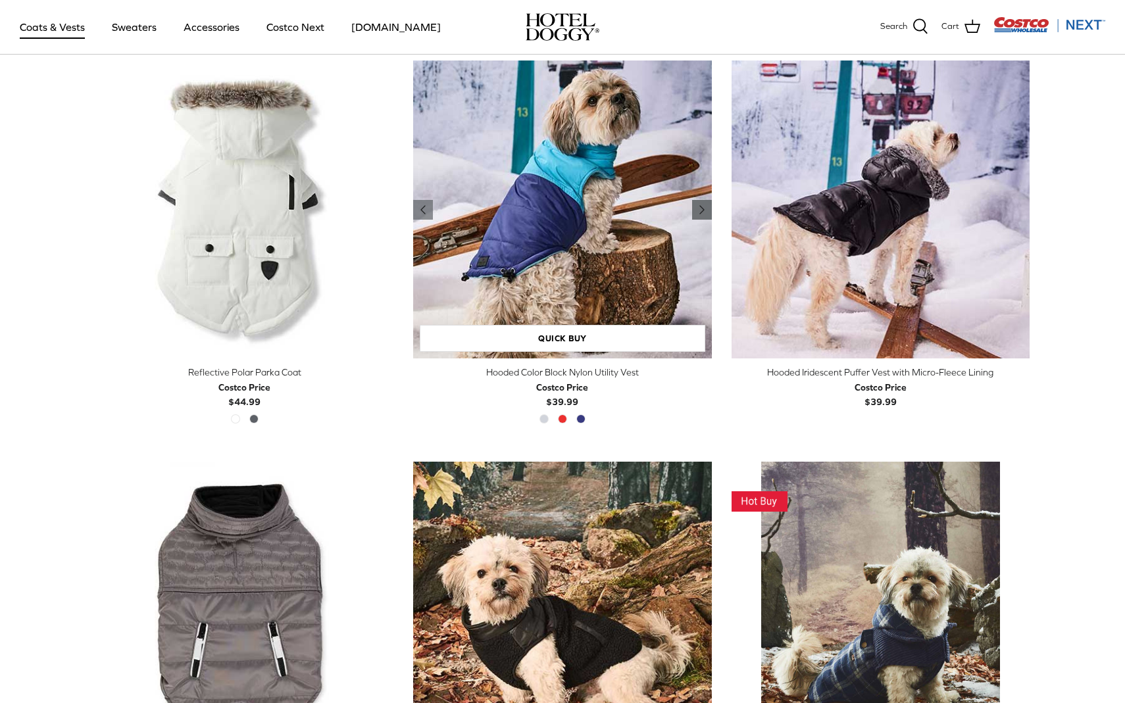
click at [703, 212] on icon "Right" at bounding box center [702, 210] width 16 height 16
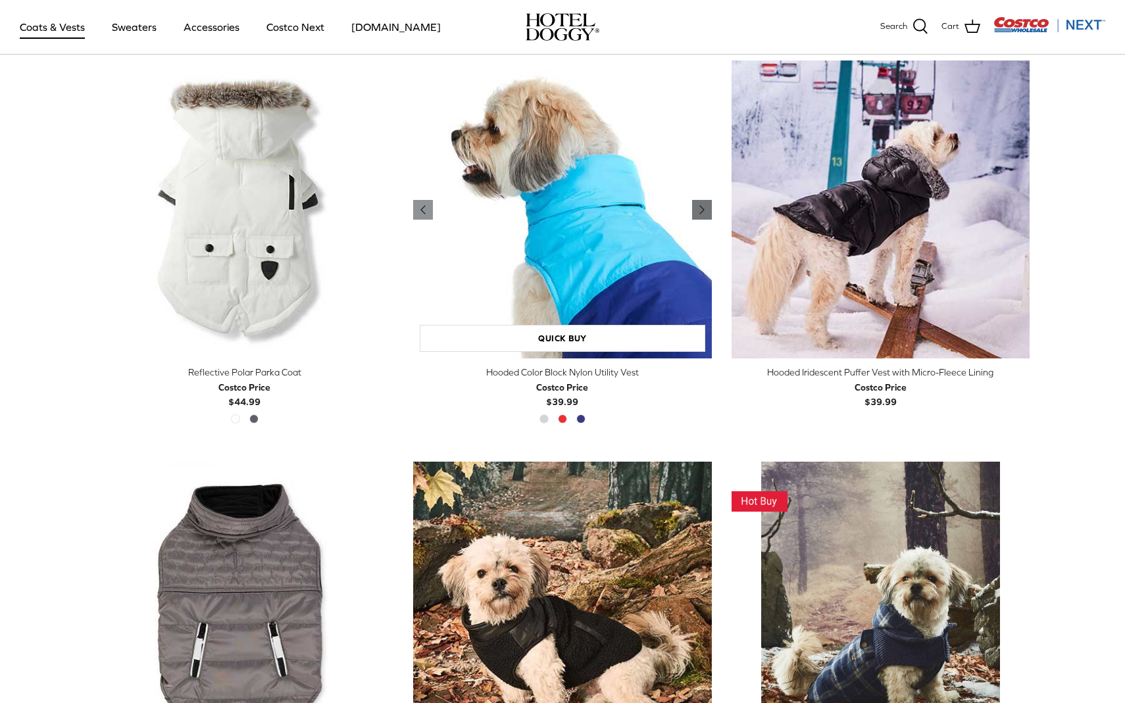
click at [703, 212] on icon "Right" at bounding box center [702, 210] width 16 height 16
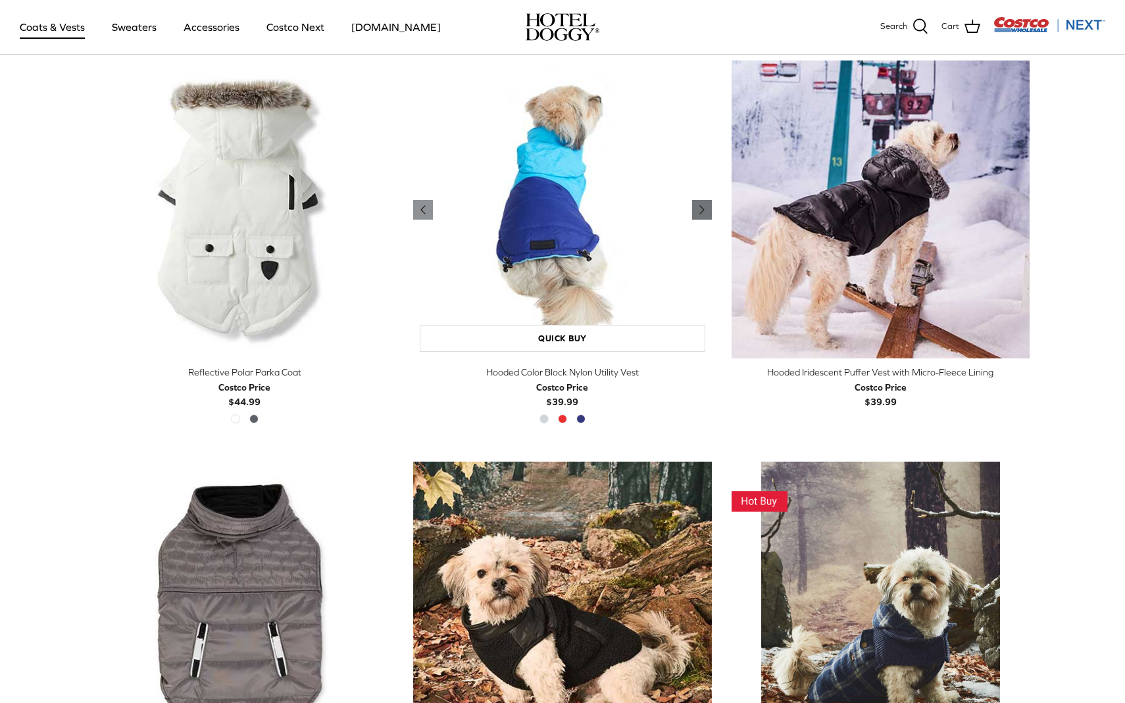
click at [703, 212] on icon "Right" at bounding box center [702, 210] width 16 height 16
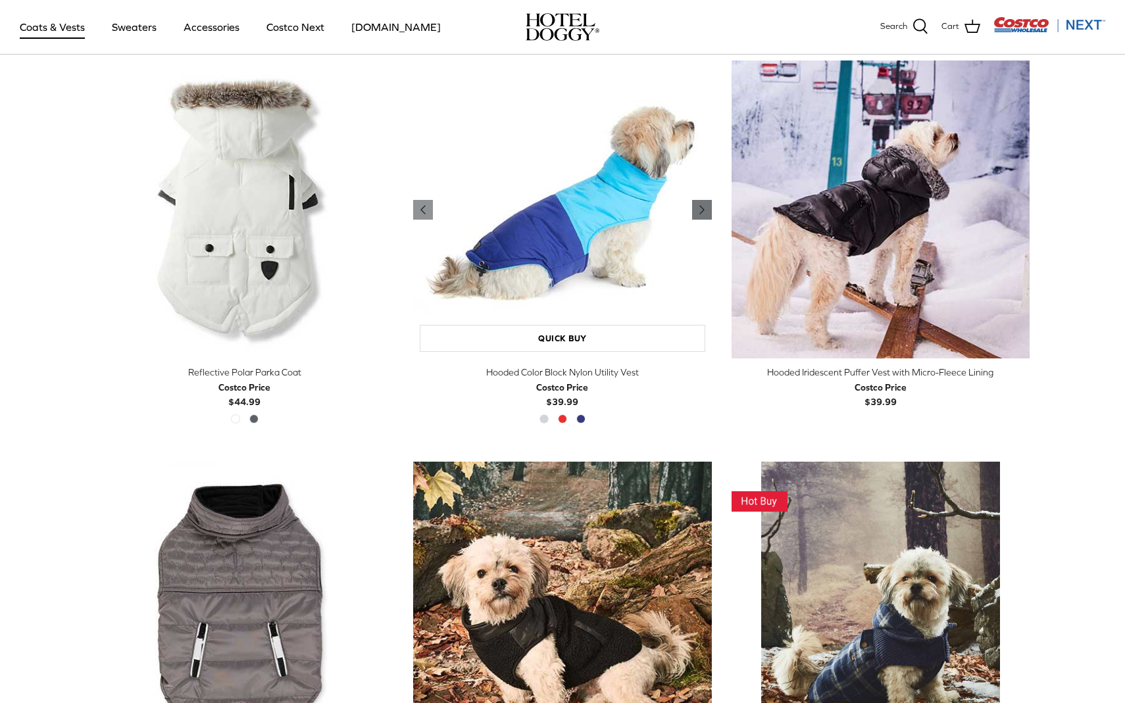
click at [703, 212] on icon "Right" at bounding box center [702, 210] width 16 height 16
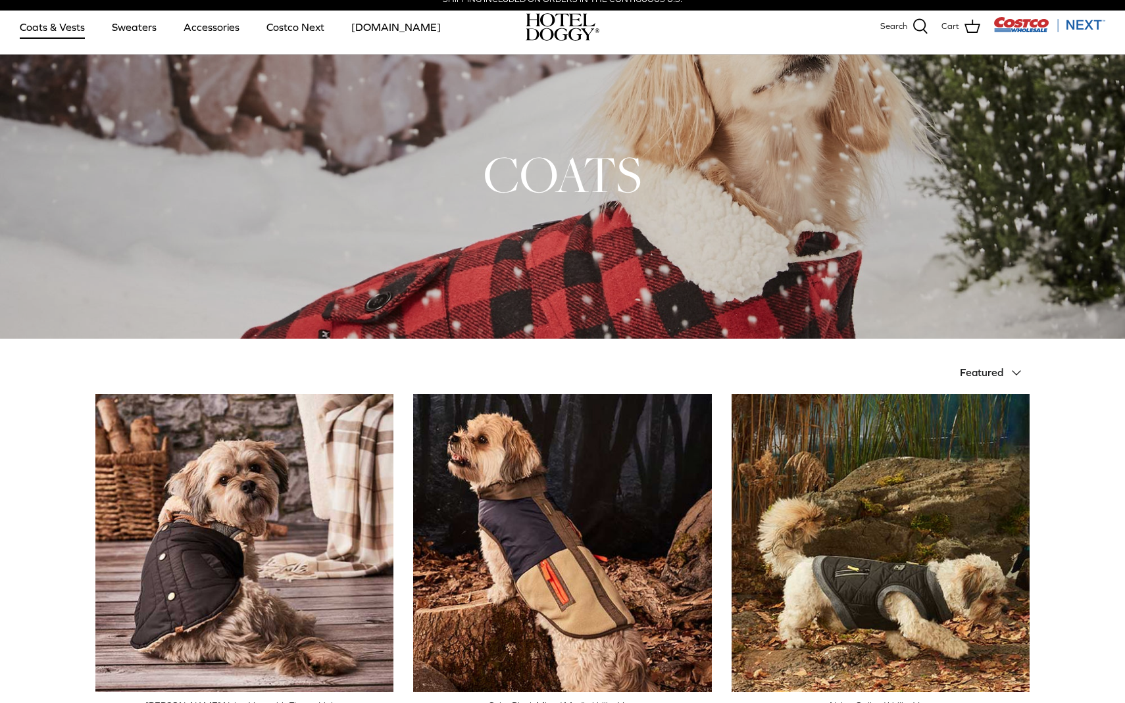
scroll to position [0, 0]
